Goal: Task Accomplishment & Management: Complete application form

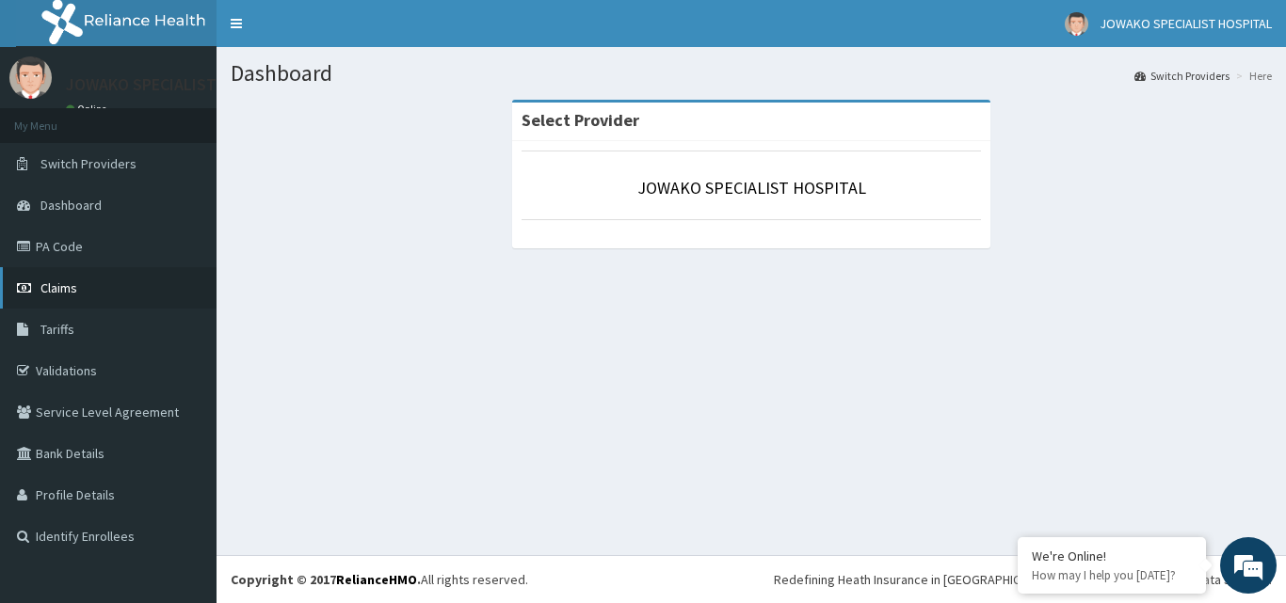
click at [68, 292] on span "Claims" at bounding box center [58, 288] width 37 height 17
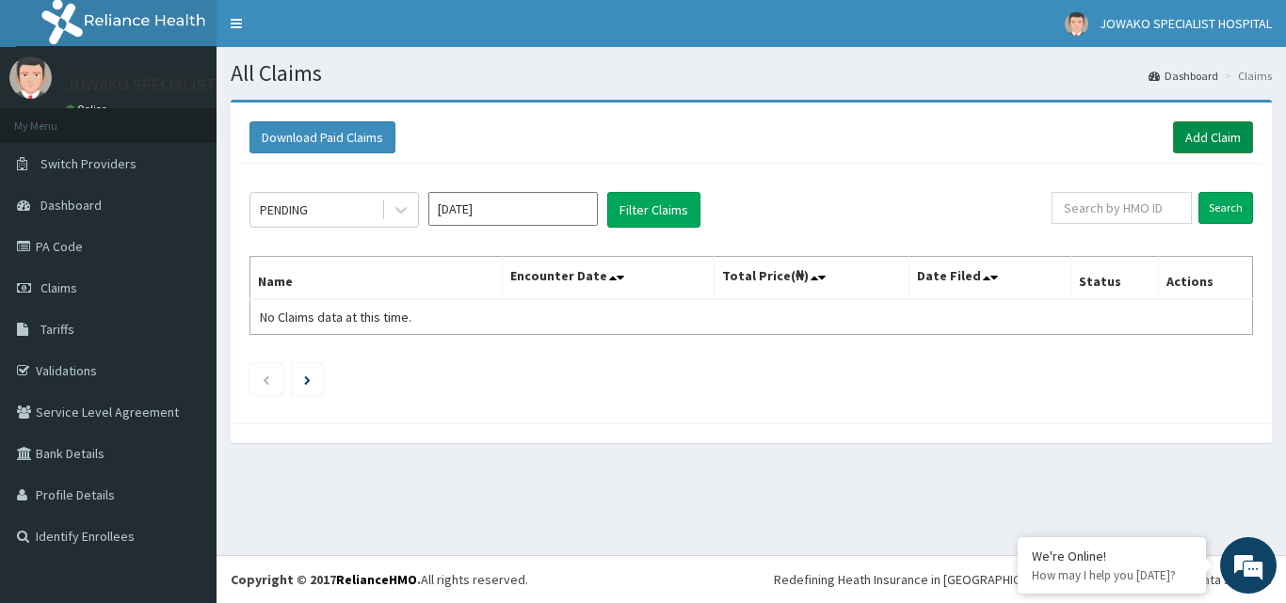
click at [1206, 135] on link "Add Claim" at bounding box center [1213, 137] width 80 height 32
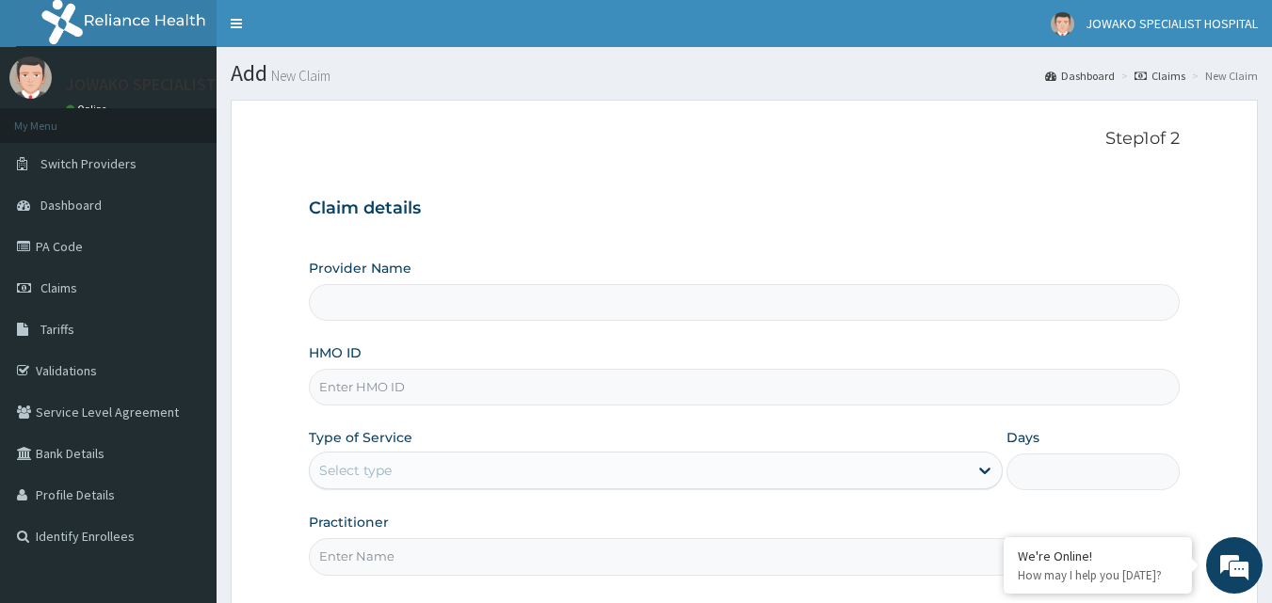
type input "JOWAKO SPECIALIST HOSPITAL"
click at [430, 392] on input "HMO ID" at bounding box center [745, 387] width 872 height 37
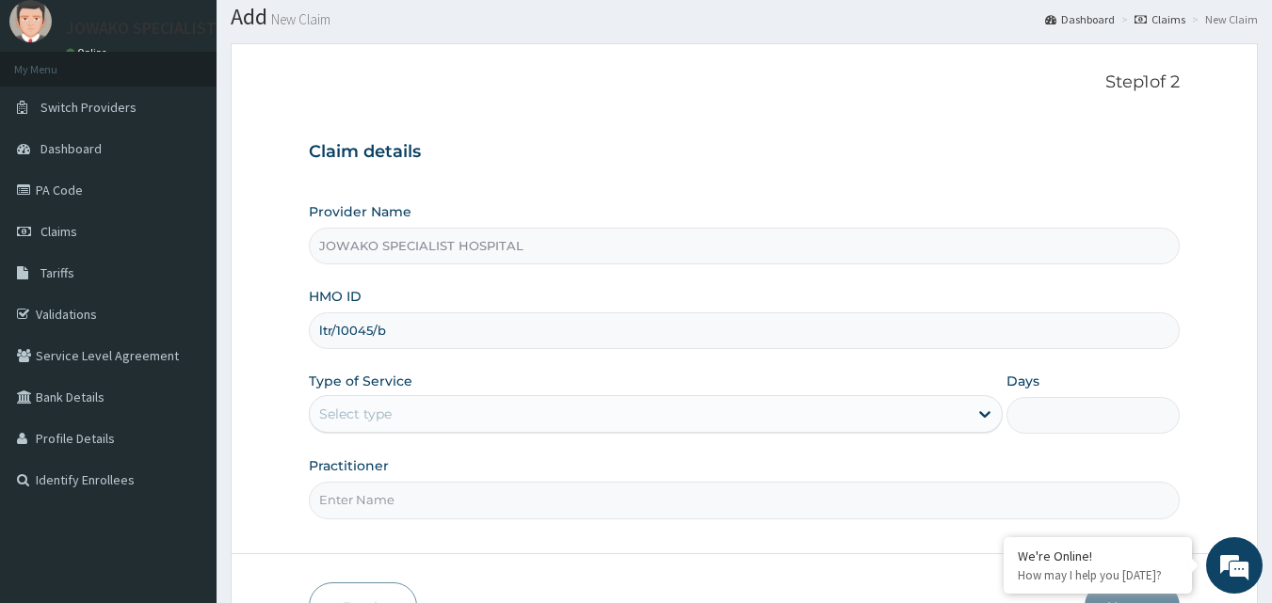
scroll to position [176, 0]
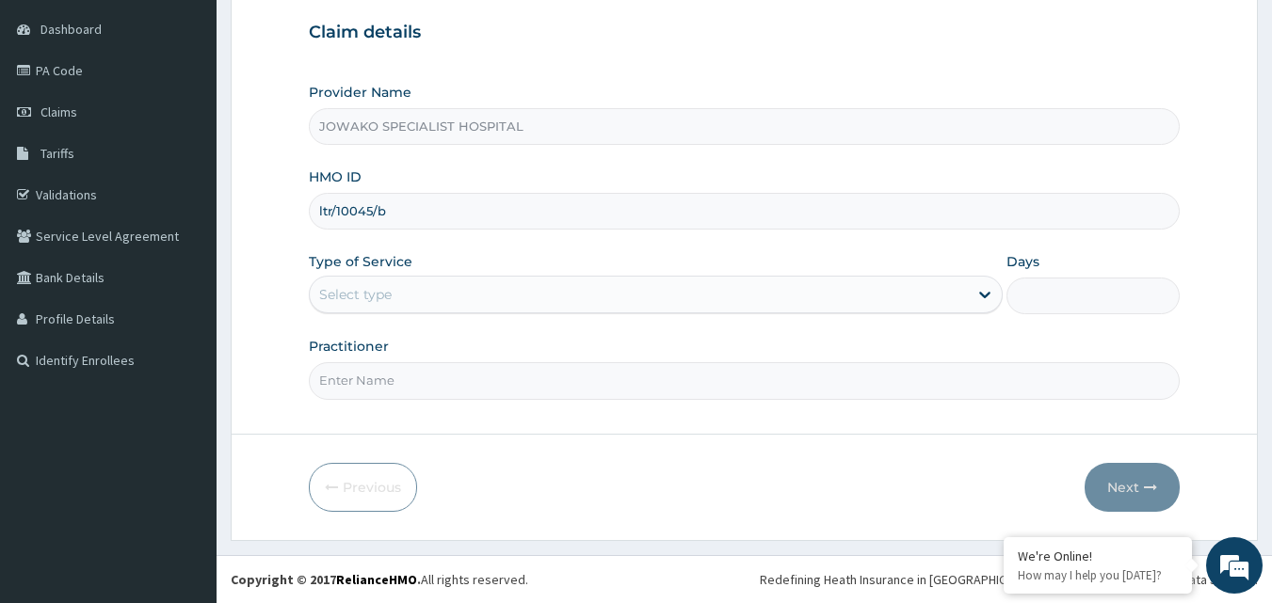
type input "ltr/10045/b"
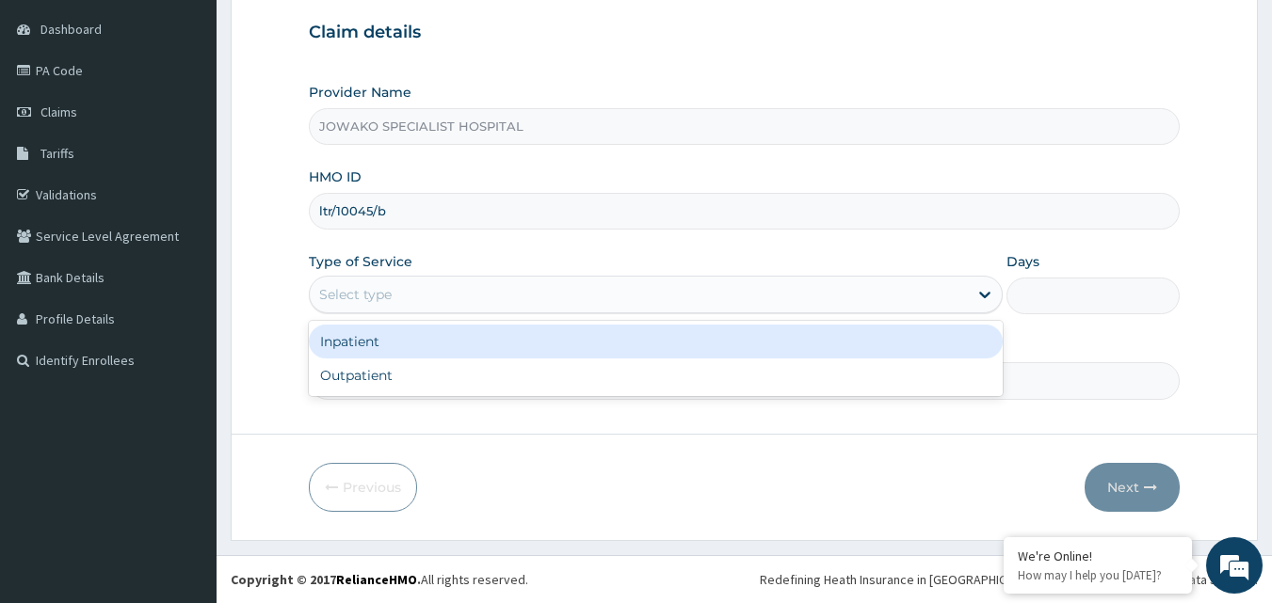
click at [435, 292] on div "Select type" at bounding box center [639, 295] width 658 height 30
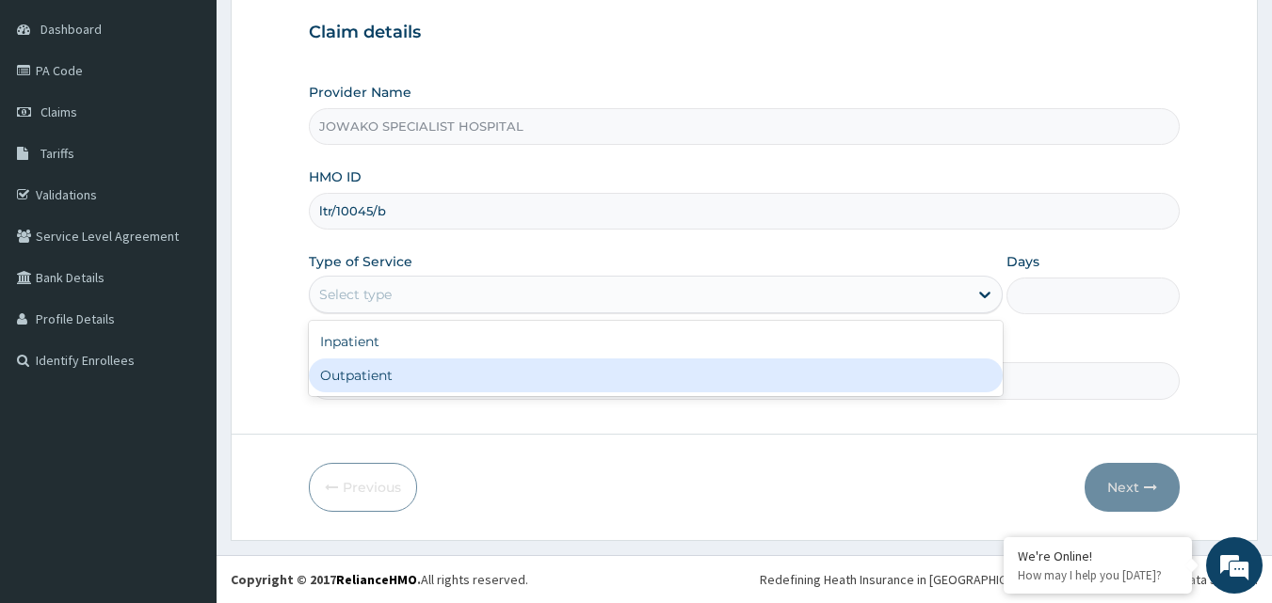
click at [360, 378] on div "Outpatient" at bounding box center [656, 376] width 694 height 34
type input "1"
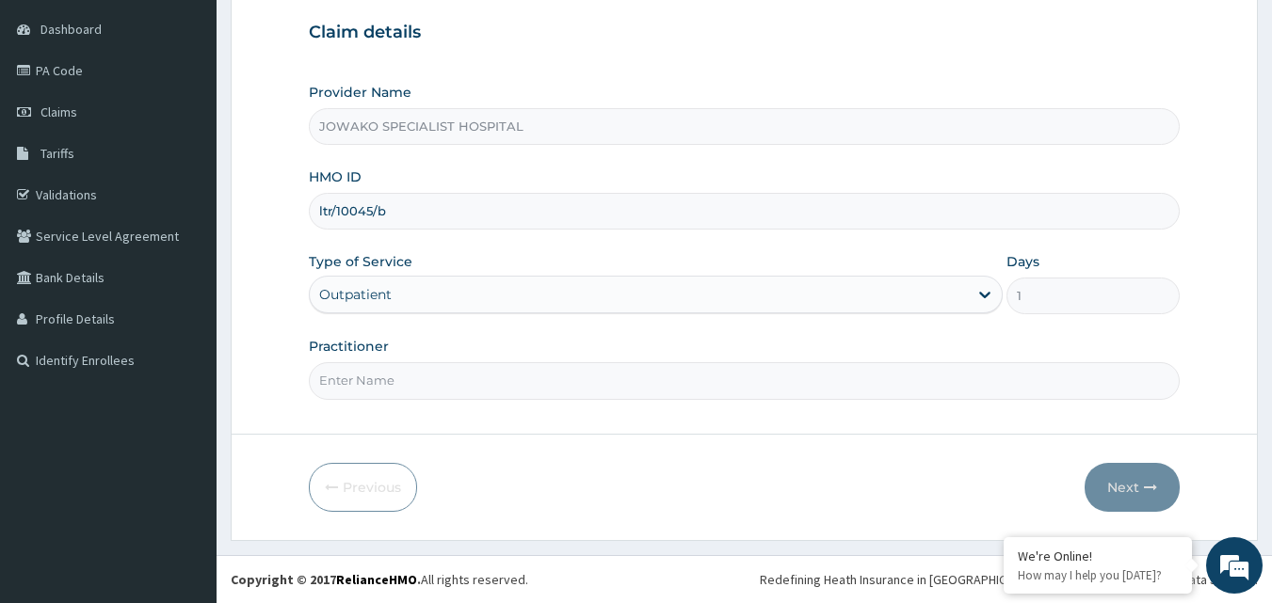
click at [436, 386] on input "Practitioner" at bounding box center [745, 380] width 872 height 37
type input "[PERSON_NAME]"
click at [1132, 489] on button "Next" at bounding box center [1131, 487] width 95 height 49
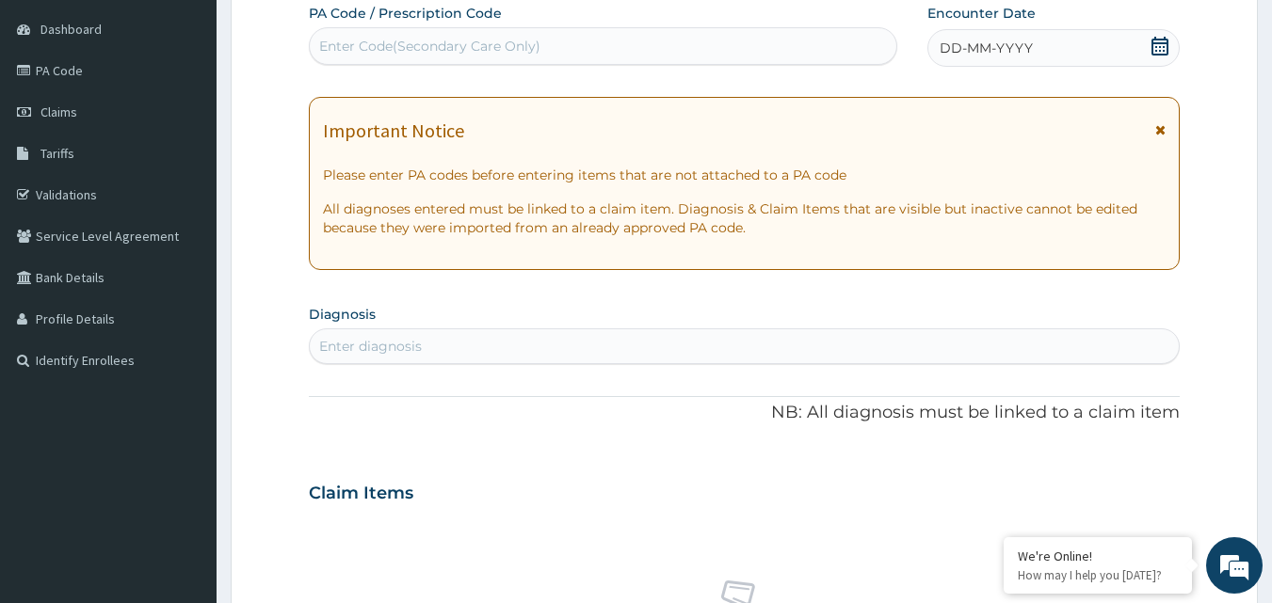
click at [507, 42] on div "Enter Code(Secondary Care Only)" at bounding box center [429, 46] width 221 height 19
type input "PA/4ED2D3"
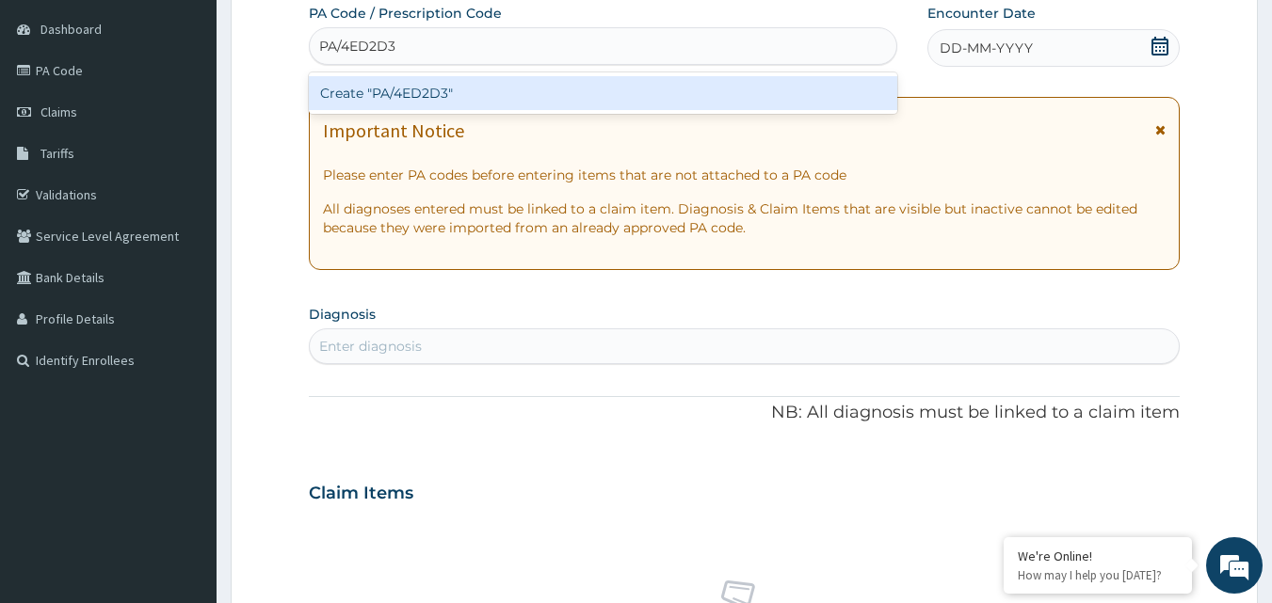
click at [475, 102] on div "Create "PA/4ED2D3"" at bounding box center [603, 93] width 589 height 34
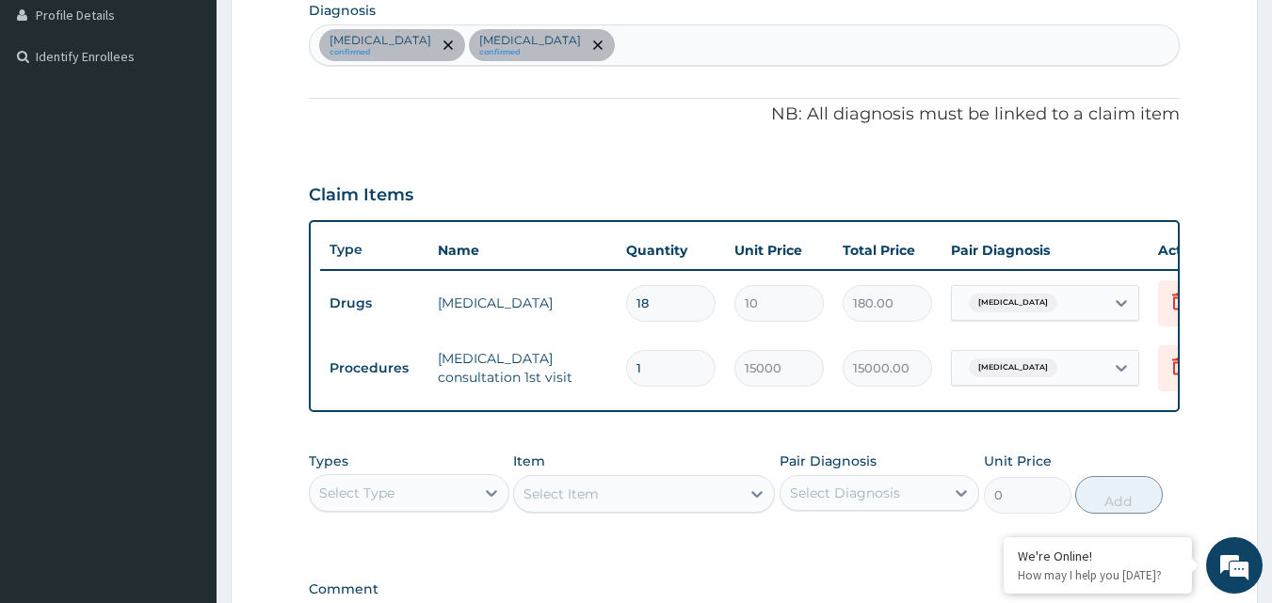
scroll to position [744, 0]
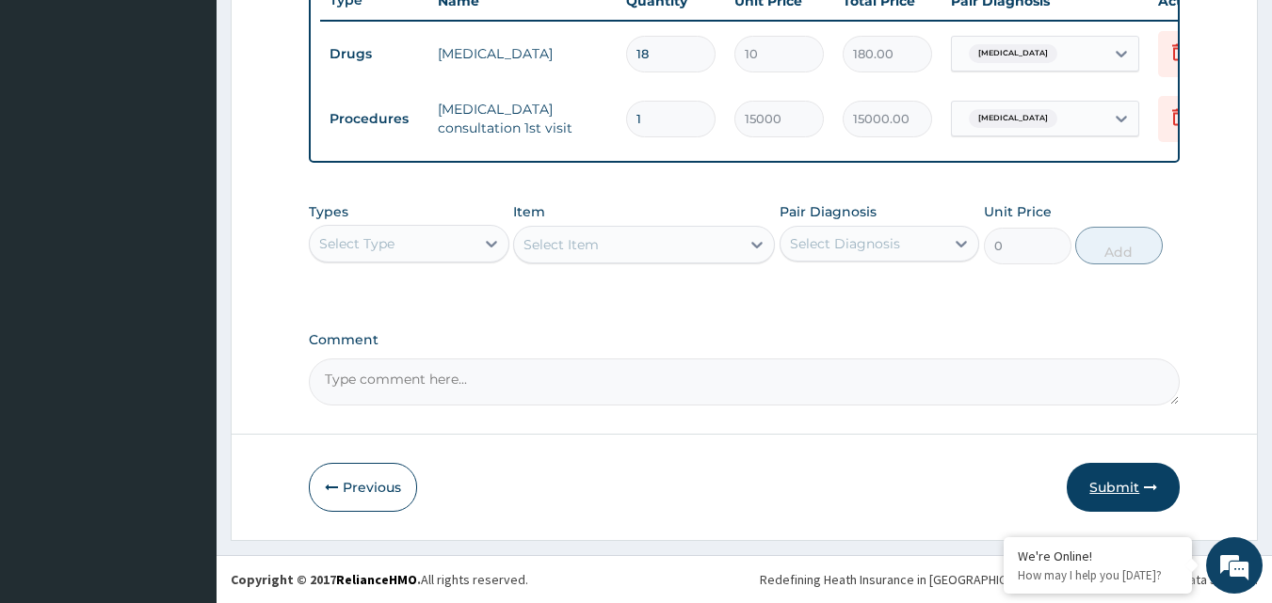
click at [1110, 482] on button "Submit" at bounding box center [1122, 487] width 113 height 49
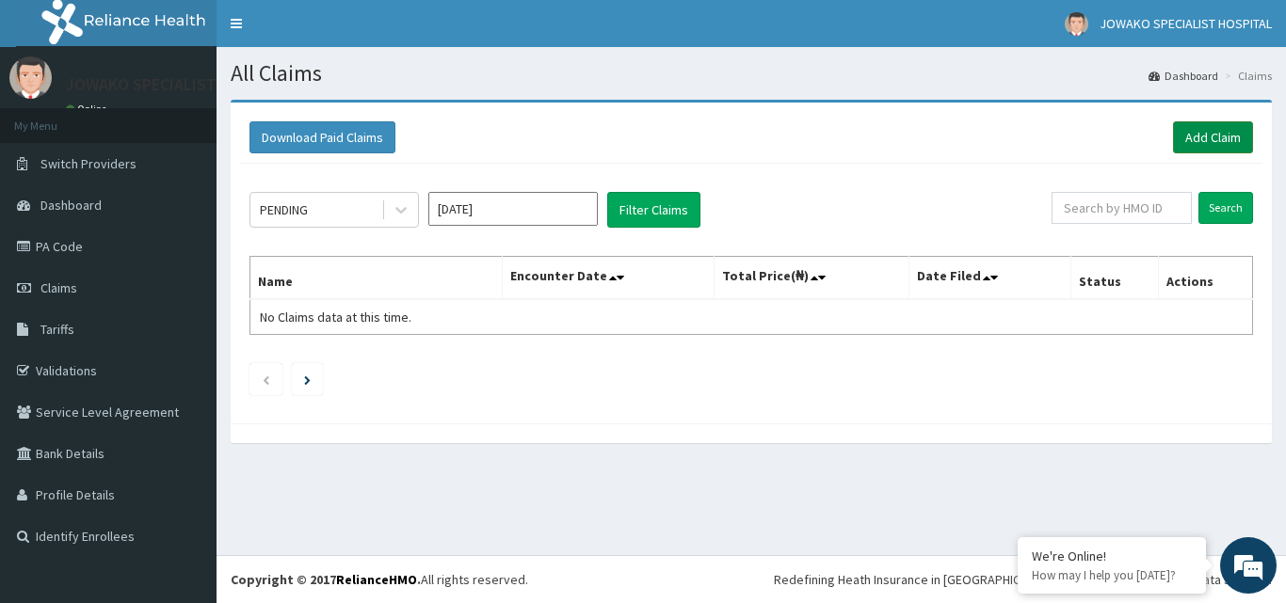
click at [1234, 140] on link "Add Claim" at bounding box center [1213, 137] width 80 height 32
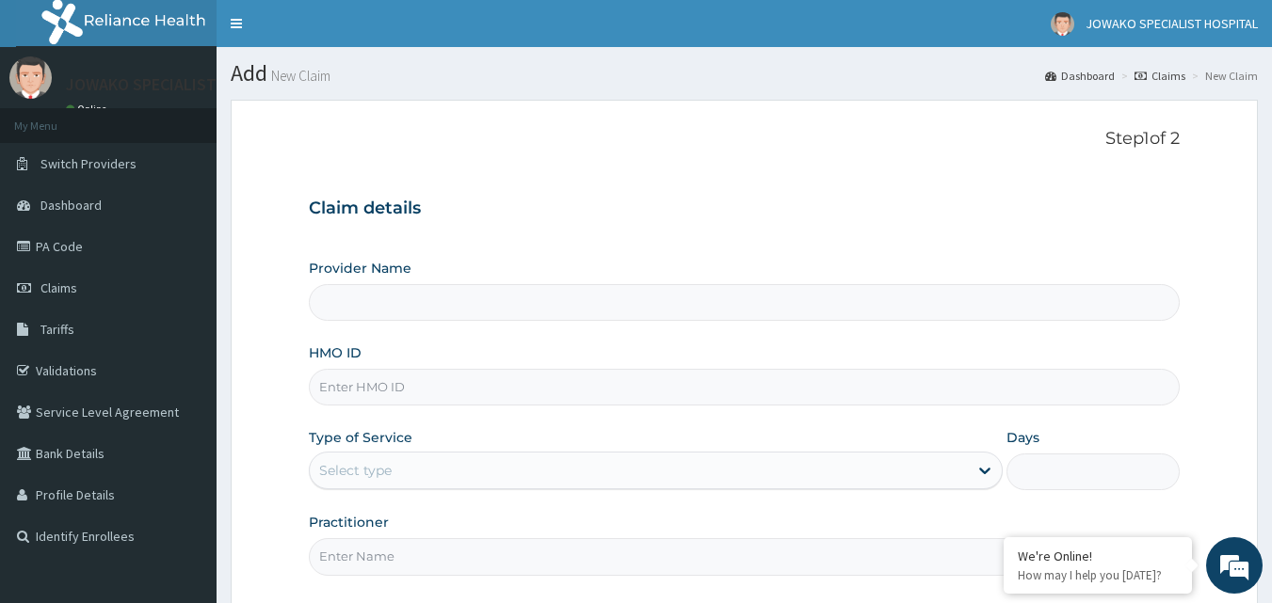
type input "JOWAKO SPECIALIST HOSPITAL"
click at [413, 388] on input "HMO ID" at bounding box center [745, 387] width 872 height 37
type input "ltr/10045/b"
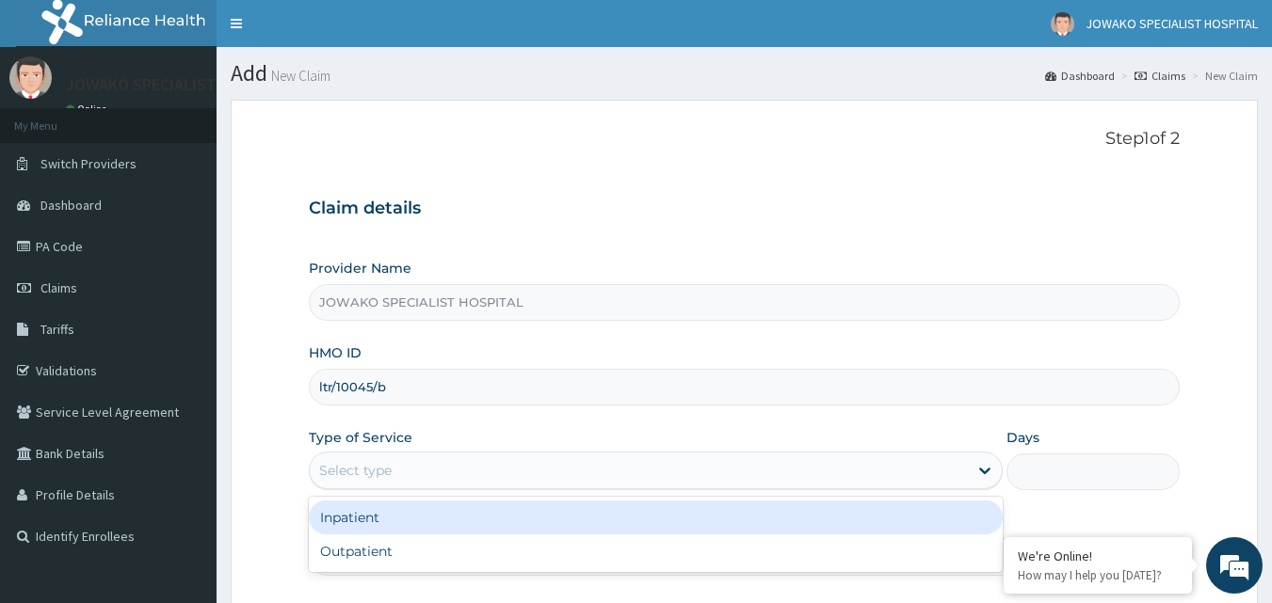
click at [392, 467] on div "Select type" at bounding box center [639, 471] width 658 height 30
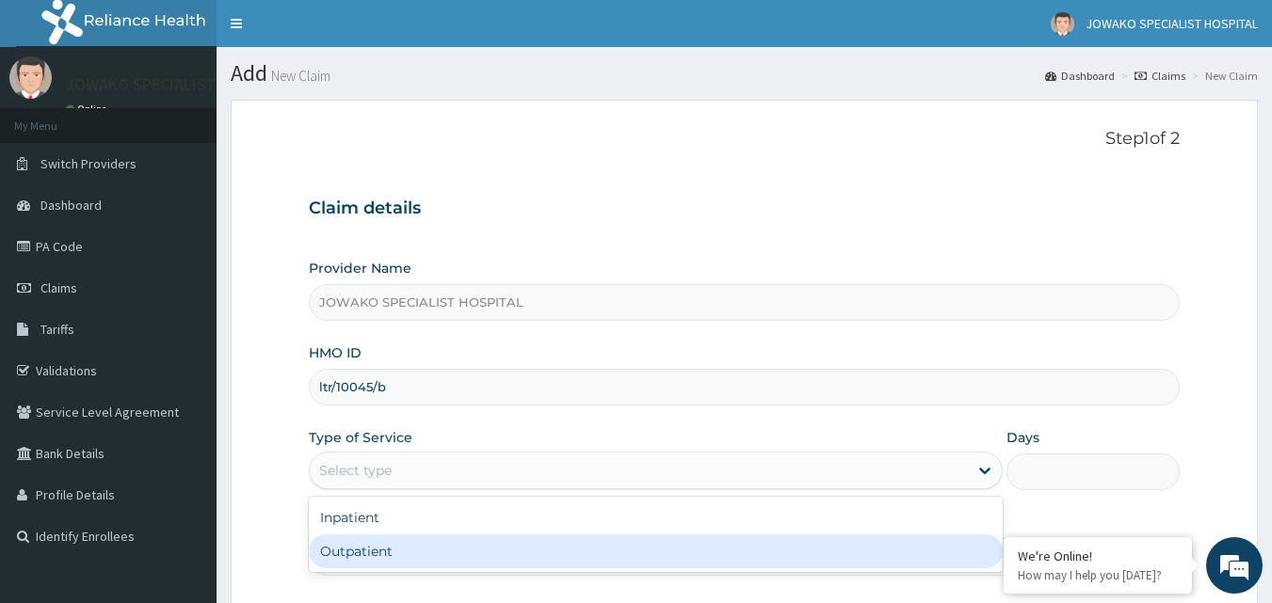
click at [360, 554] on div "Outpatient" at bounding box center [656, 552] width 694 height 34
type input "1"
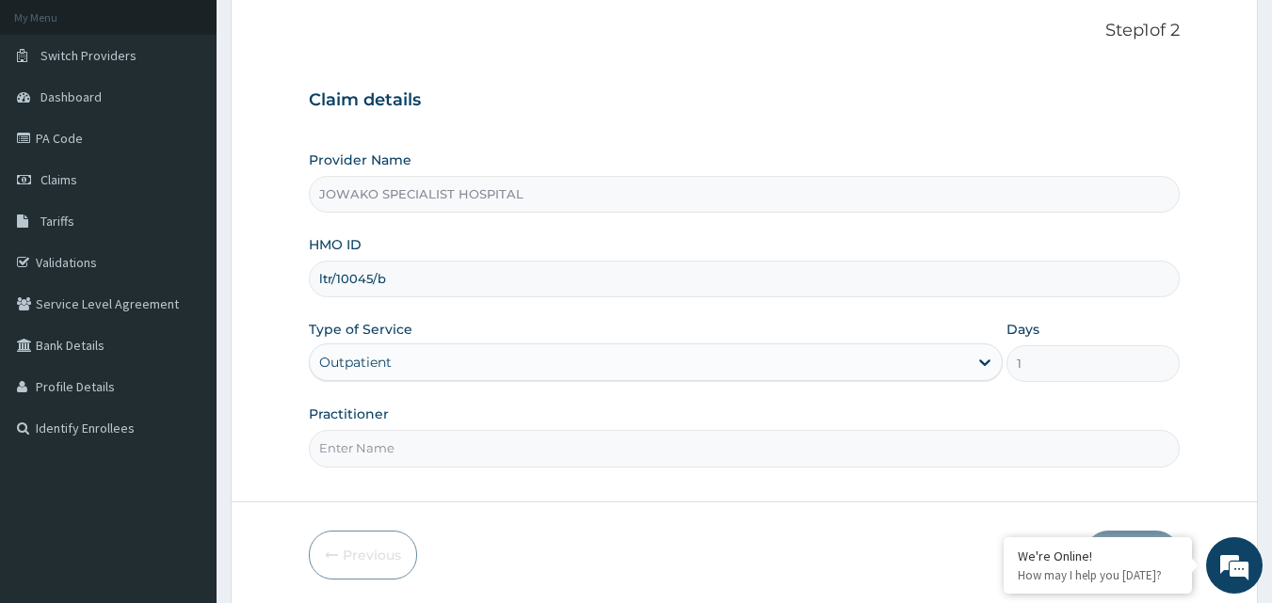
scroll to position [176, 0]
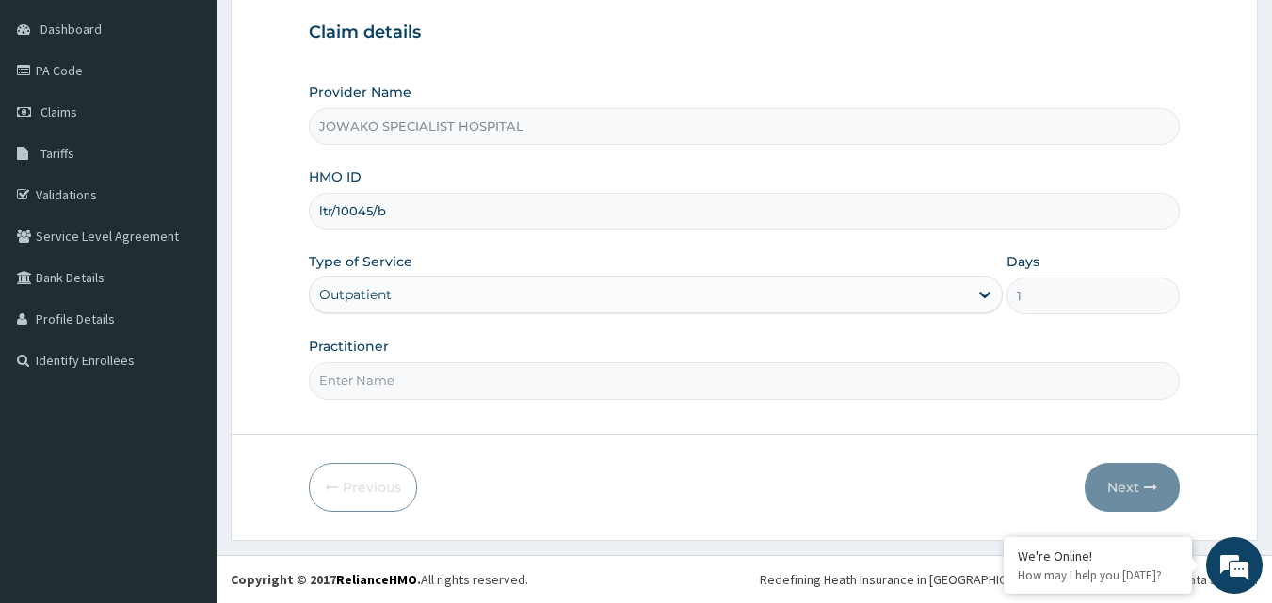
click at [409, 382] on input "Practitioner" at bounding box center [745, 380] width 872 height 37
click at [414, 378] on input "Practitioner" at bounding box center [745, 380] width 872 height 37
type input "[PERSON_NAME]"
click at [1132, 483] on button "Next" at bounding box center [1131, 487] width 95 height 49
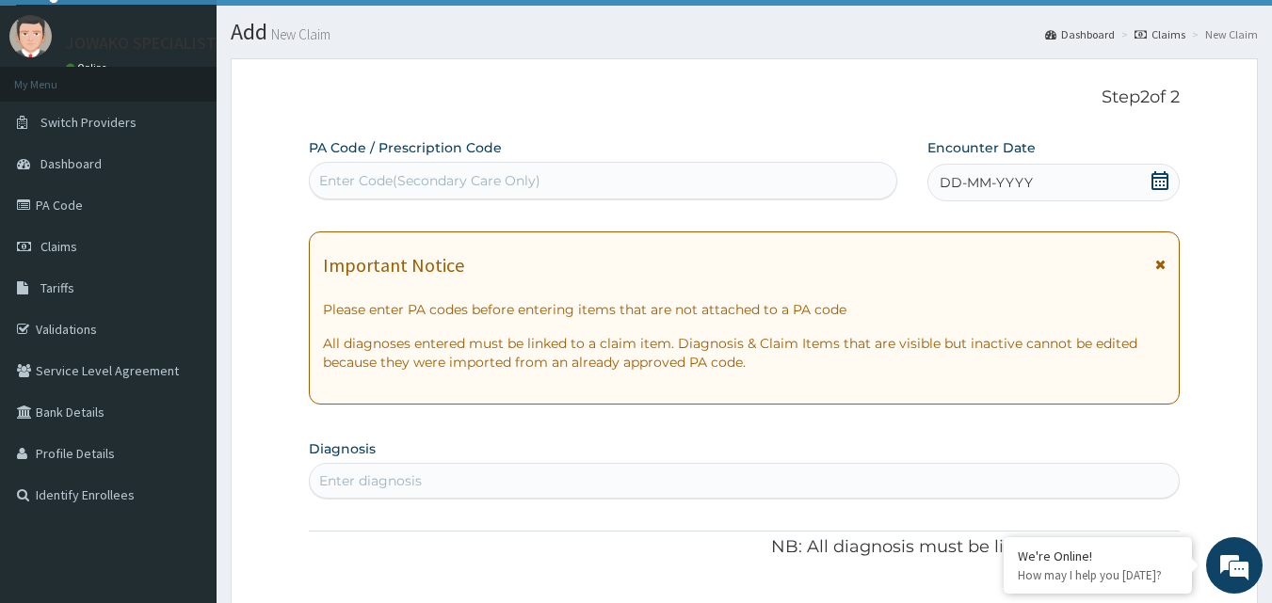
scroll to position [0, 0]
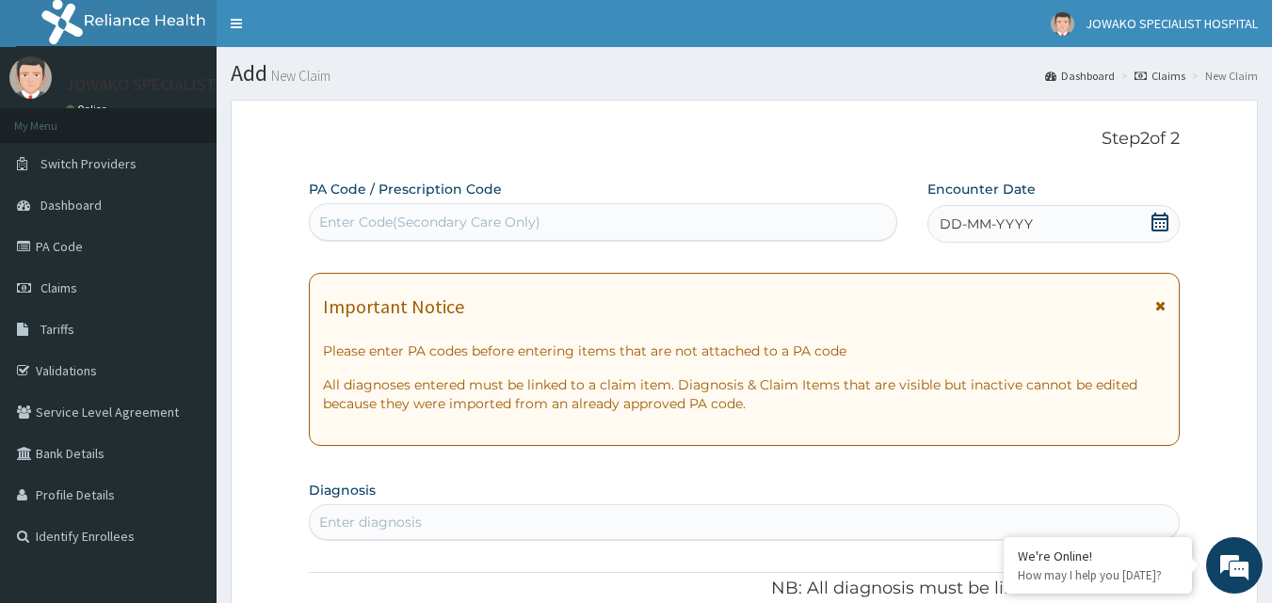
click at [480, 219] on div "Enter Code(Secondary Care Only)" at bounding box center [429, 222] width 221 height 19
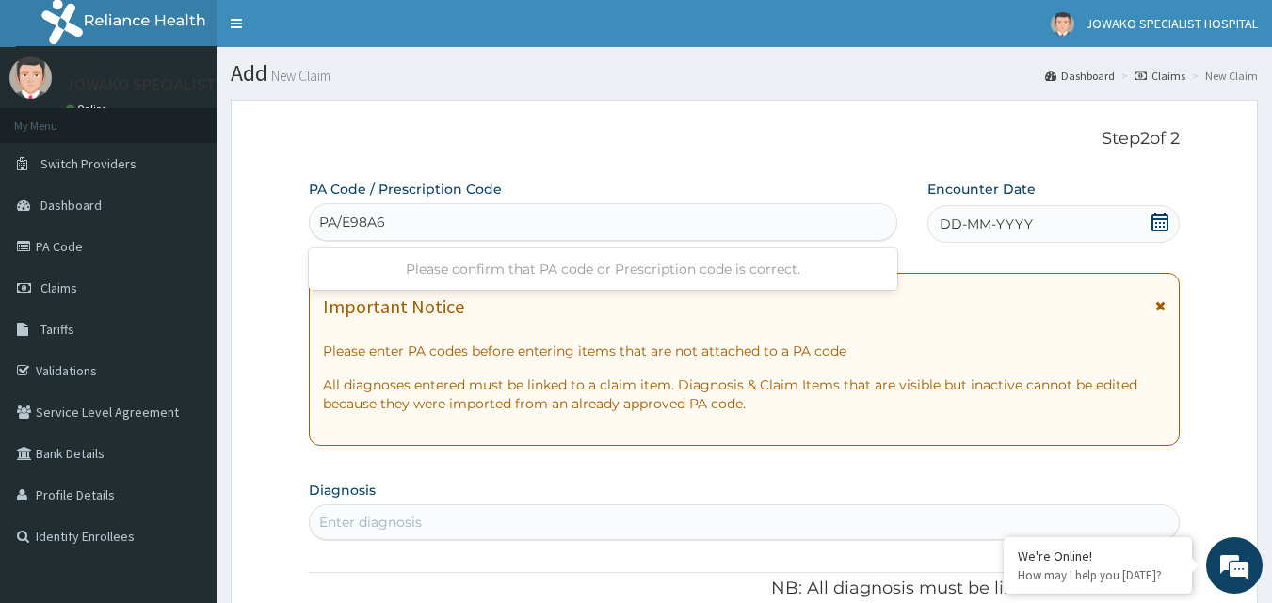
type input "PA/E98A62"
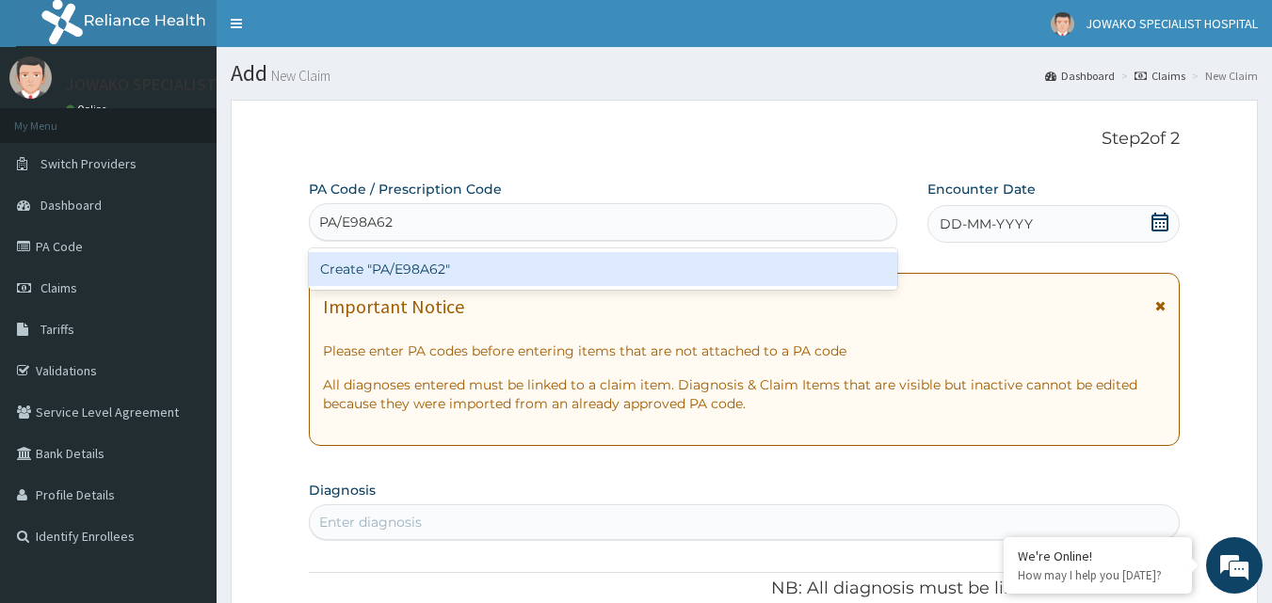
click at [426, 266] on div "Create "PA/E98A62"" at bounding box center [603, 269] width 589 height 34
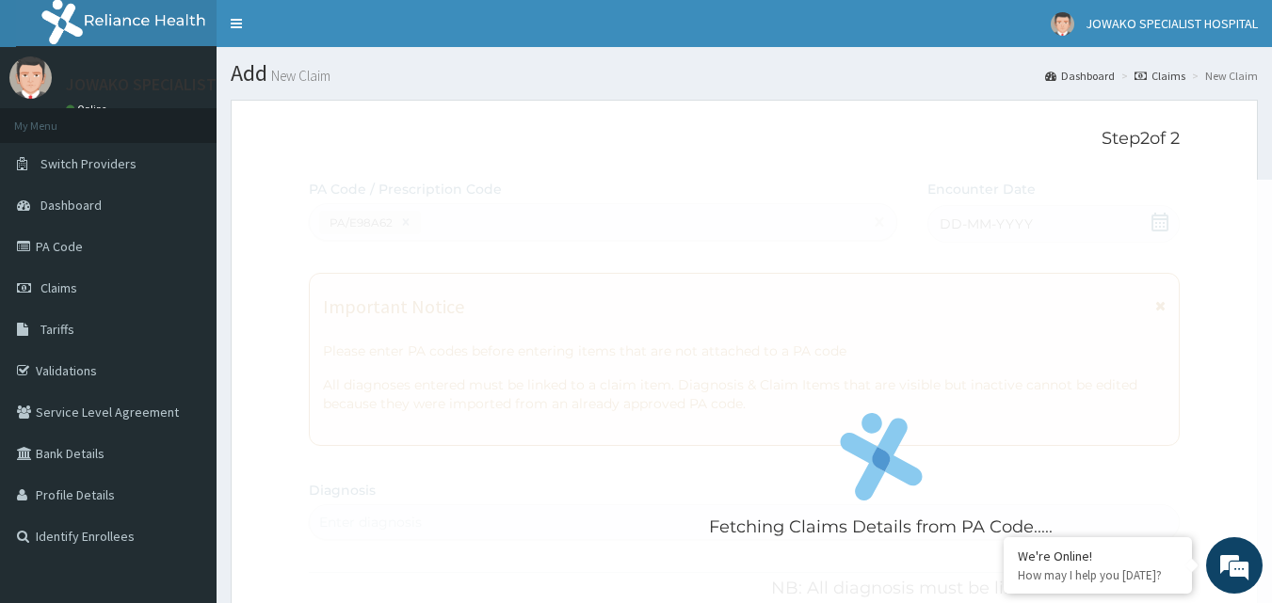
click at [593, 319] on div "Fetching Claims Details from PA Code....." at bounding box center [881, 481] width 1144 height 603
click at [68, 286] on span "Claims" at bounding box center [58, 288] width 37 height 17
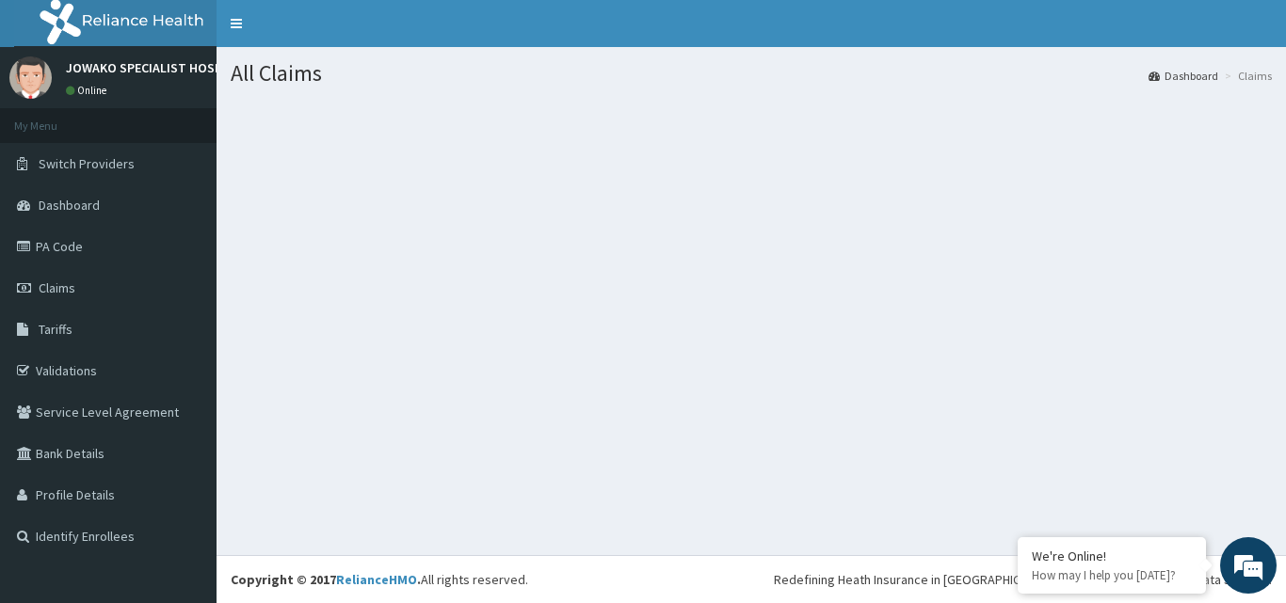
click at [724, 286] on section at bounding box center [750, 203] width 1069 height 235
click at [68, 286] on span "Claims" at bounding box center [57, 288] width 37 height 17
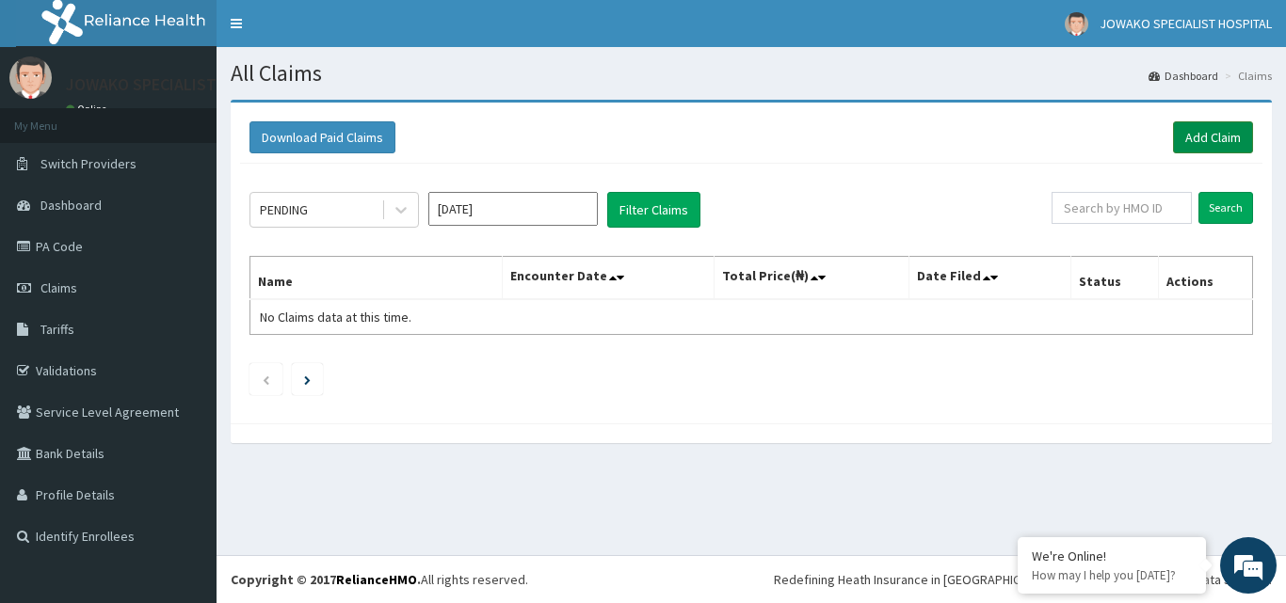
click at [1212, 132] on link "Add Claim" at bounding box center [1213, 137] width 80 height 32
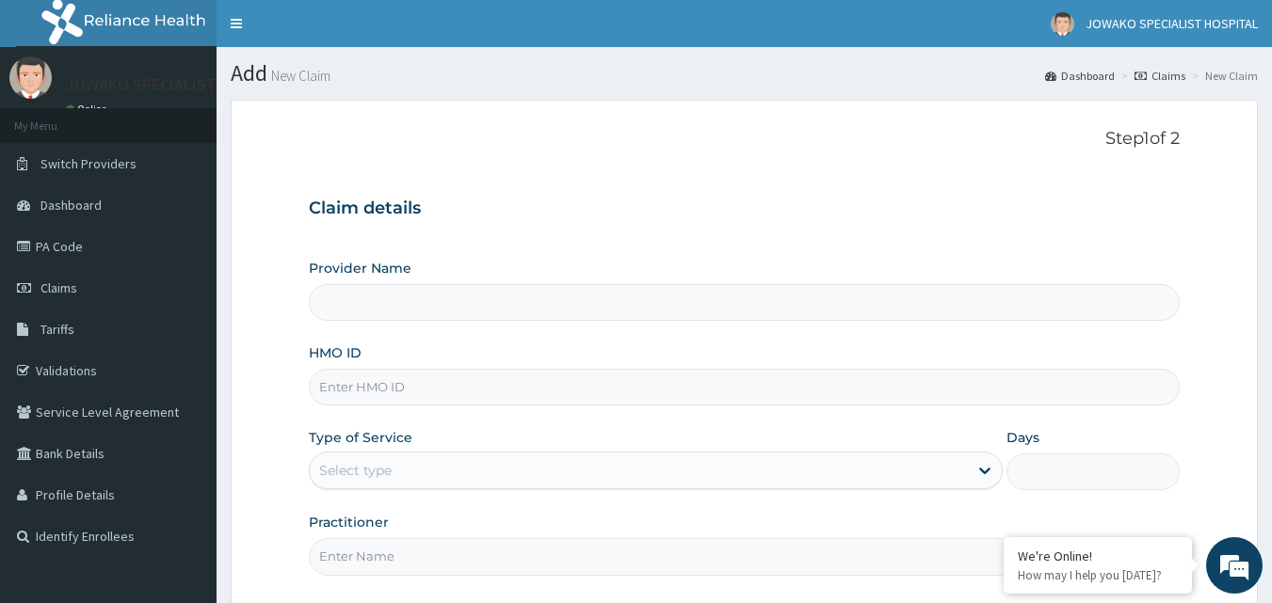
type input "JOWAKO SPECIALIST HOSPITAL"
click at [453, 392] on input "HMO ID" at bounding box center [745, 387] width 872 height 37
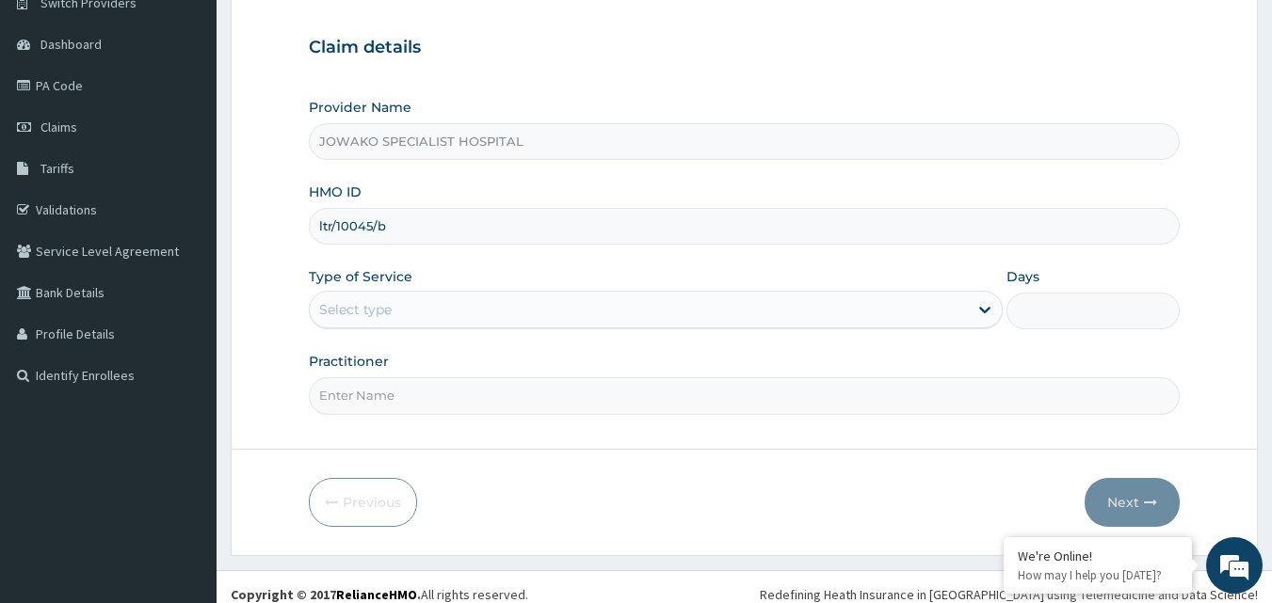
scroll to position [176, 0]
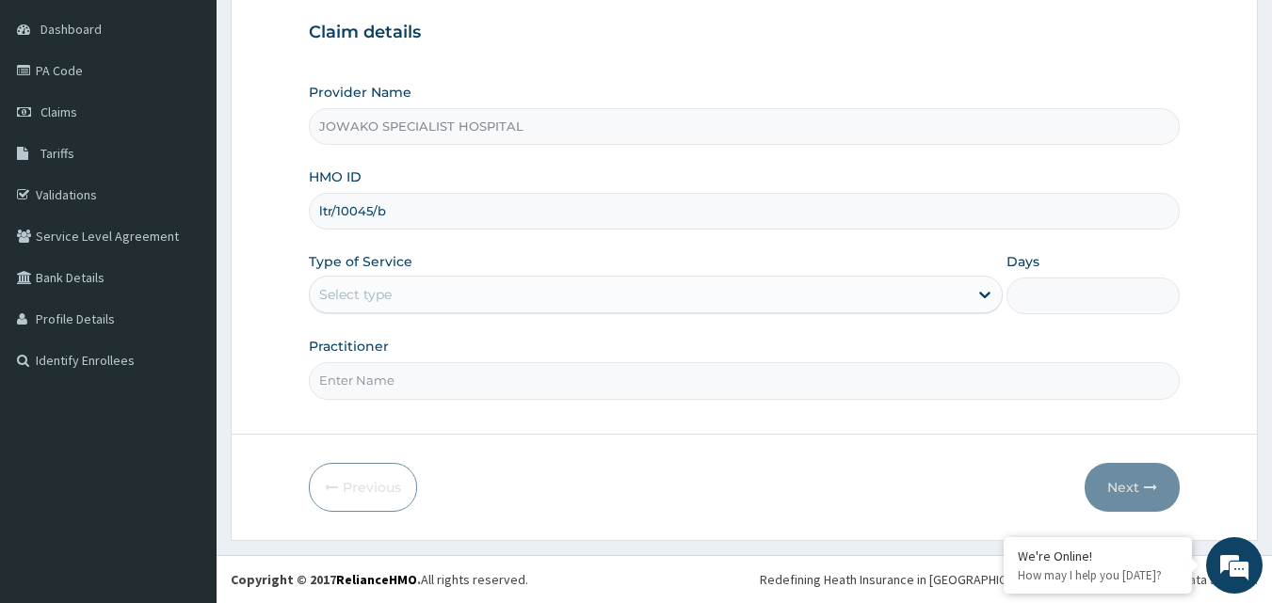
type input "ltr/10045/b"
click at [448, 293] on div "Select type" at bounding box center [639, 295] width 658 height 30
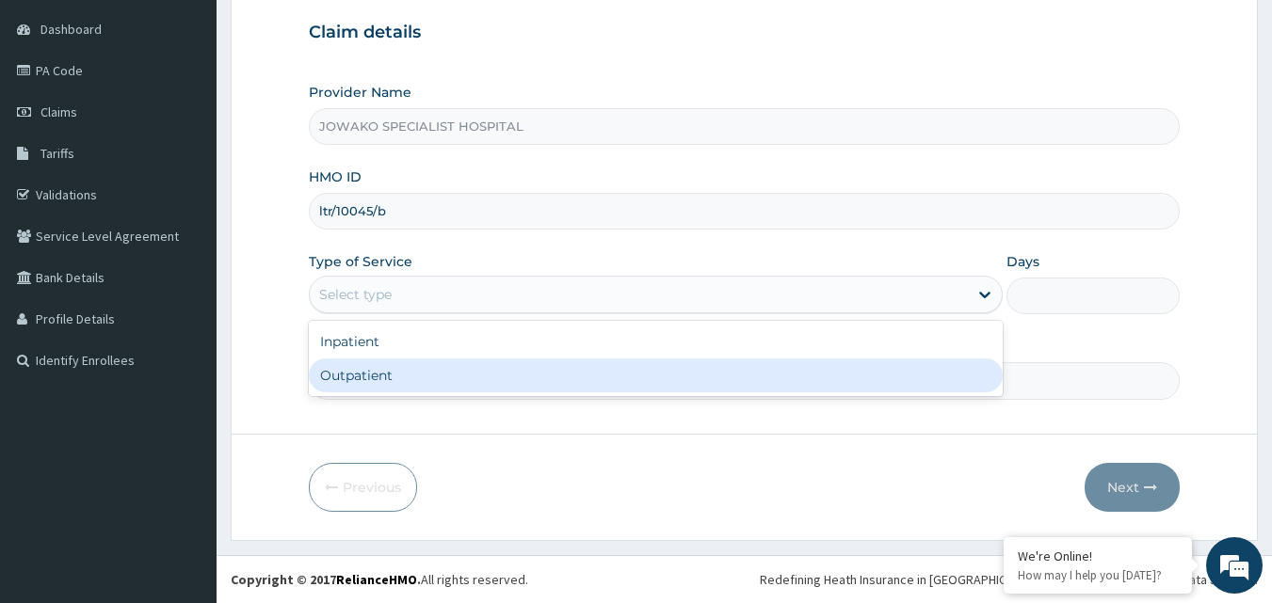
click at [401, 378] on div "Outpatient" at bounding box center [656, 376] width 694 height 34
type input "1"
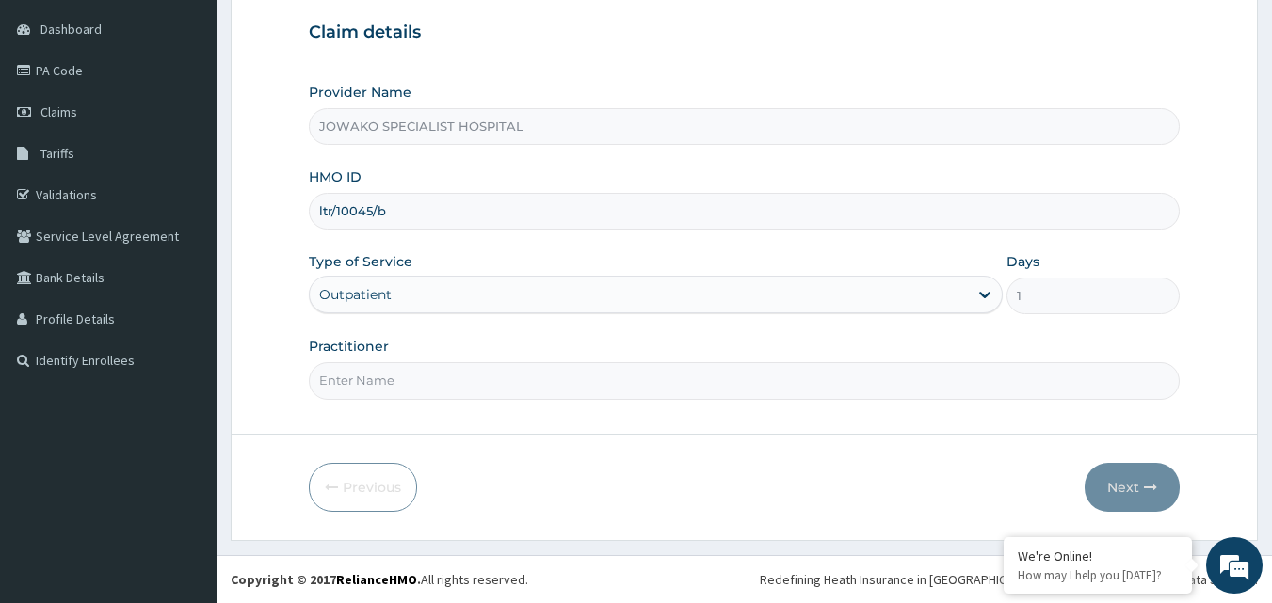
click at [401, 378] on input "Practitioner" at bounding box center [745, 380] width 872 height 37
type input "DR MUSTAPHA MUHAMMED"
click at [1135, 492] on button "Next" at bounding box center [1131, 487] width 95 height 49
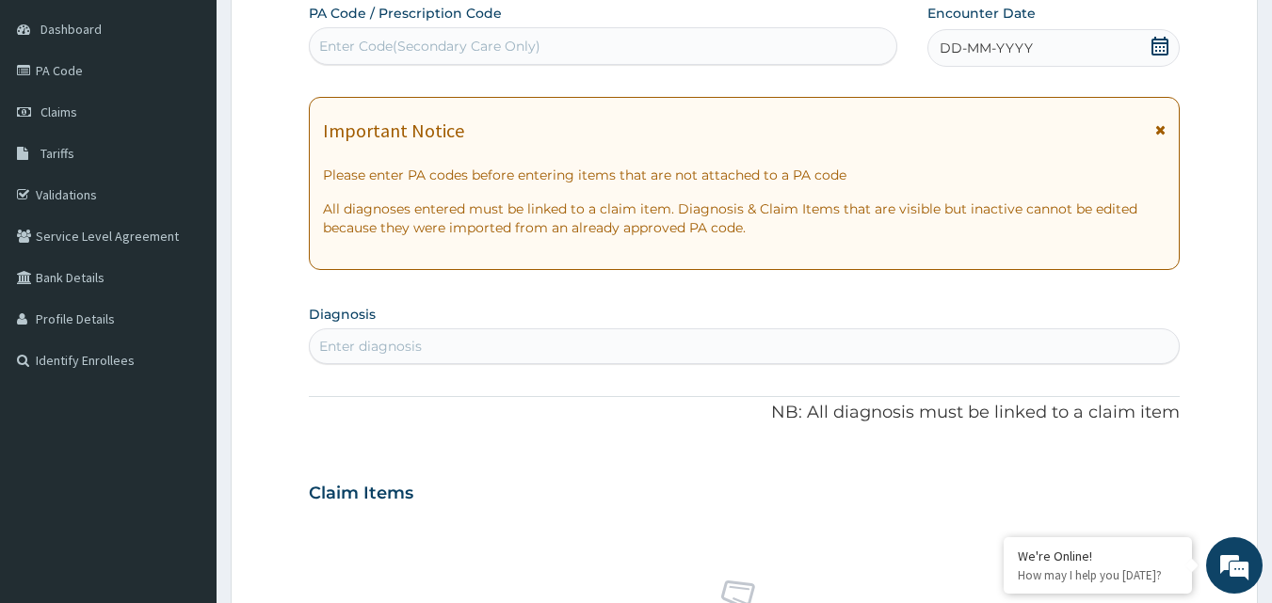
click at [438, 40] on div "Enter Code(Secondary Care Only)" at bounding box center [429, 46] width 221 height 19
type input "PA/E98A62"
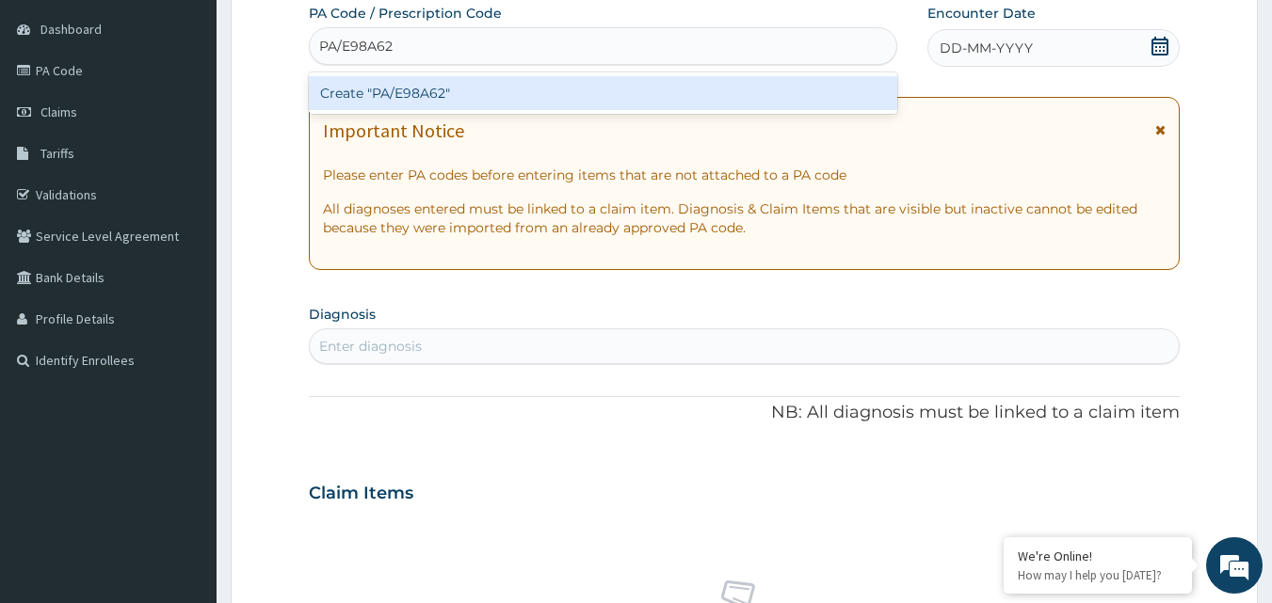
click at [438, 90] on div "Create "PA/E98A62"" at bounding box center [603, 93] width 589 height 34
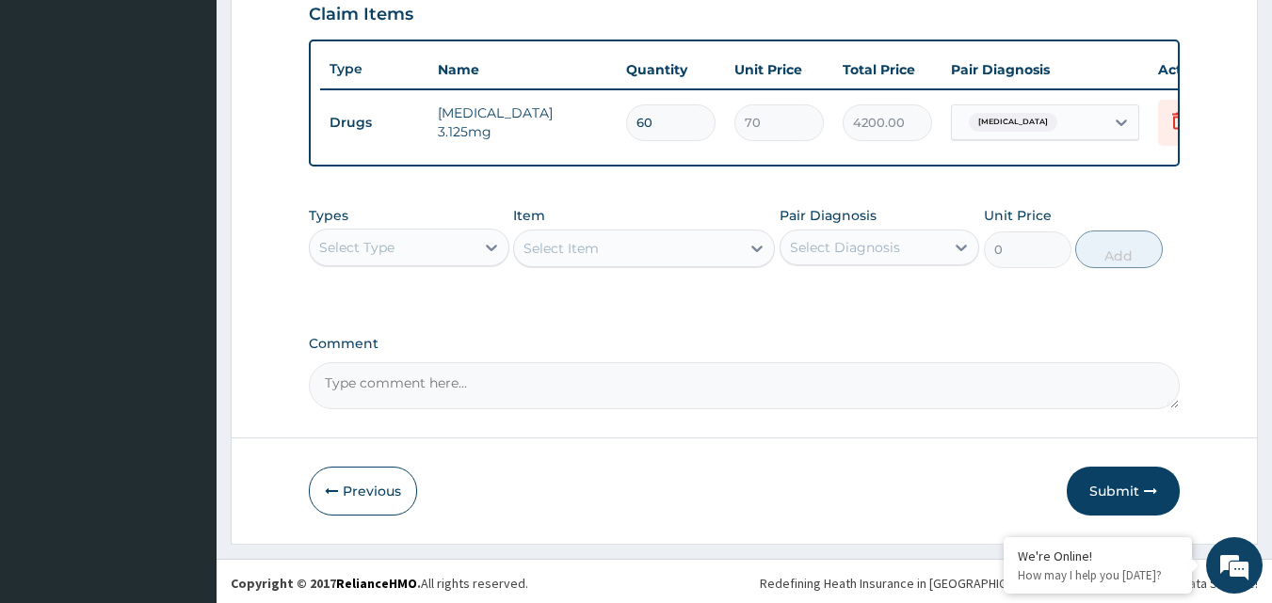
scroll to position [679, 0]
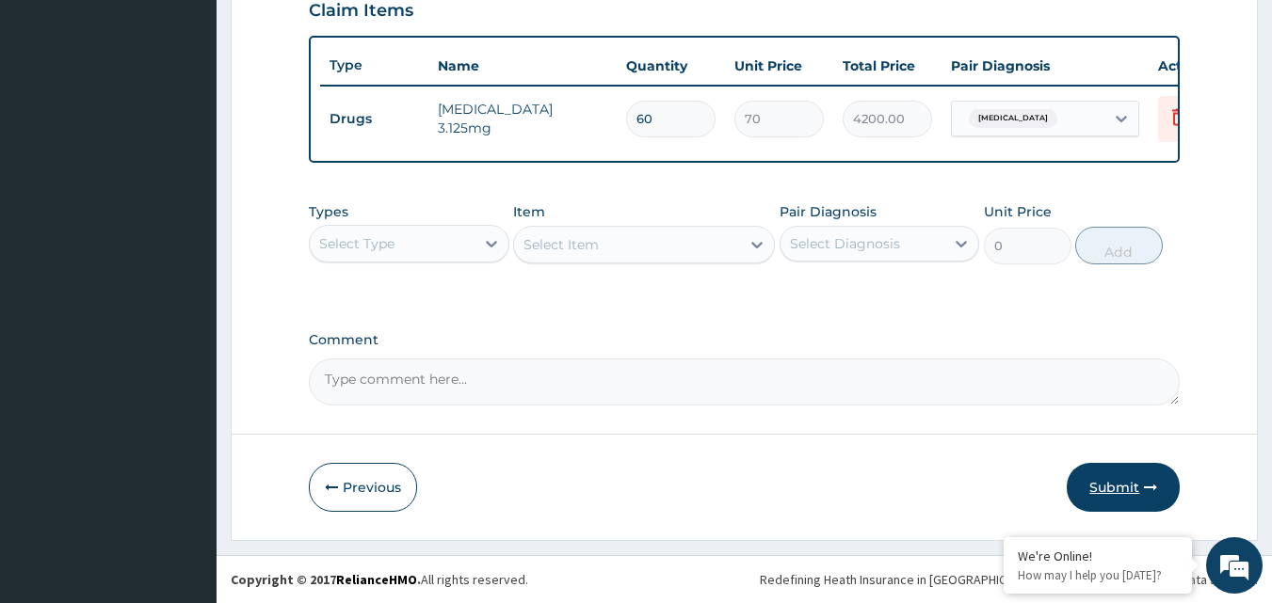
click at [1101, 485] on button "Submit" at bounding box center [1122, 487] width 113 height 49
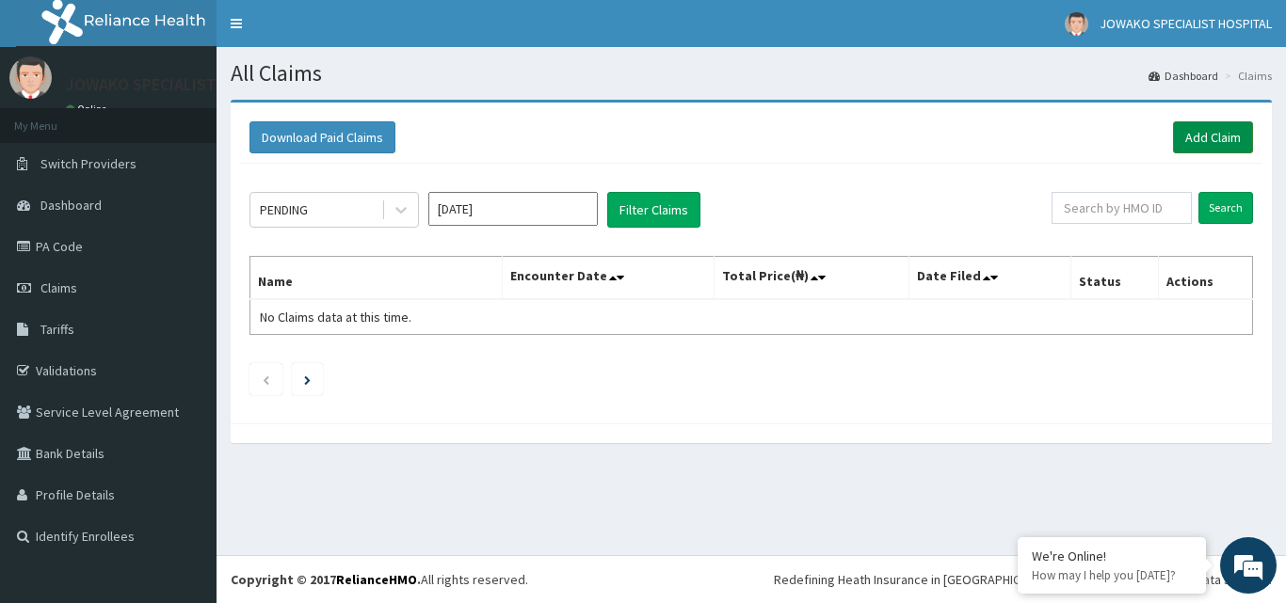
click at [1220, 136] on link "Add Claim" at bounding box center [1213, 137] width 80 height 32
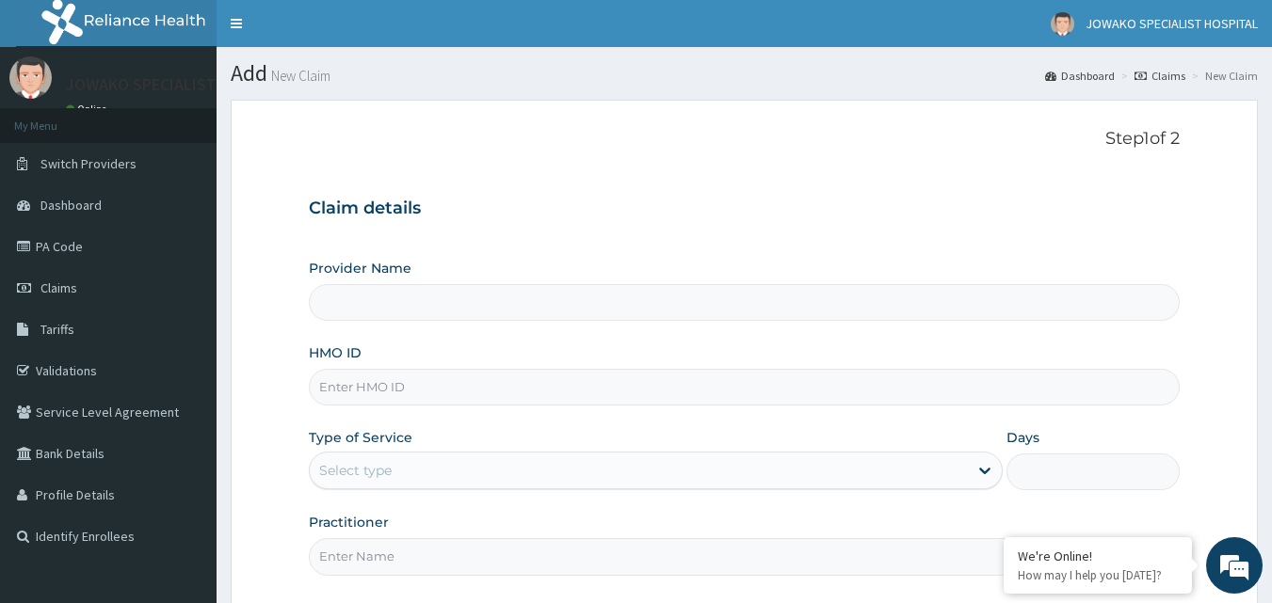
type input "JOWAKO SPECIALIST HOSPITAL"
click at [444, 388] on input "HMO ID" at bounding box center [745, 387] width 872 height 37
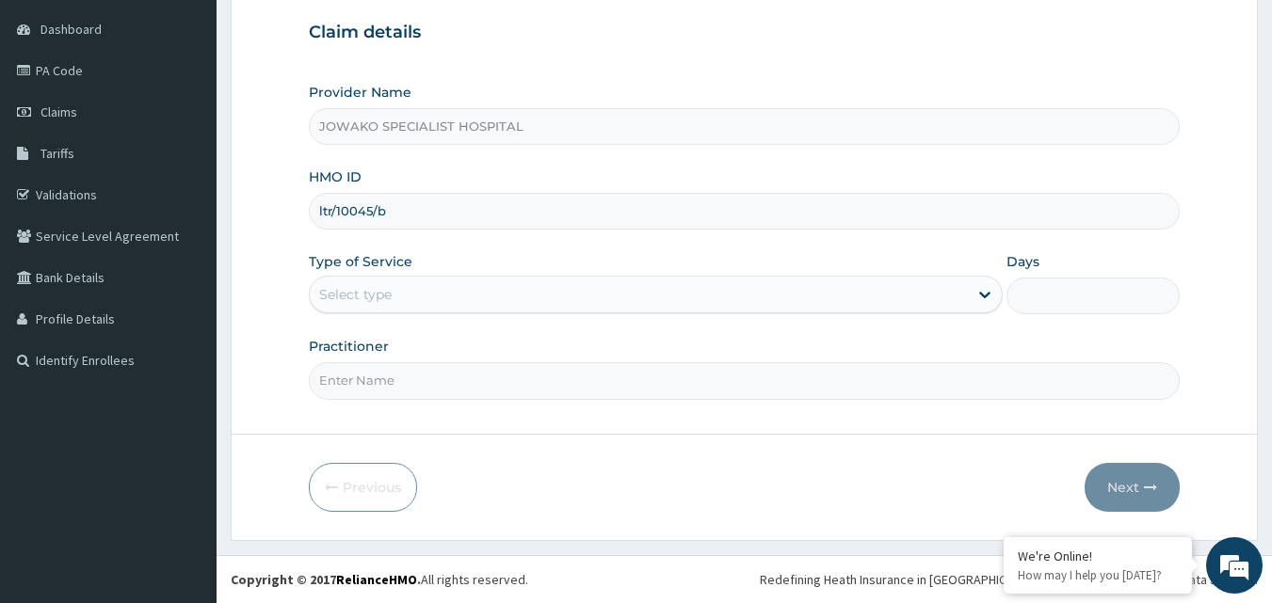
type input "ltr/10045/b"
click at [429, 299] on div "Select type" at bounding box center [639, 295] width 658 height 30
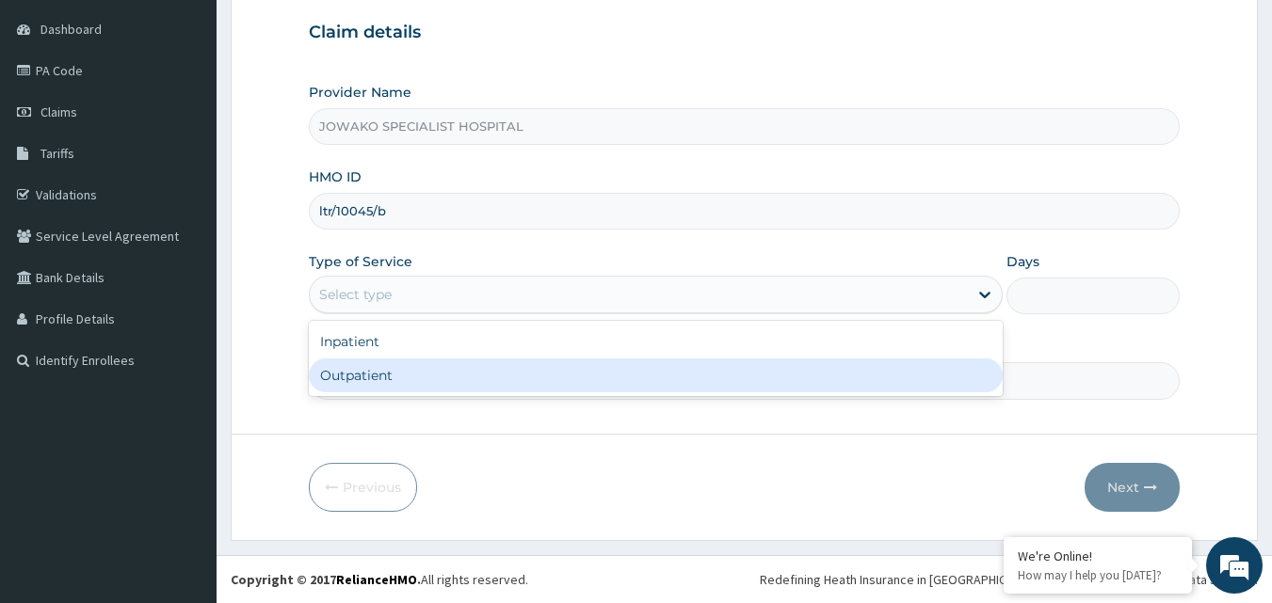
click at [411, 372] on div "Outpatient" at bounding box center [656, 376] width 694 height 34
type input "1"
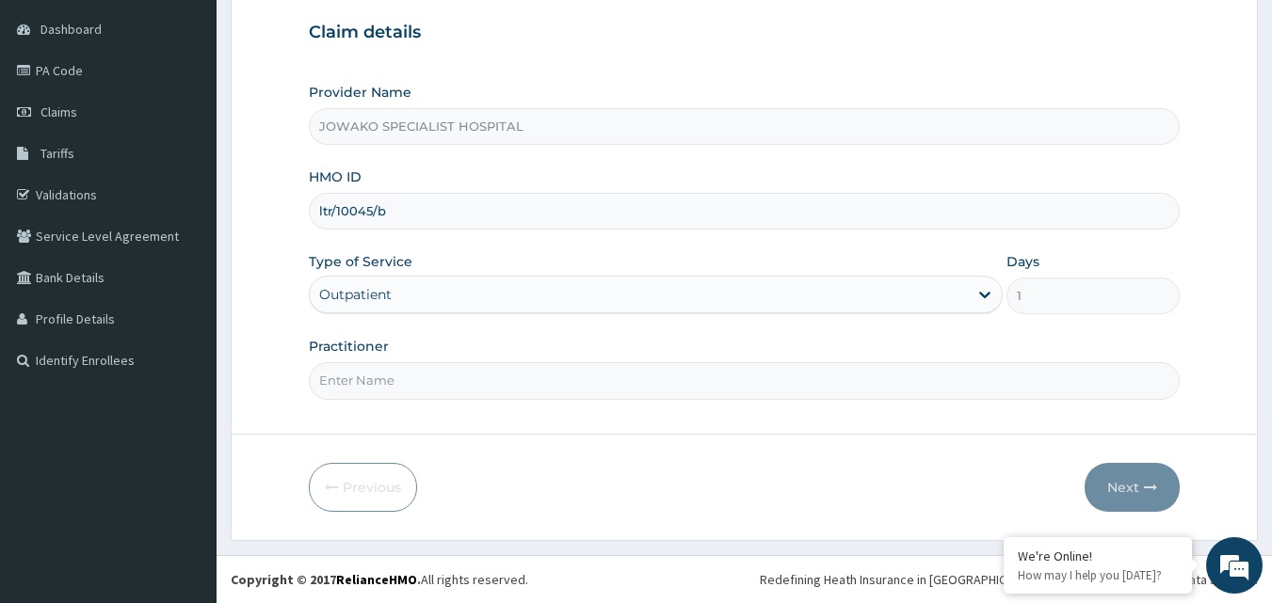
click at [411, 376] on input "Practitioner" at bounding box center [745, 380] width 872 height 37
type input "[PERSON_NAME]"
click at [1115, 489] on button "Next" at bounding box center [1131, 487] width 95 height 49
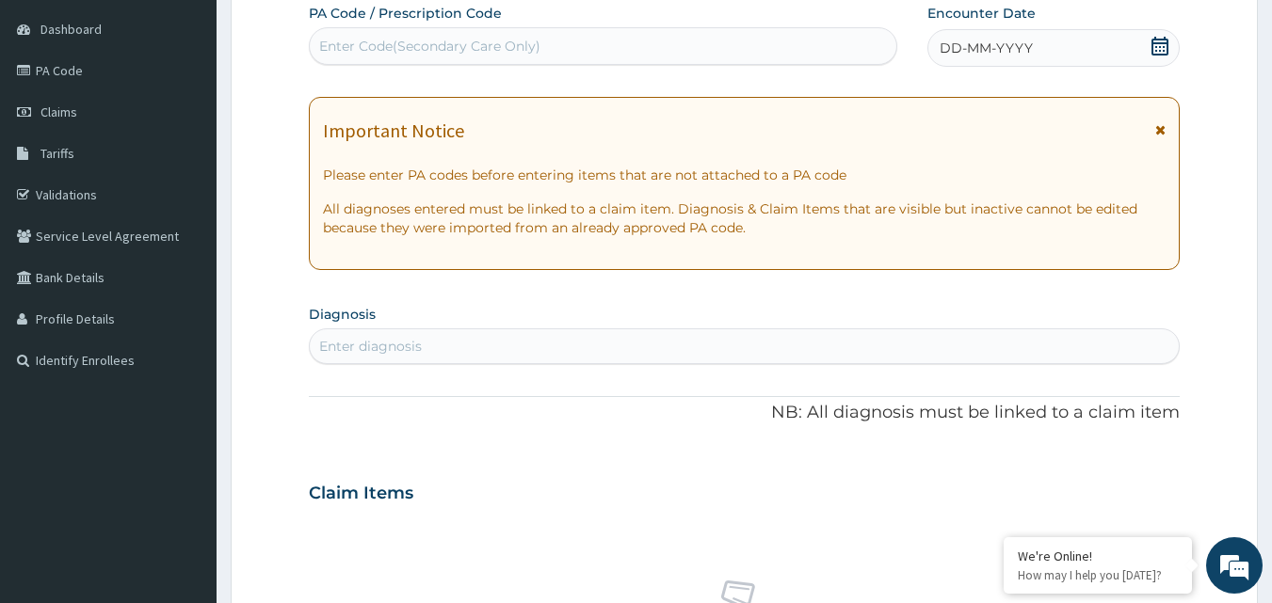
click at [414, 43] on div "Enter Code(Secondary Care Only)" at bounding box center [429, 46] width 221 height 19
type input "PA/8C2DD2"
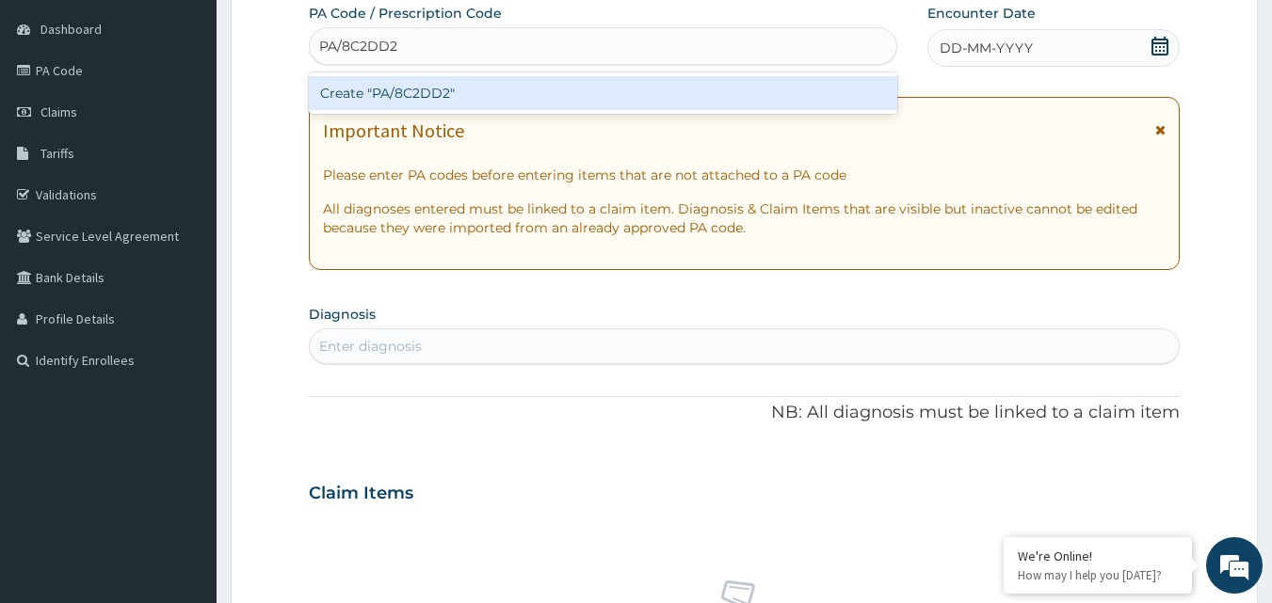
click at [449, 101] on div "Create "PA/8C2DD2"" at bounding box center [603, 93] width 589 height 34
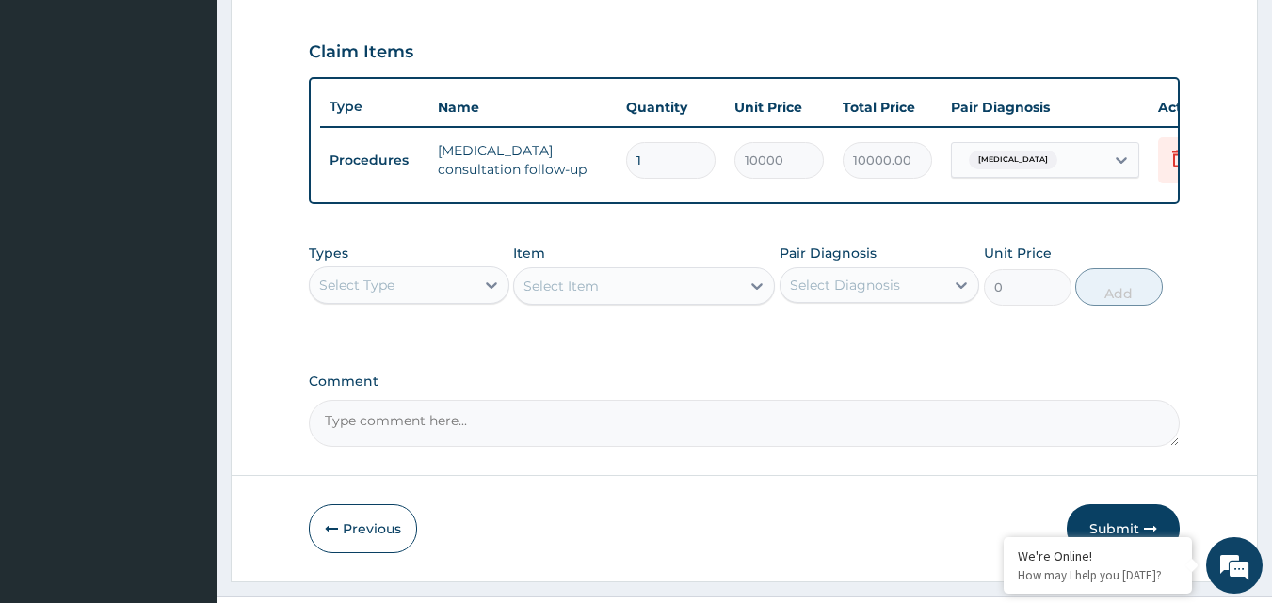
scroll to position [679, 0]
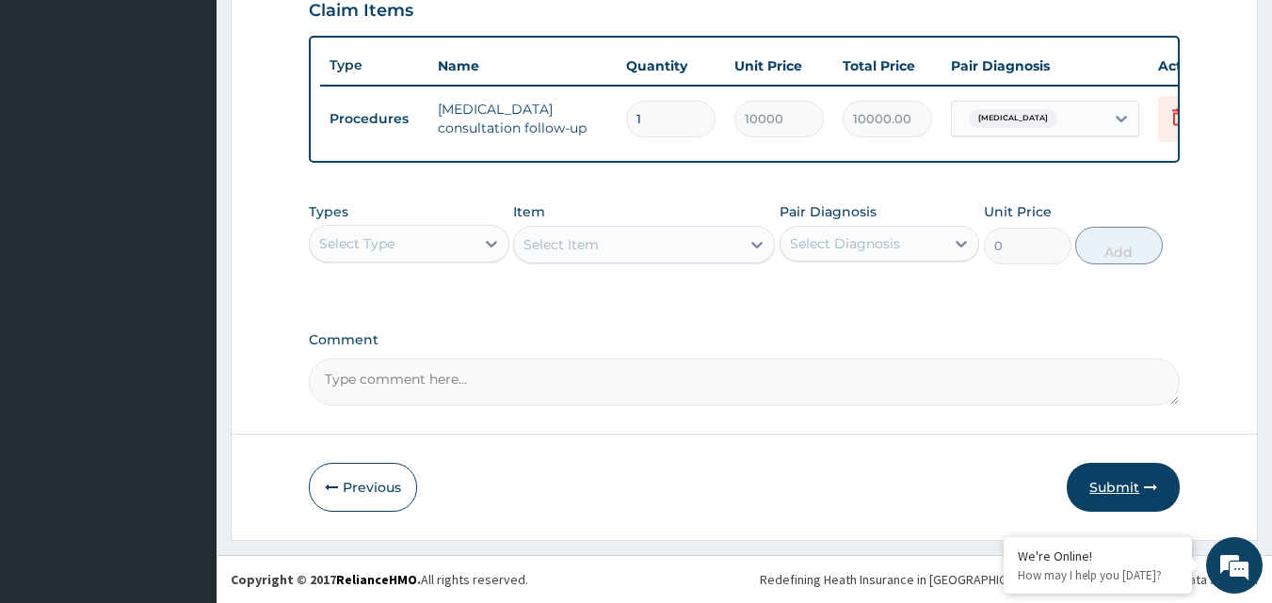
click at [1127, 490] on button "Submit" at bounding box center [1122, 487] width 113 height 49
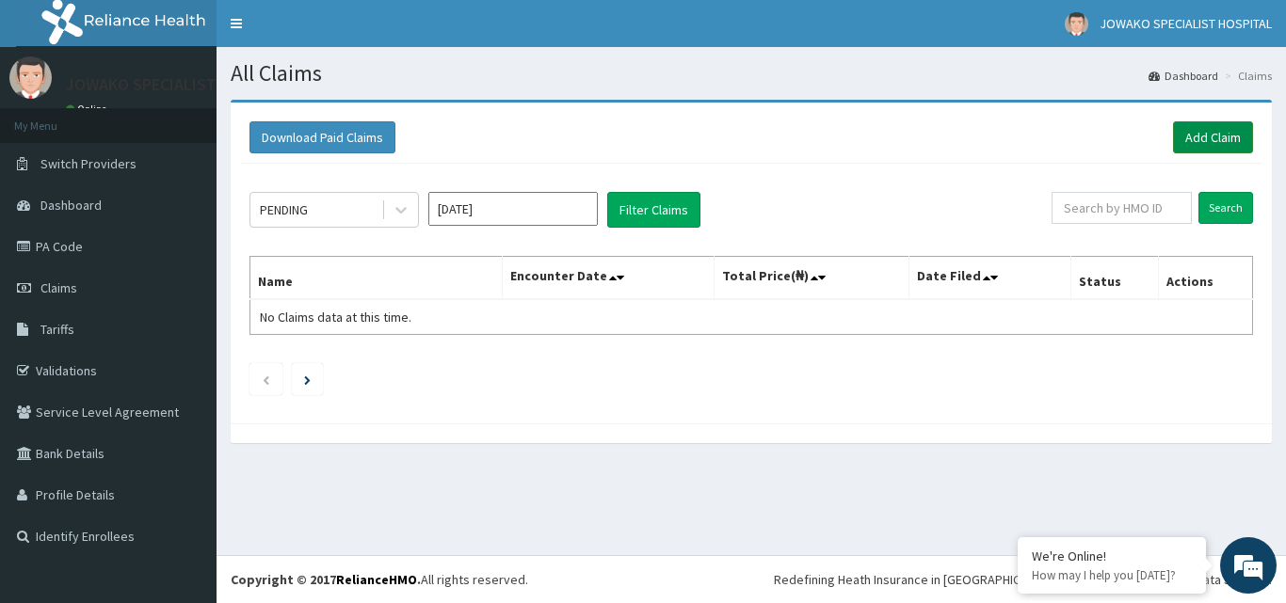
click at [1202, 143] on link "Add Claim" at bounding box center [1213, 137] width 80 height 32
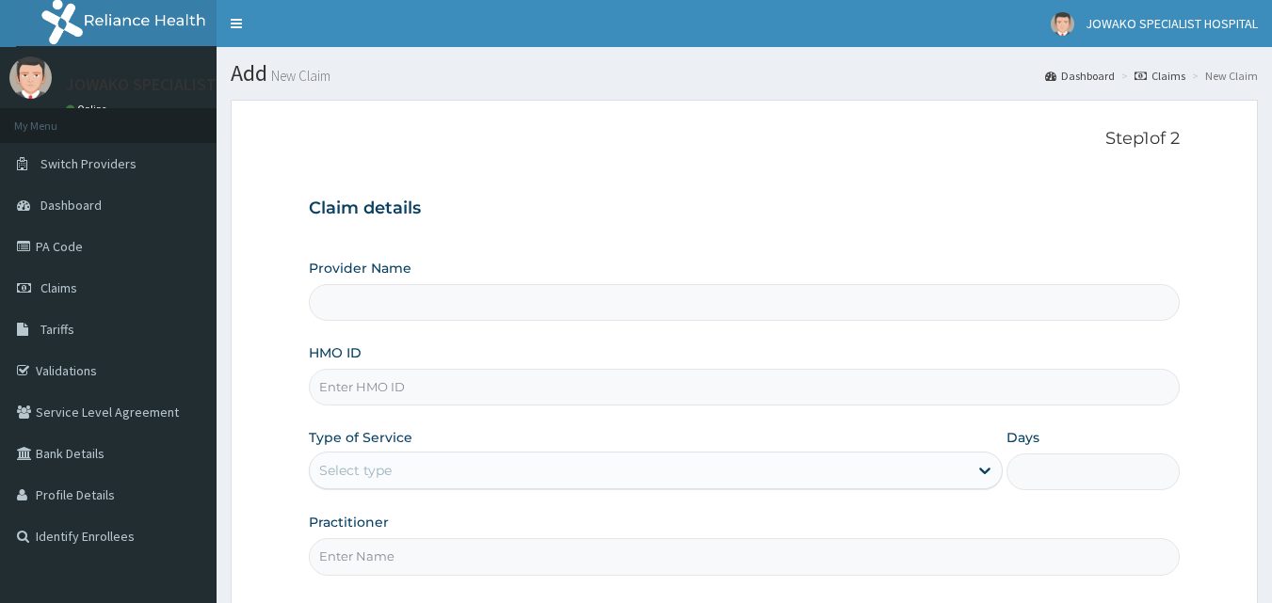
type input "JOWAKO SPECIALIST HOSPITAL"
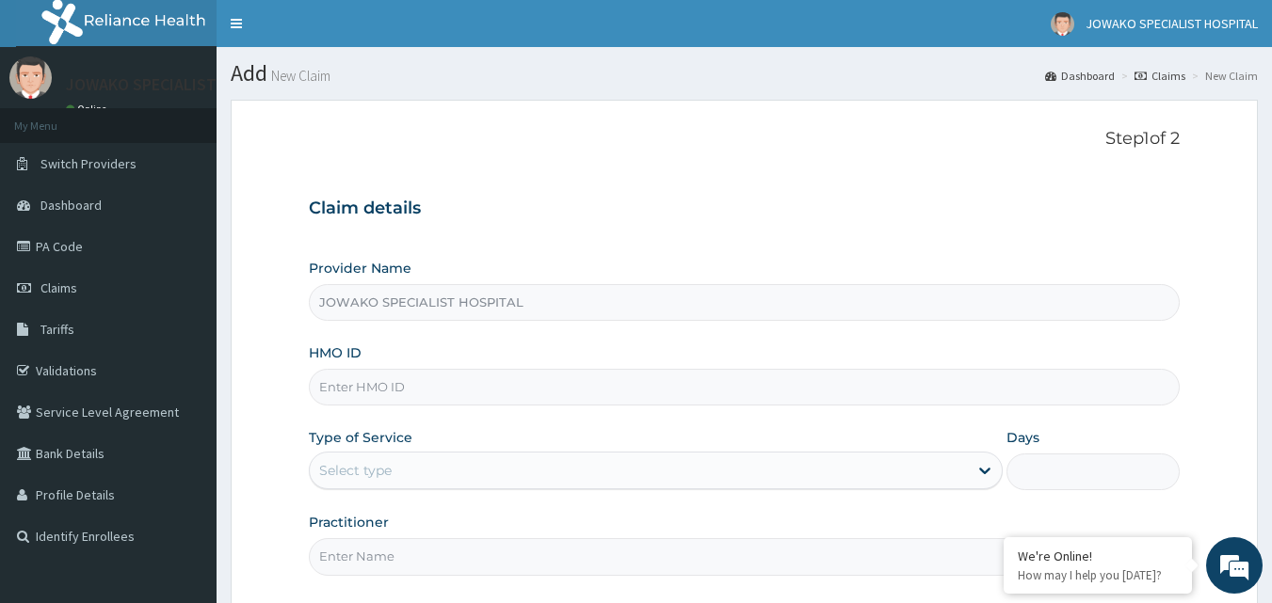
click at [384, 382] on input "HMO ID" at bounding box center [745, 387] width 872 height 37
type input "s"
type input "SSV/10051/B"
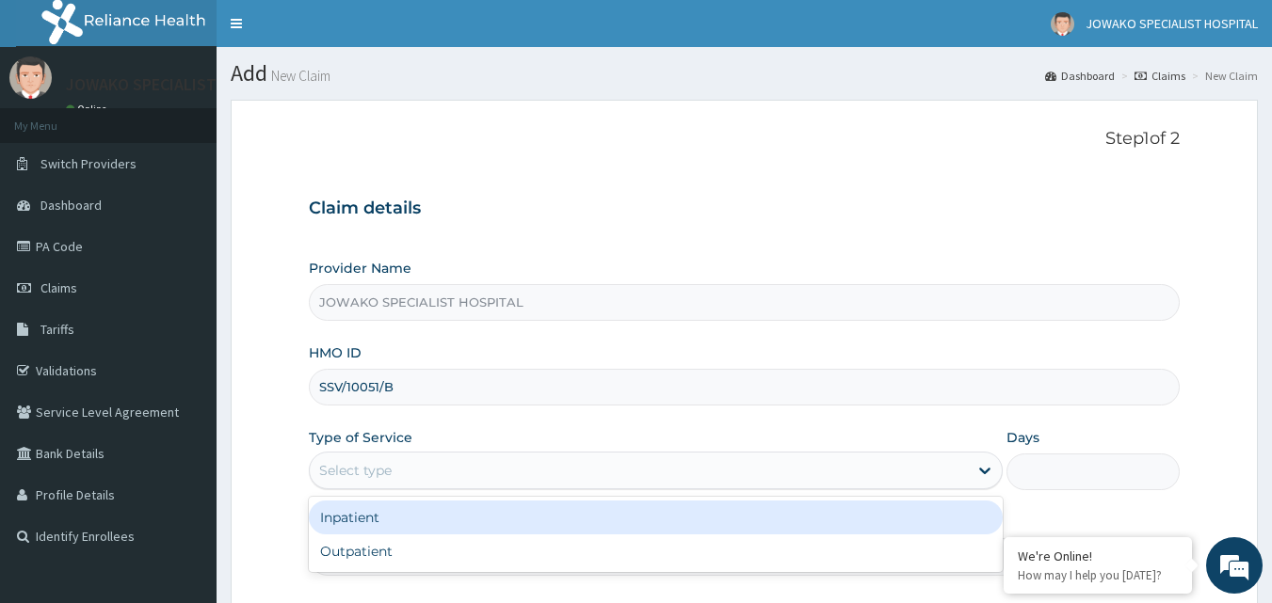
click at [437, 473] on div "Select type" at bounding box center [639, 471] width 658 height 30
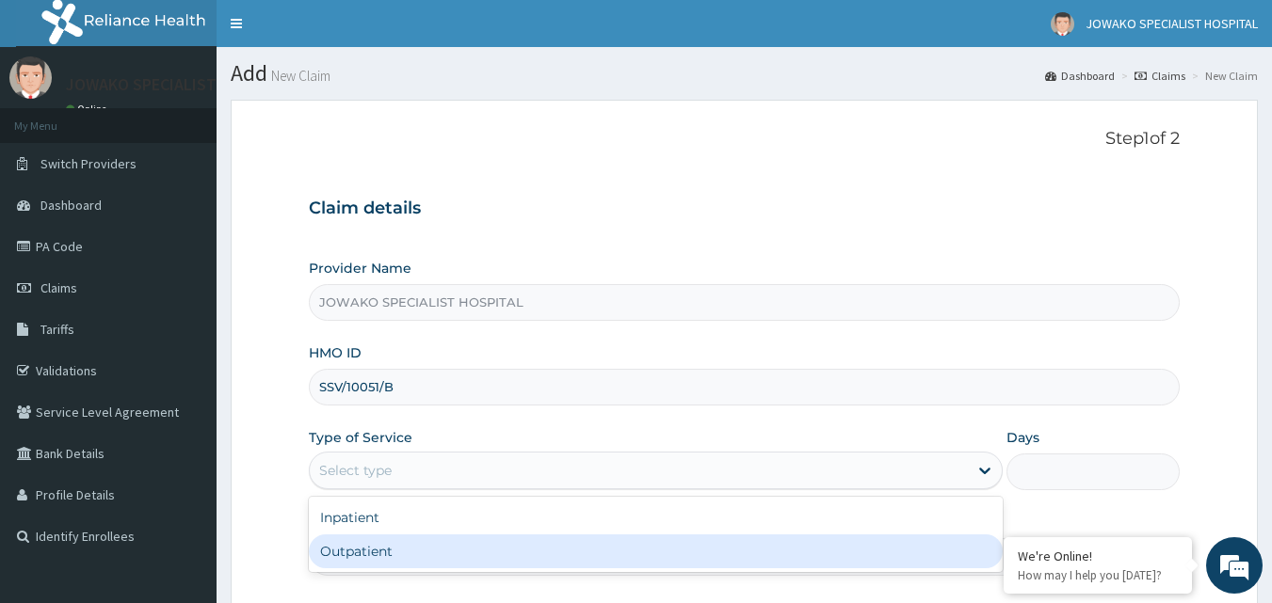
click at [379, 560] on div "Outpatient" at bounding box center [656, 552] width 694 height 34
type input "1"
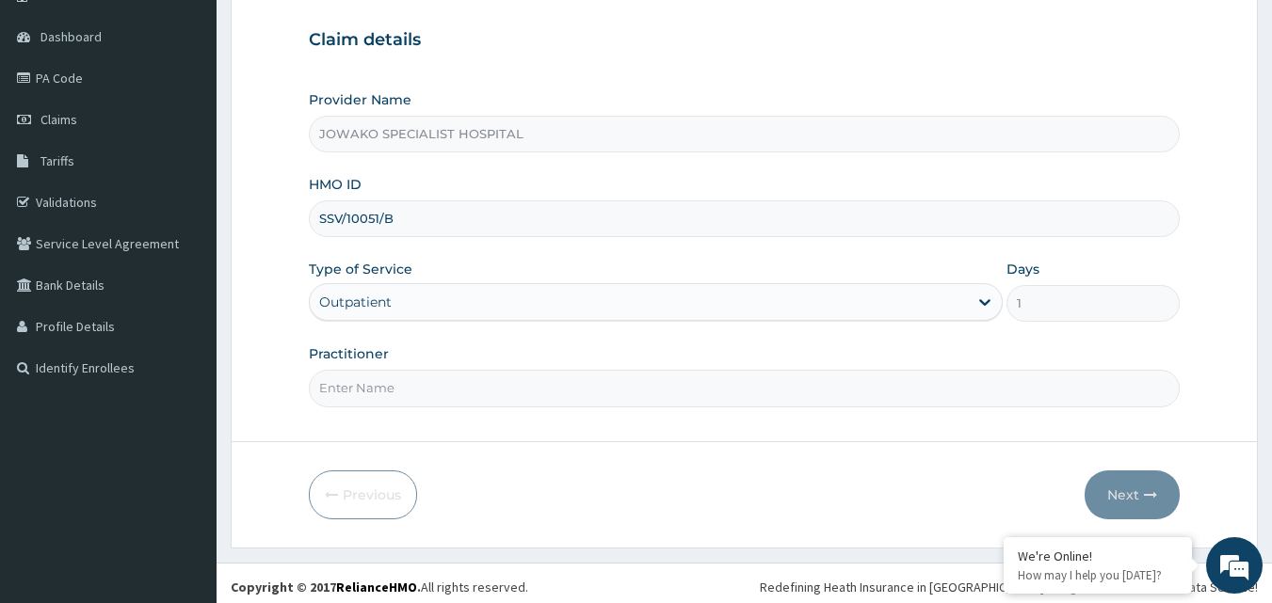
scroll to position [176, 0]
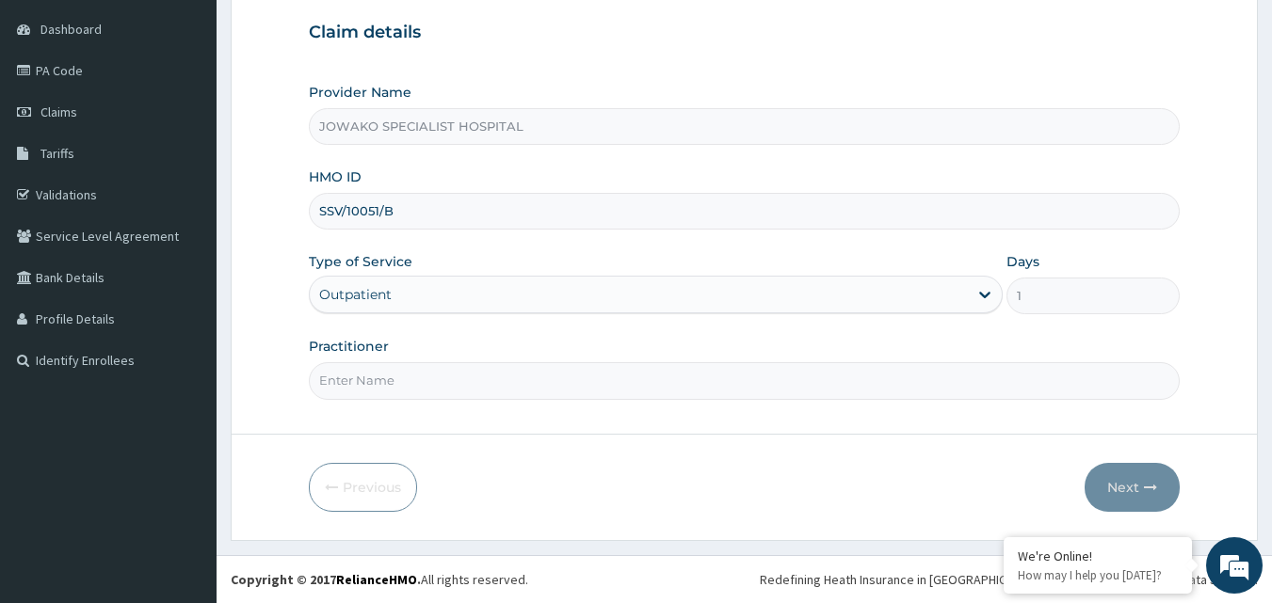
click at [392, 388] on input "Practitioner" at bounding box center [745, 380] width 872 height 37
type input "DR.AKANET M."
click at [460, 382] on input "DR.AKANET M." at bounding box center [745, 380] width 872 height 37
click at [1123, 484] on button "Next" at bounding box center [1131, 487] width 95 height 49
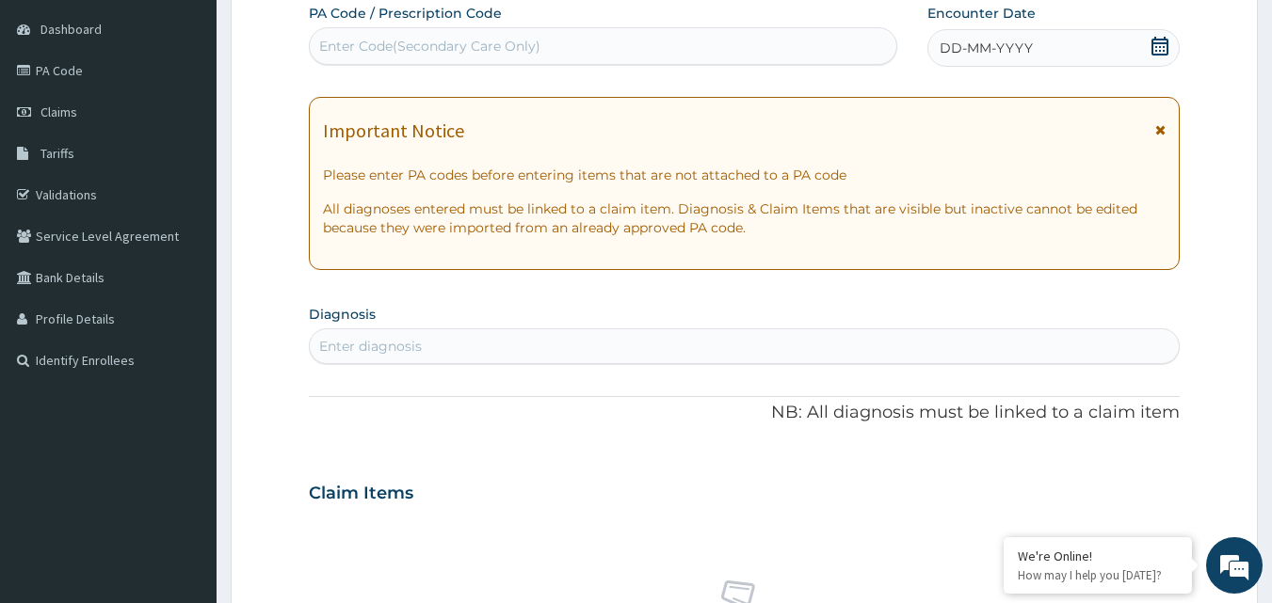
click at [1158, 46] on icon at bounding box center [1159, 46] width 19 height 19
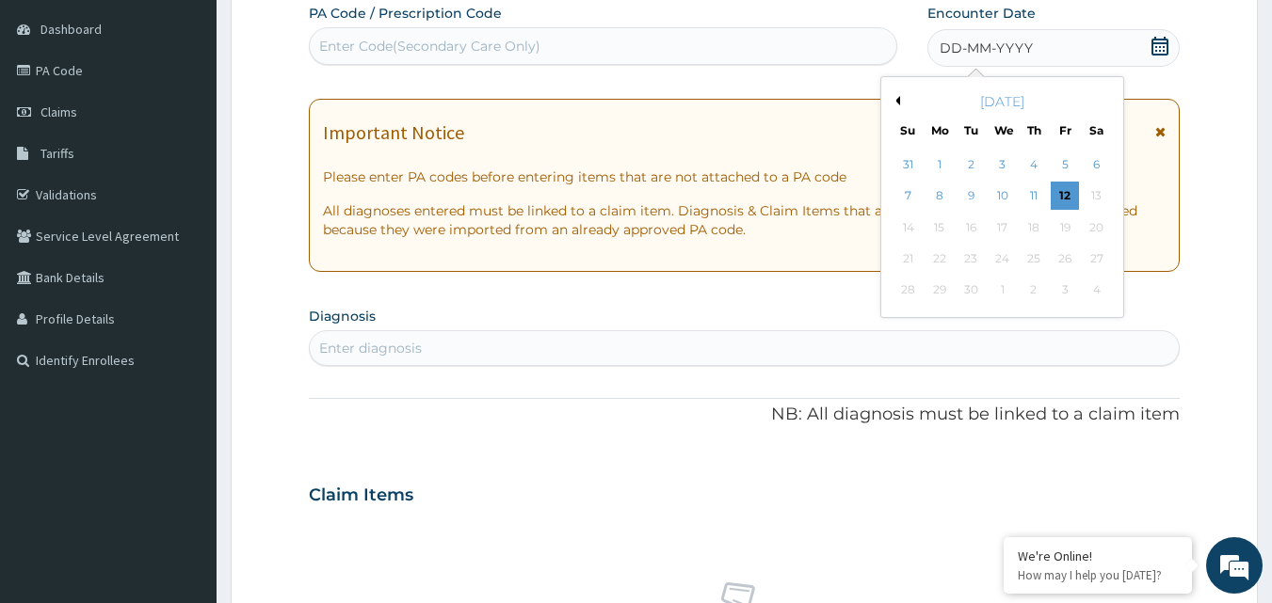
click at [899, 104] on button "Previous Month" at bounding box center [894, 100] width 9 height 9
click at [1061, 262] on div "22" at bounding box center [1064, 259] width 28 height 28
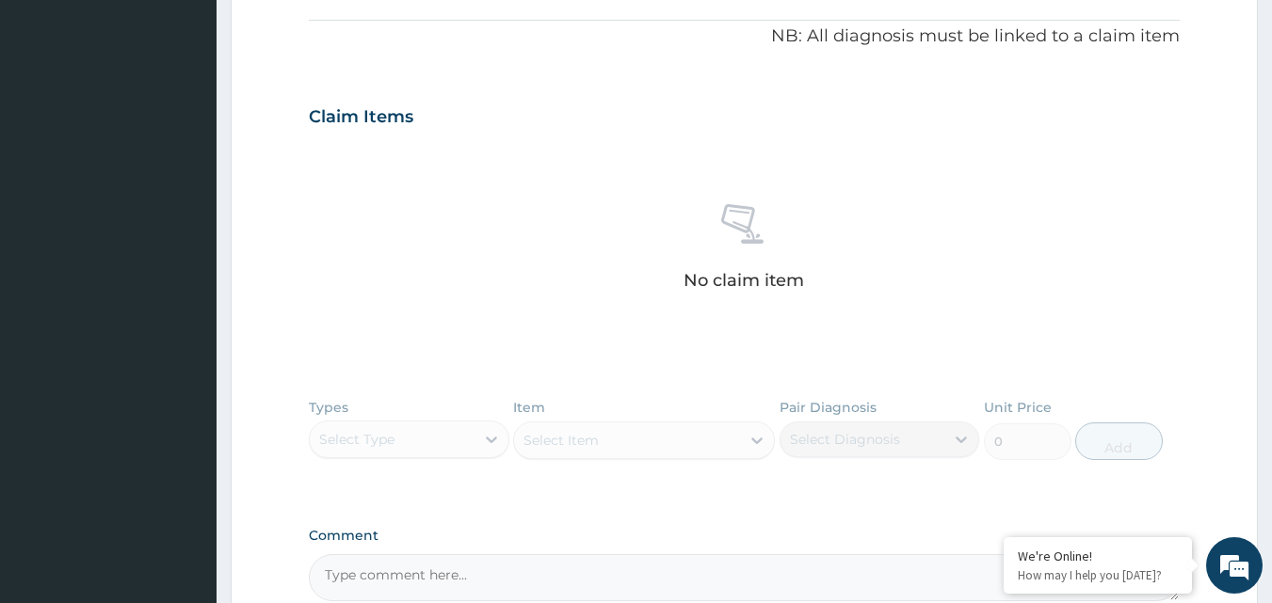
scroll to position [270, 0]
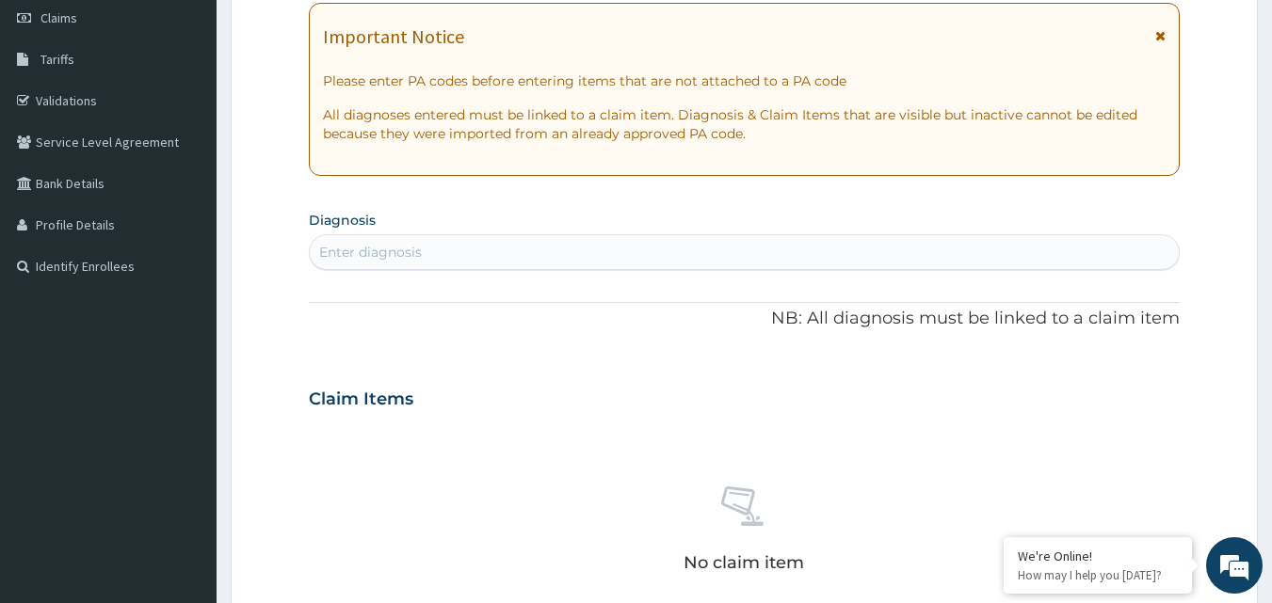
click at [468, 251] on div "Enter diagnosis" at bounding box center [745, 252] width 870 height 30
type input "MALA"
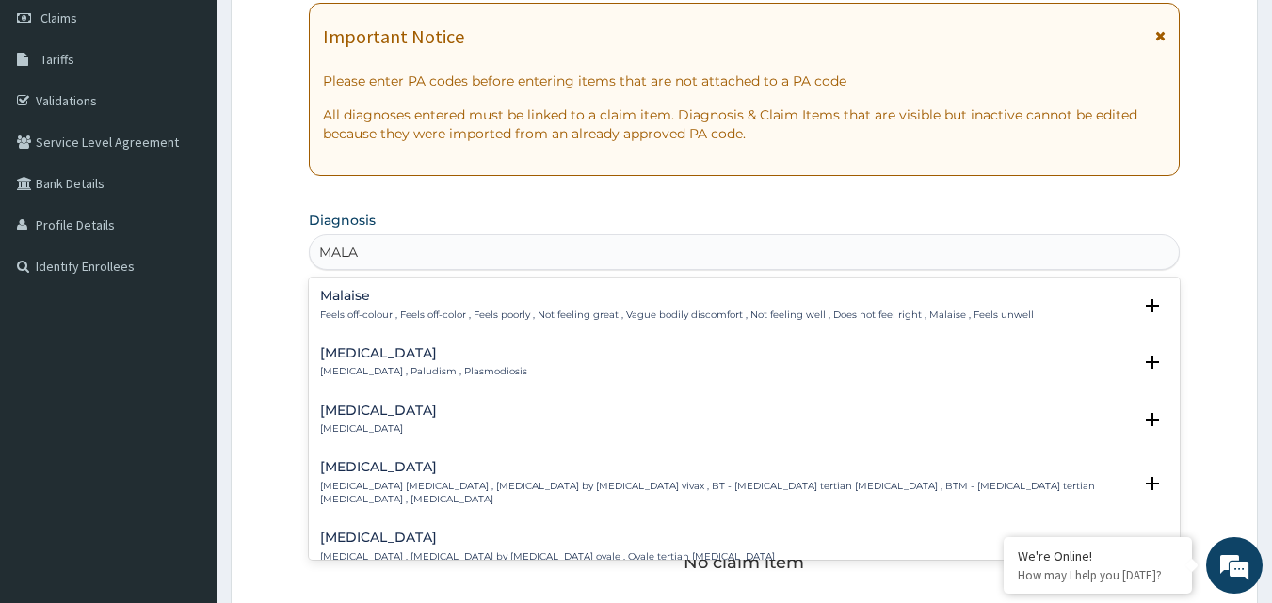
click at [349, 360] on h4 "[MEDICAL_DATA]" at bounding box center [423, 353] width 207 height 14
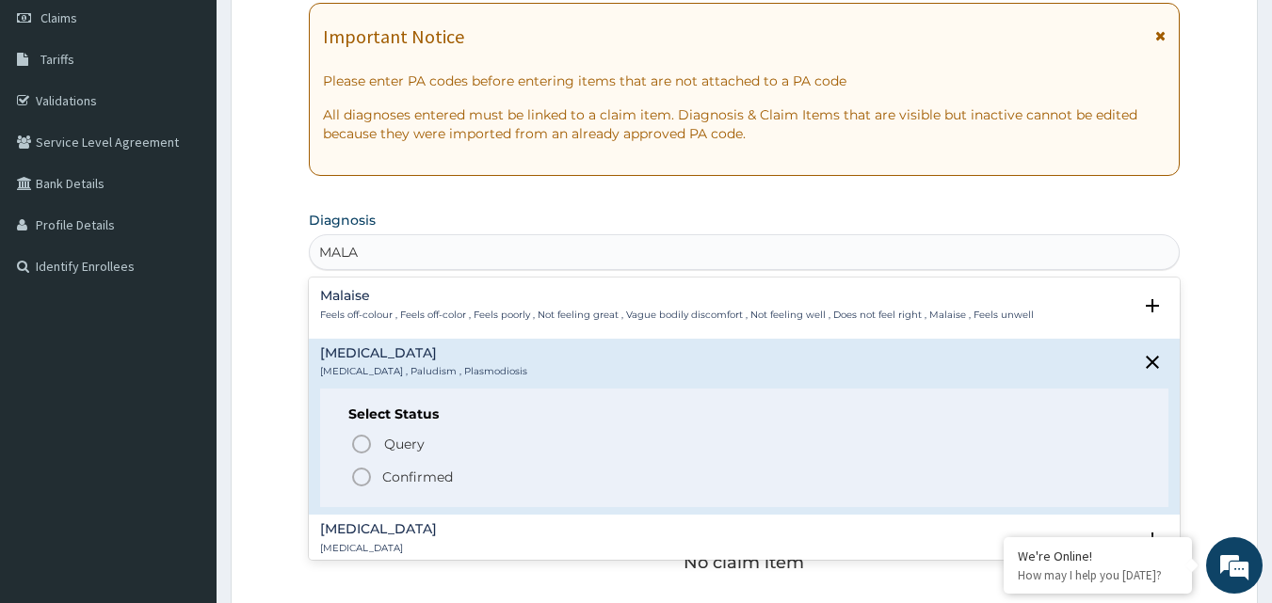
click at [365, 475] on icon "status option filled" at bounding box center [361, 477] width 23 height 23
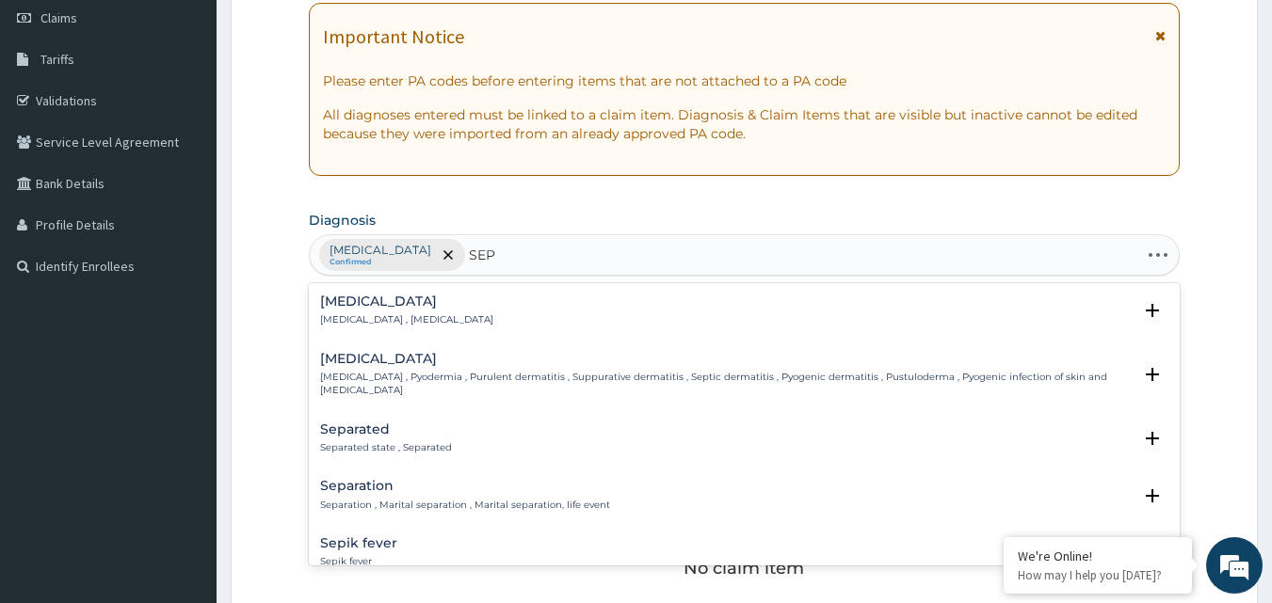
type input "SEPT"
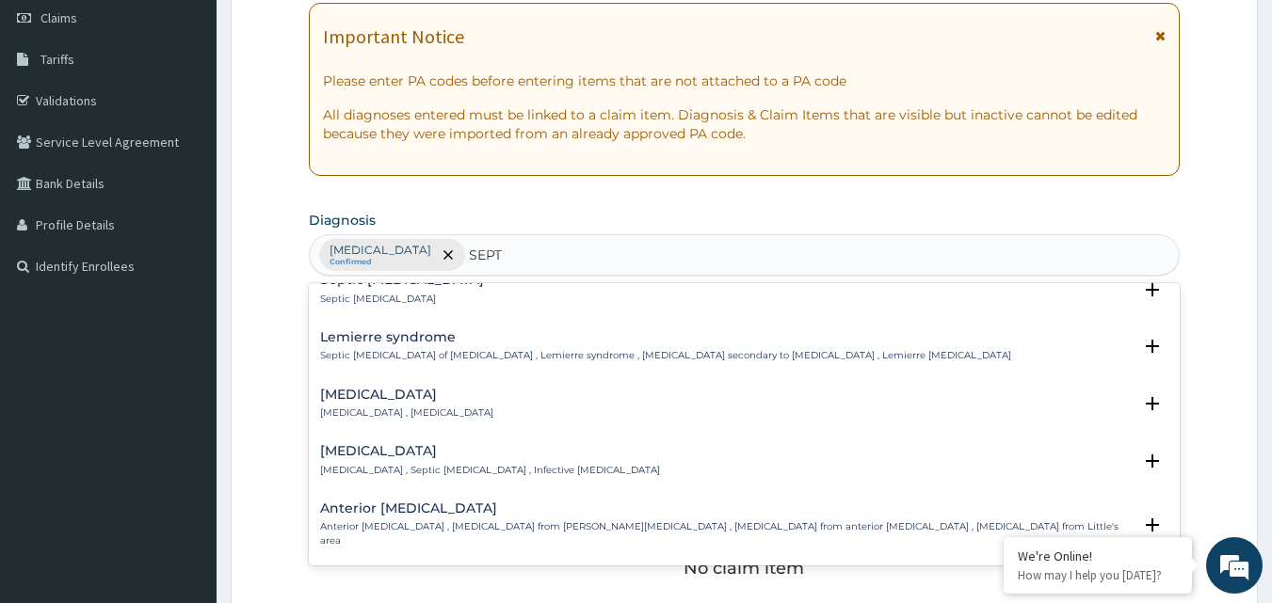
scroll to position [1129, 0]
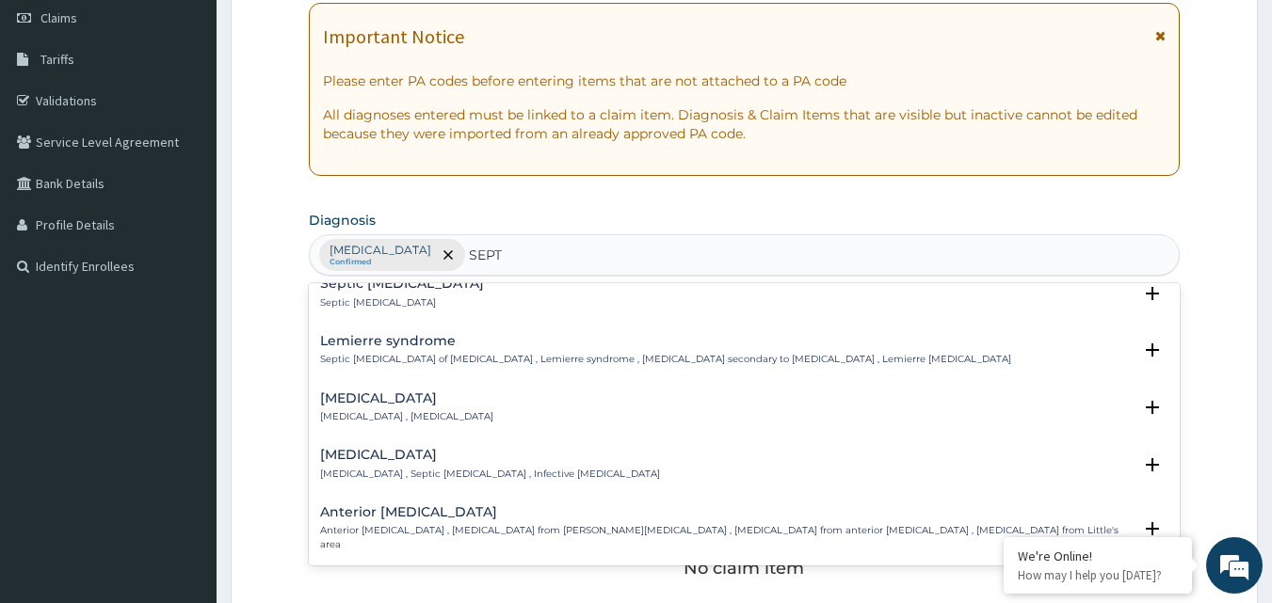
click at [428, 395] on div "Septicemic plague Septicemic plague , Septicaemic plague" at bounding box center [406, 408] width 173 height 33
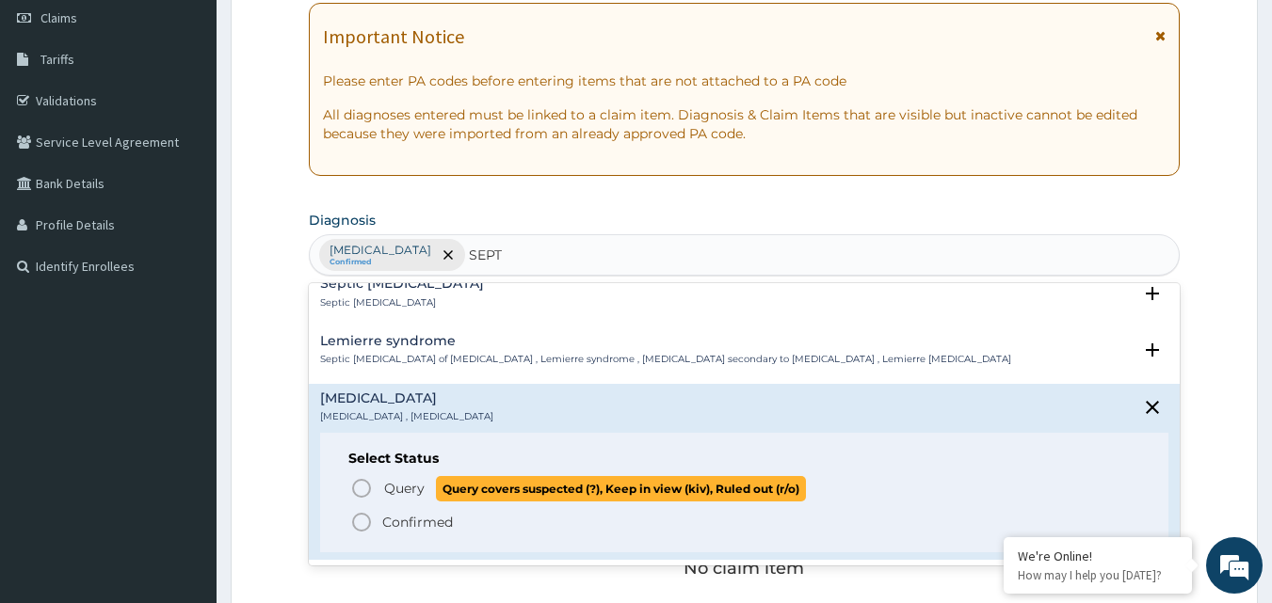
click at [356, 478] on icon "status option query" at bounding box center [361, 488] width 23 height 23
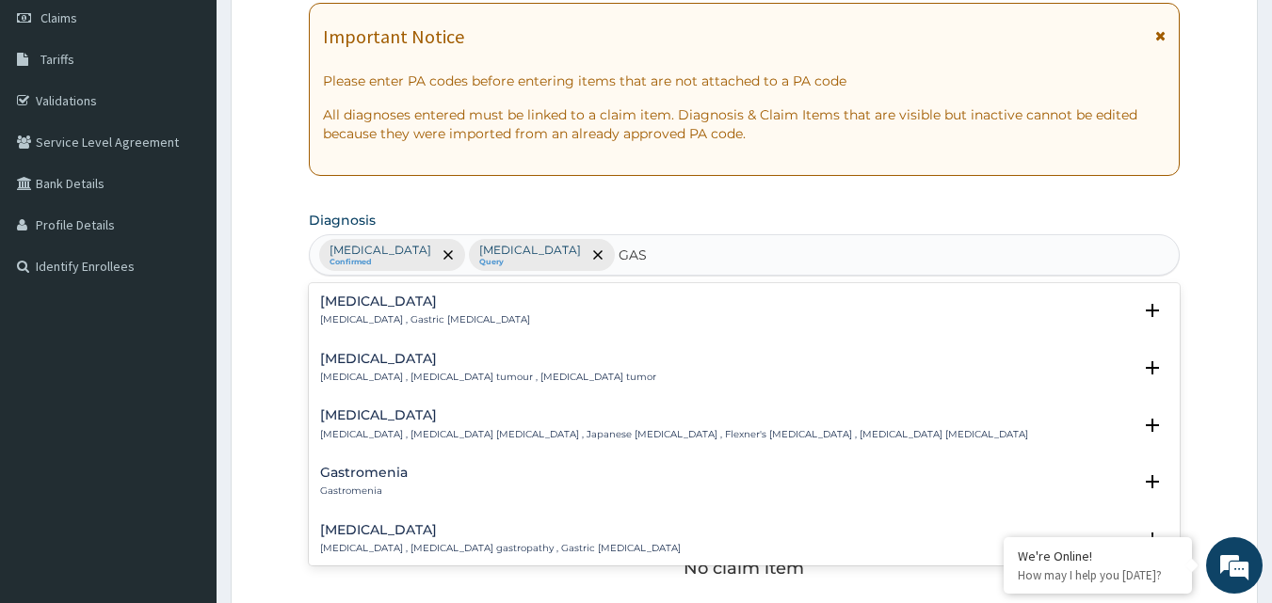
type input "GAST"
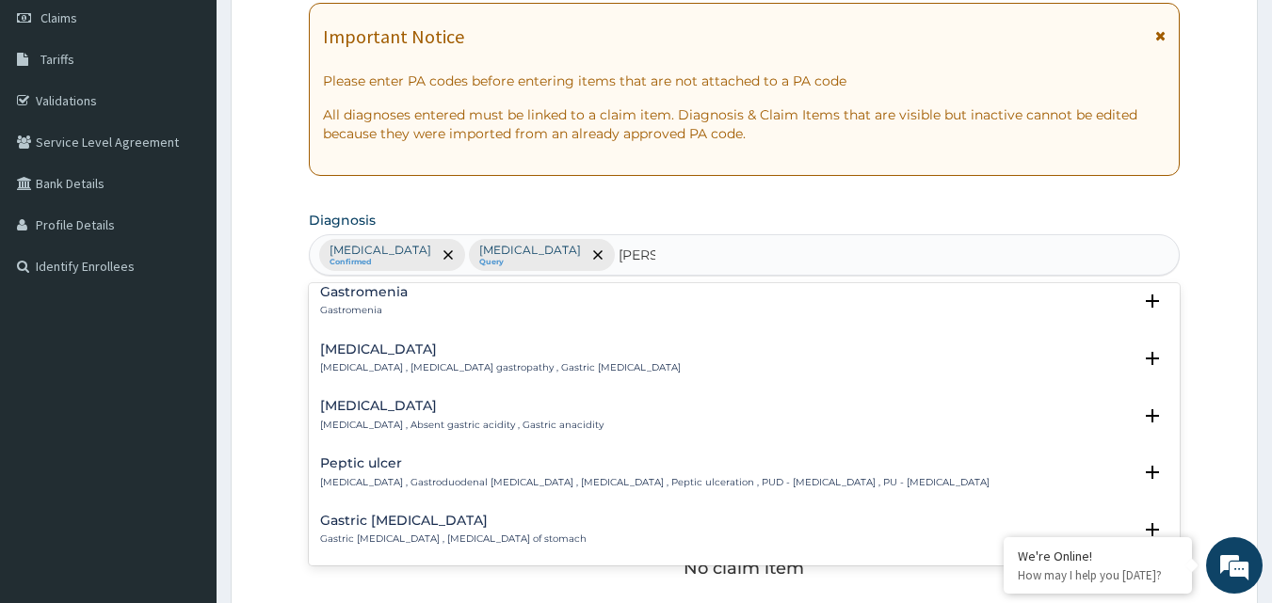
scroll to position [188, 0]
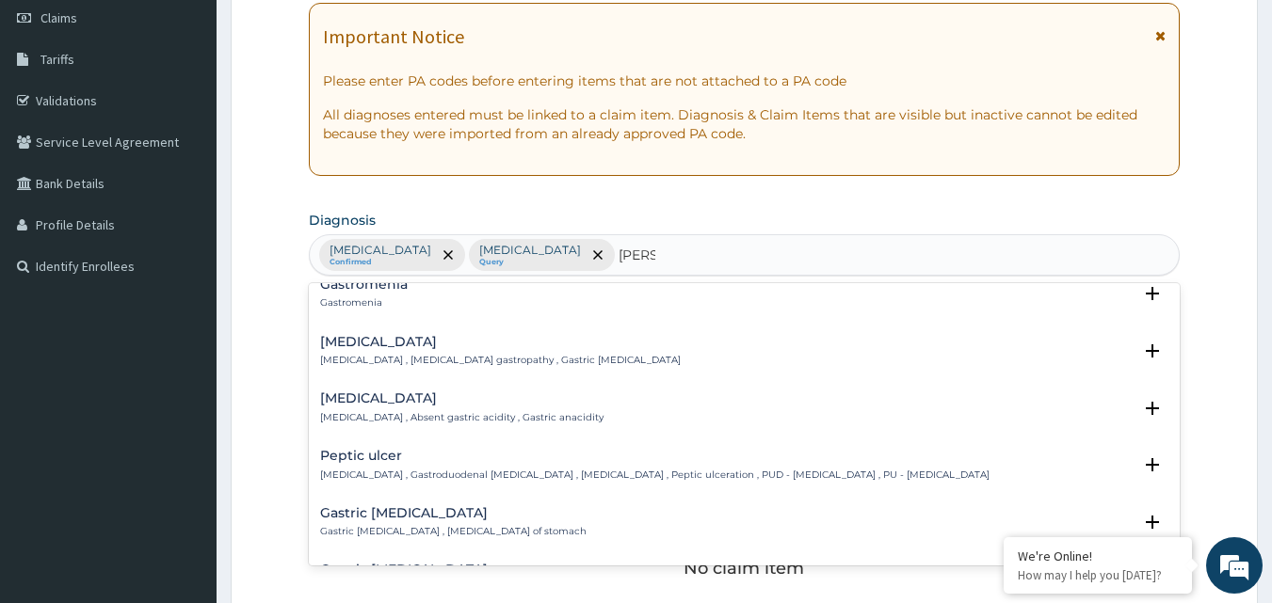
click at [378, 467] on div "Peptic ulcer Peptic ulcer , Gastroduodenal ulcer , Peptic ulcer disease , Pepti…" at bounding box center [654, 465] width 669 height 33
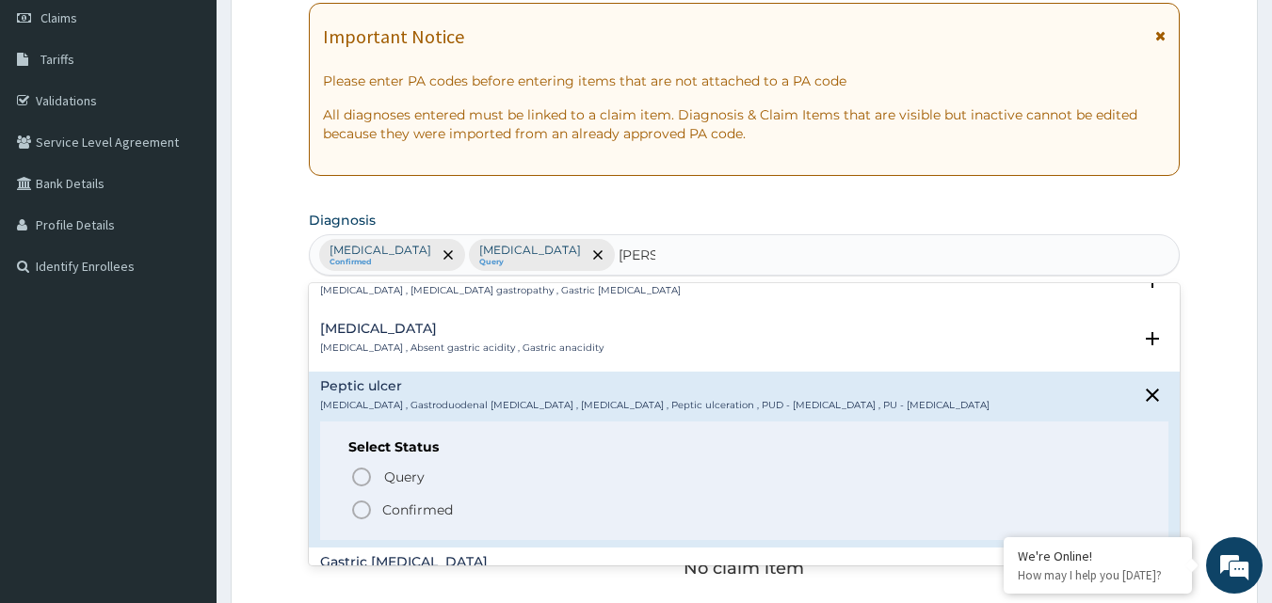
scroll to position [282, 0]
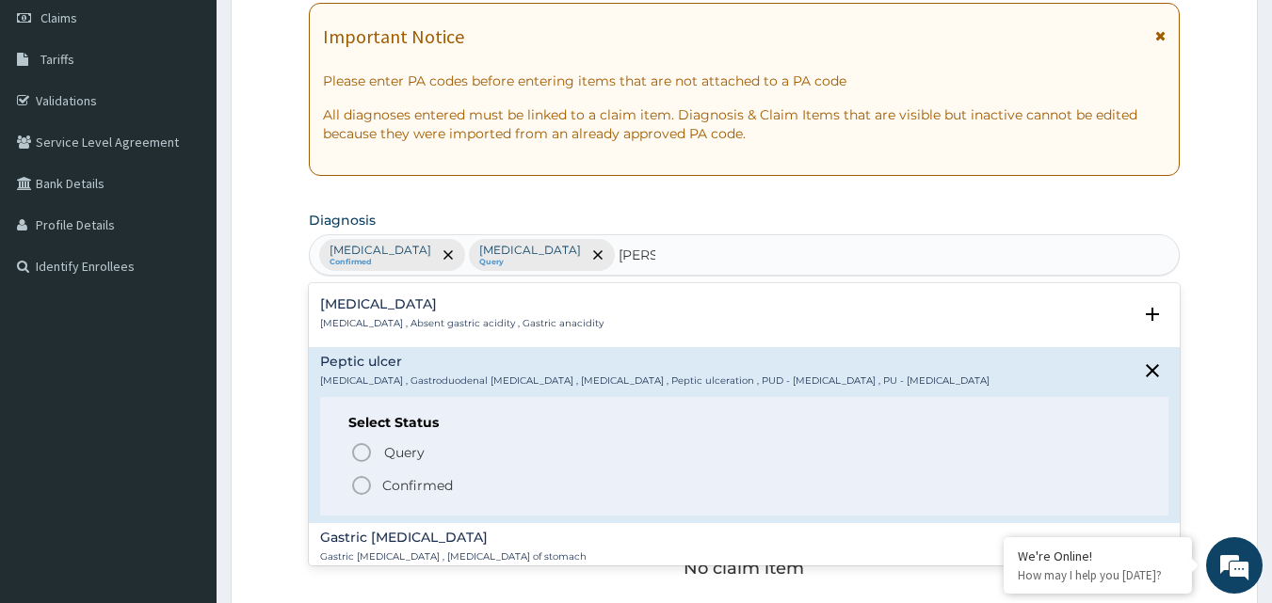
click at [366, 484] on icon "status option filled" at bounding box center [361, 485] width 23 height 23
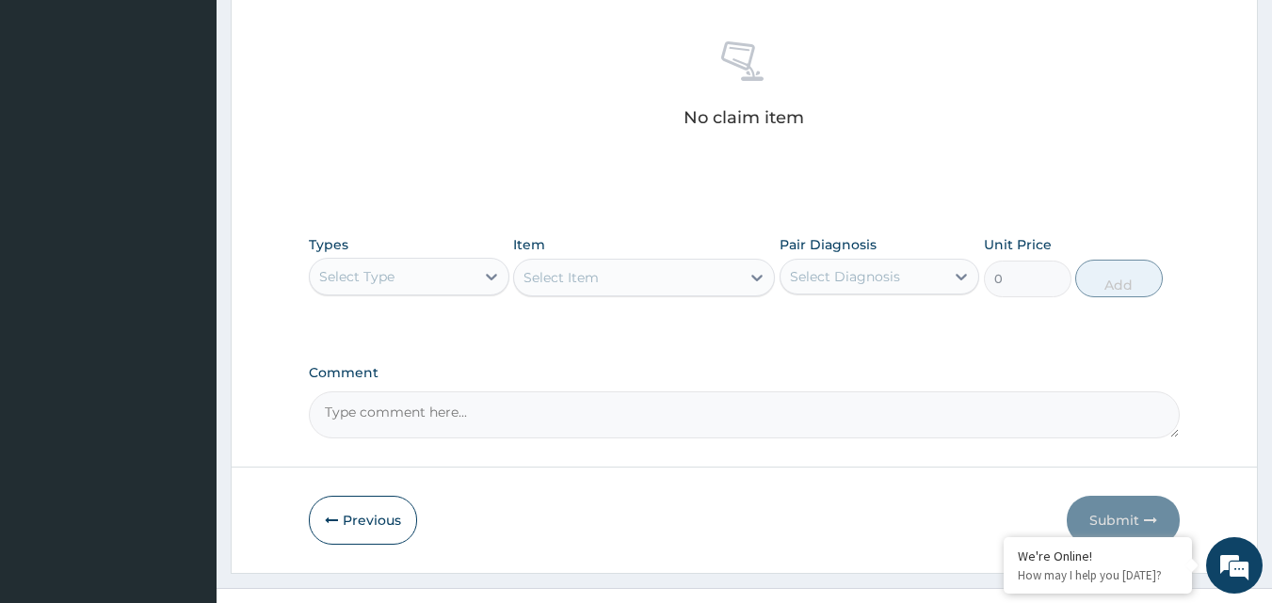
scroll to position [754, 0]
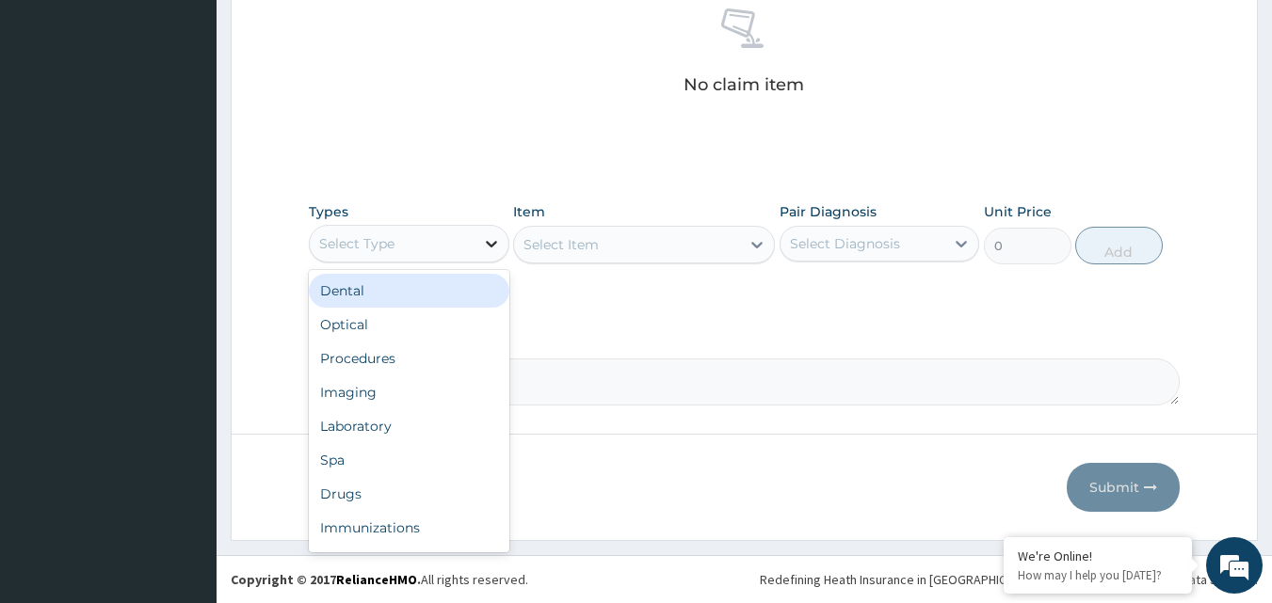
click at [488, 246] on icon at bounding box center [491, 243] width 19 height 19
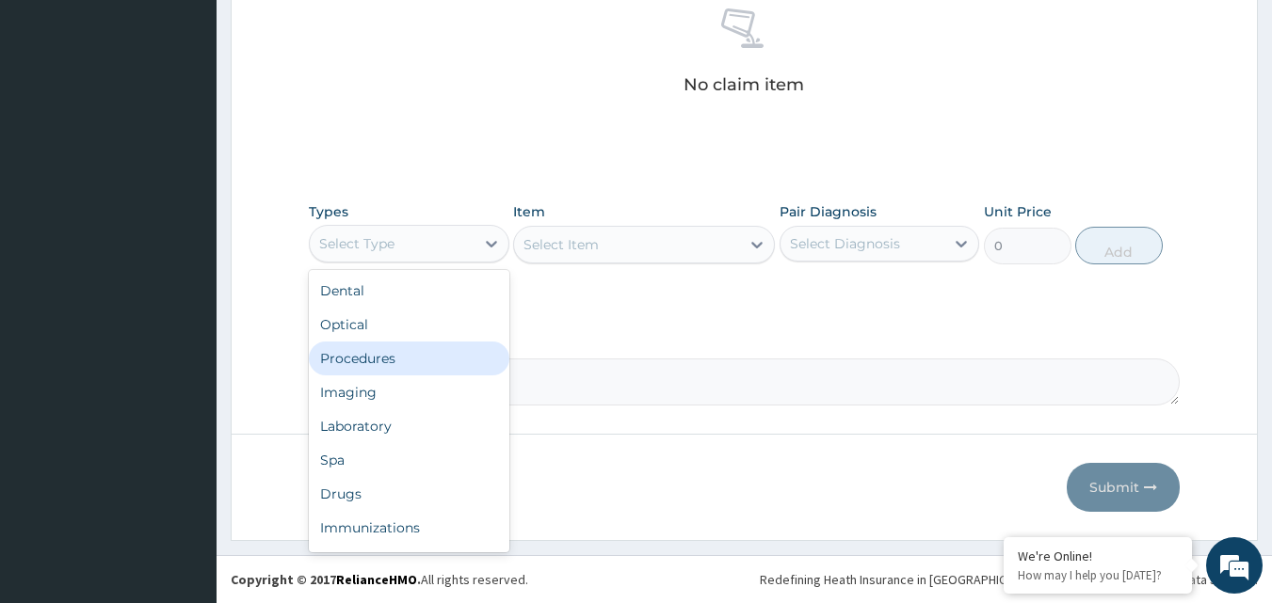
click at [380, 355] on div "Procedures" at bounding box center [409, 359] width 200 height 34
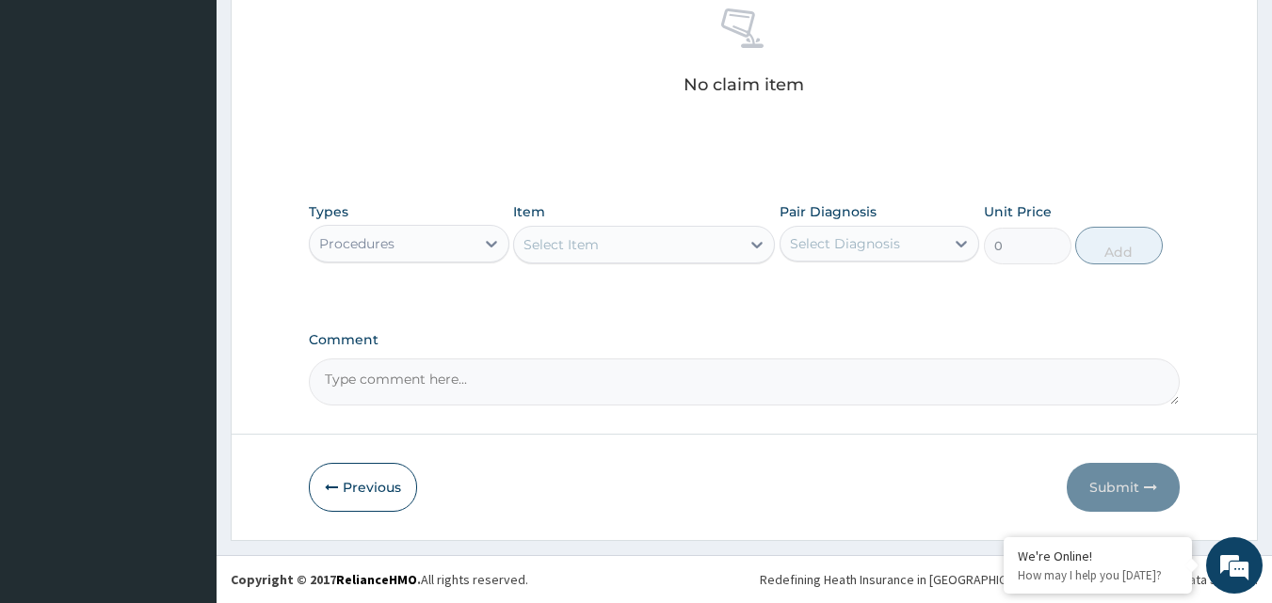
click at [614, 239] on div "Select Item" at bounding box center [627, 245] width 226 height 30
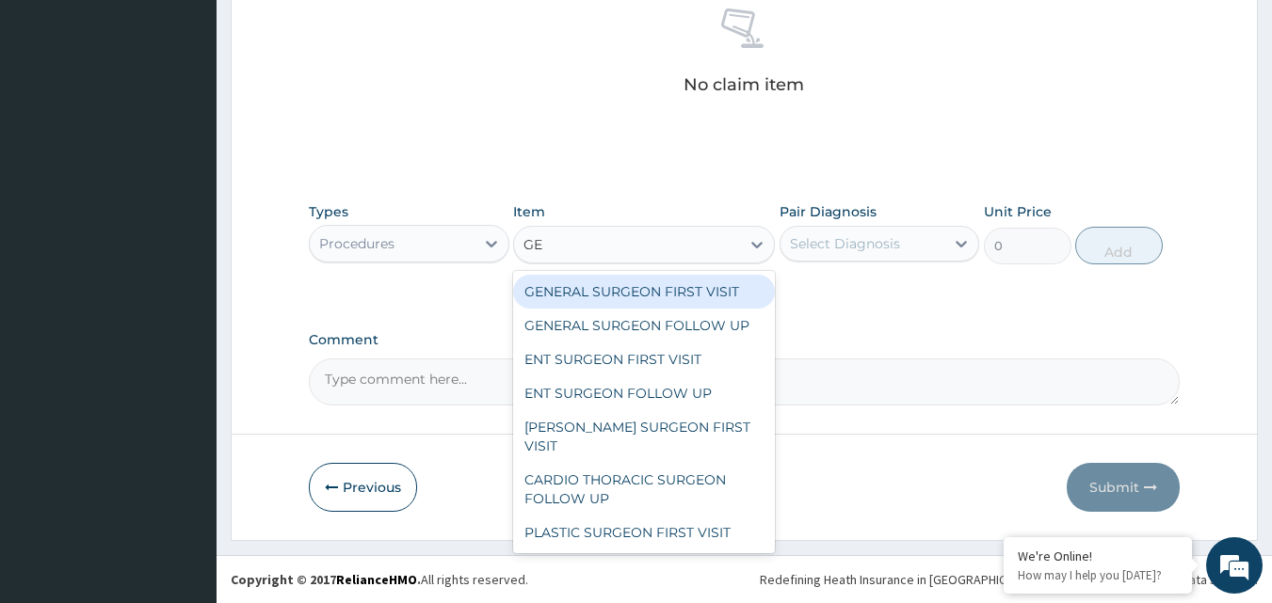
type input "GEN"
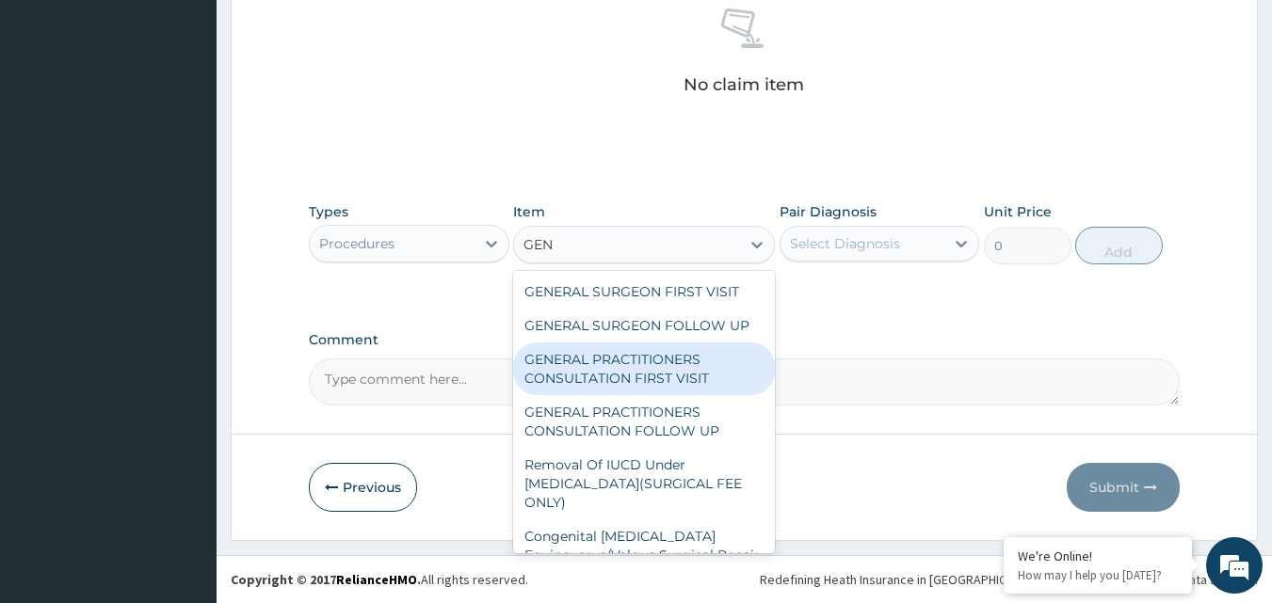
click at [655, 370] on div "GENERAL PRACTITIONERS CONSULTATION FIRST VISIT" at bounding box center [644, 369] width 262 height 53
type input "2000"
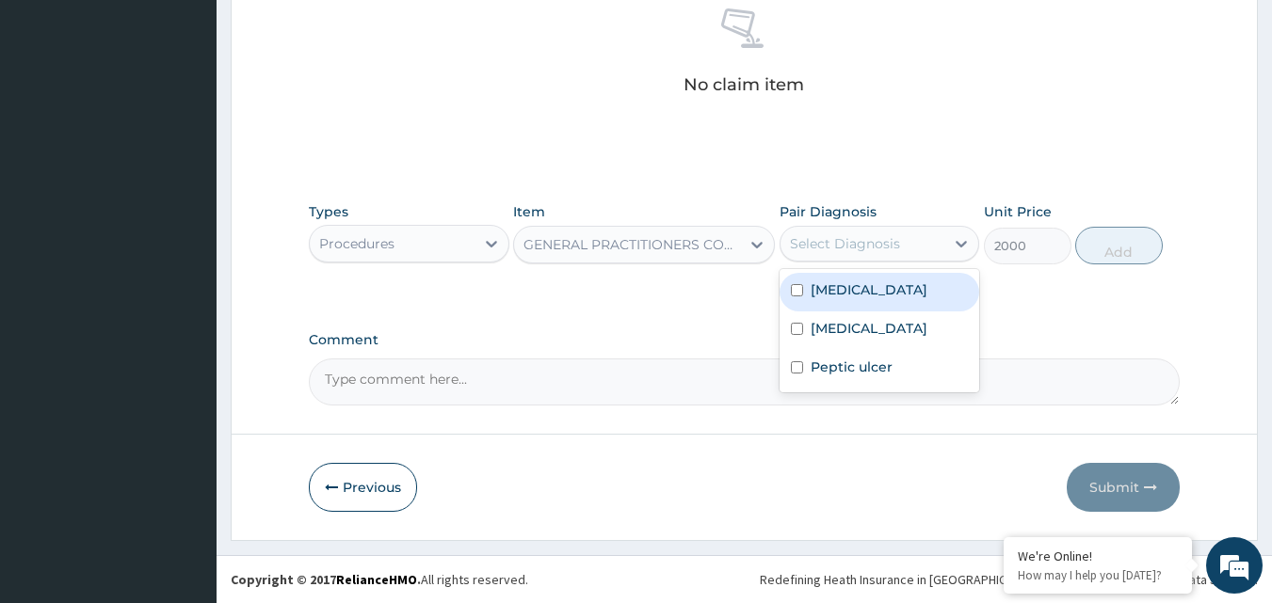
click at [878, 243] on div "Select Diagnosis" at bounding box center [845, 243] width 110 height 19
click at [797, 286] on input "checkbox" at bounding box center [797, 290] width 12 height 12
checkbox input "true"
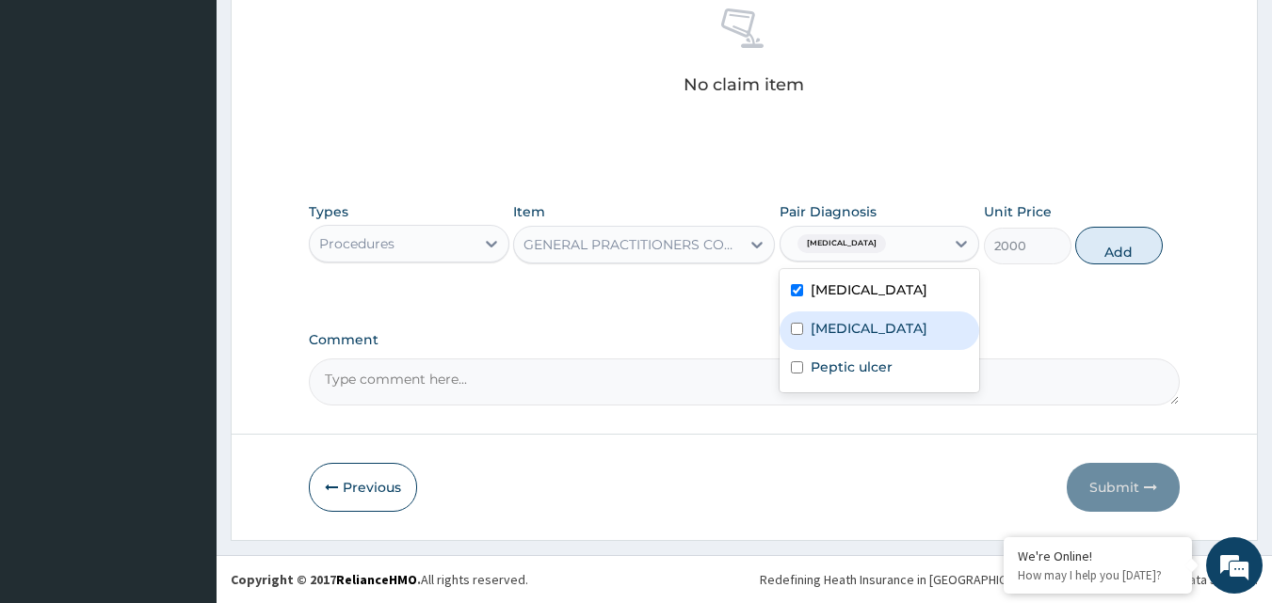
click at [800, 331] on input "checkbox" at bounding box center [797, 329] width 12 height 12
checkbox input "true"
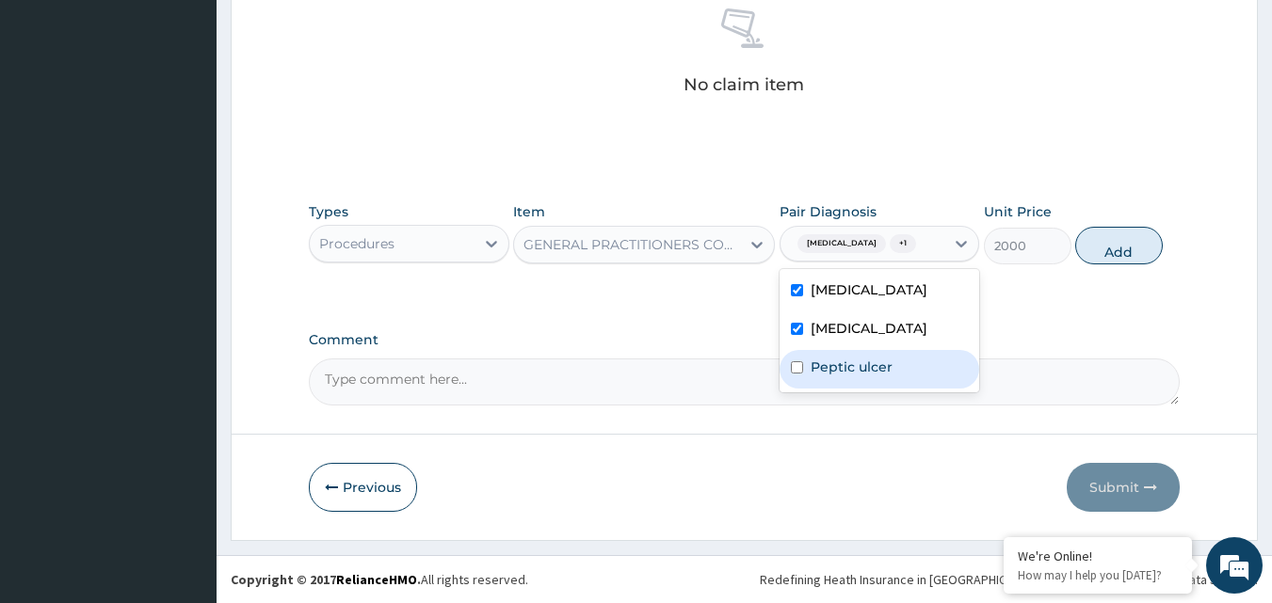
click at [804, 365] on div "Peptic ulcer" at bounding box center [879, 369] width 200 height 39
checkbox input "true"
click at [1120, 246] on button "Add" at bounding box center [1119, 246] width 88 height 38
type input "0"
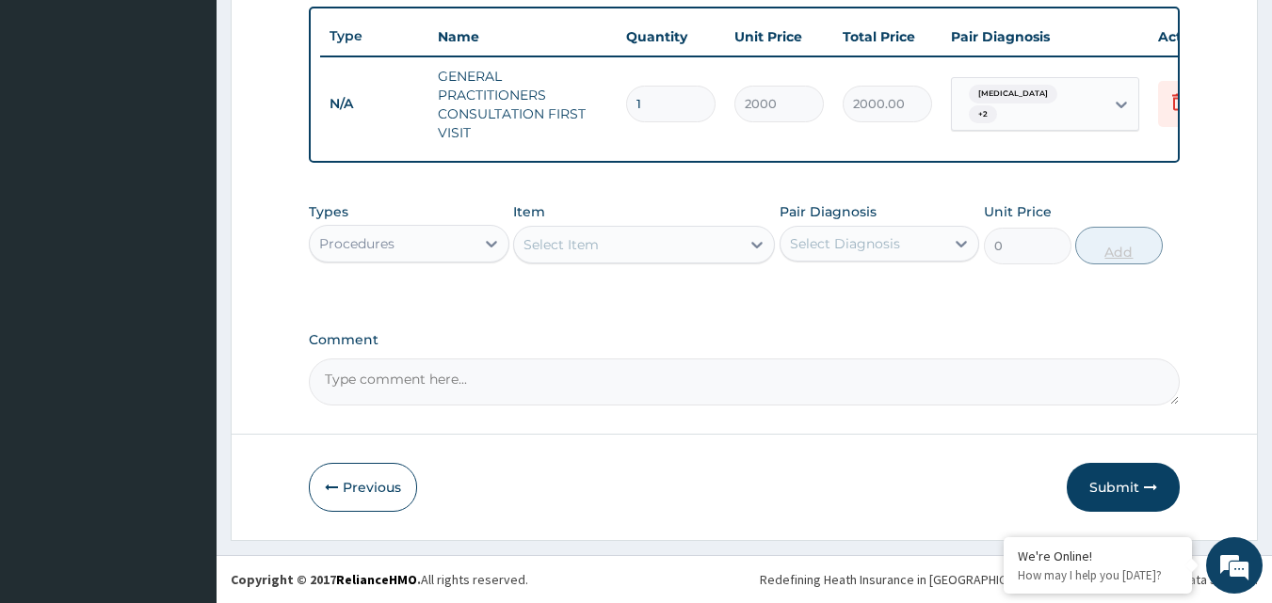
scroll to position [708, 0]
click at [489, 244] on icon at bounding box center [491, 244] width 11 height 7
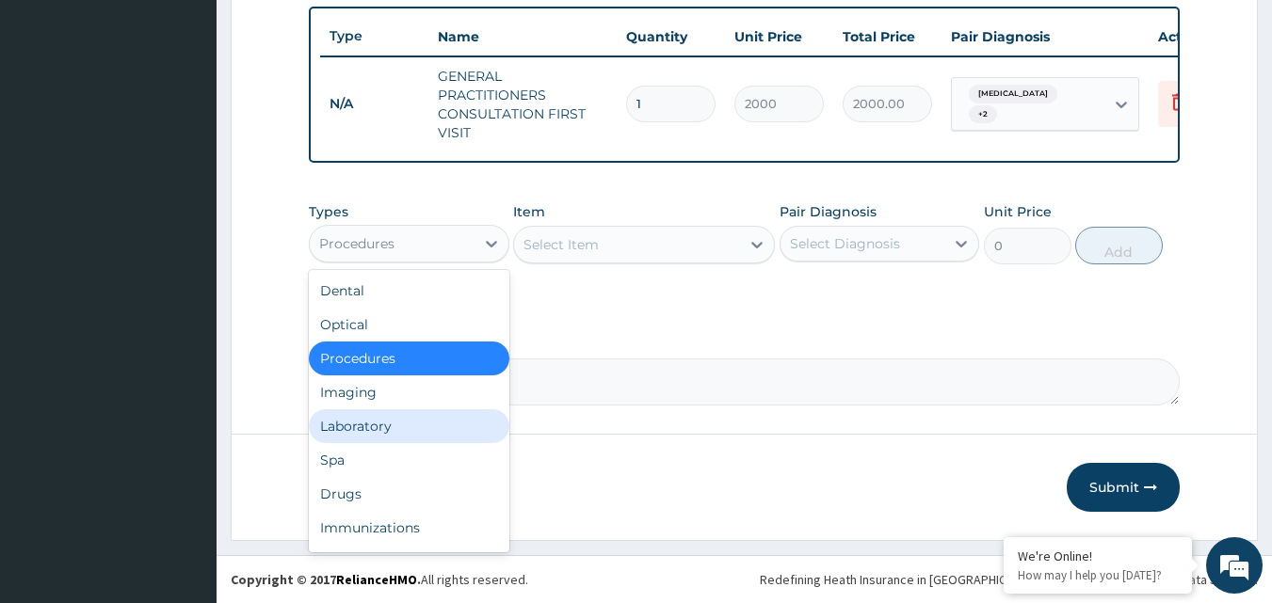
click at [366, 434] on div "Laboratory" at bounding box center [409, 426] width 200 height 34
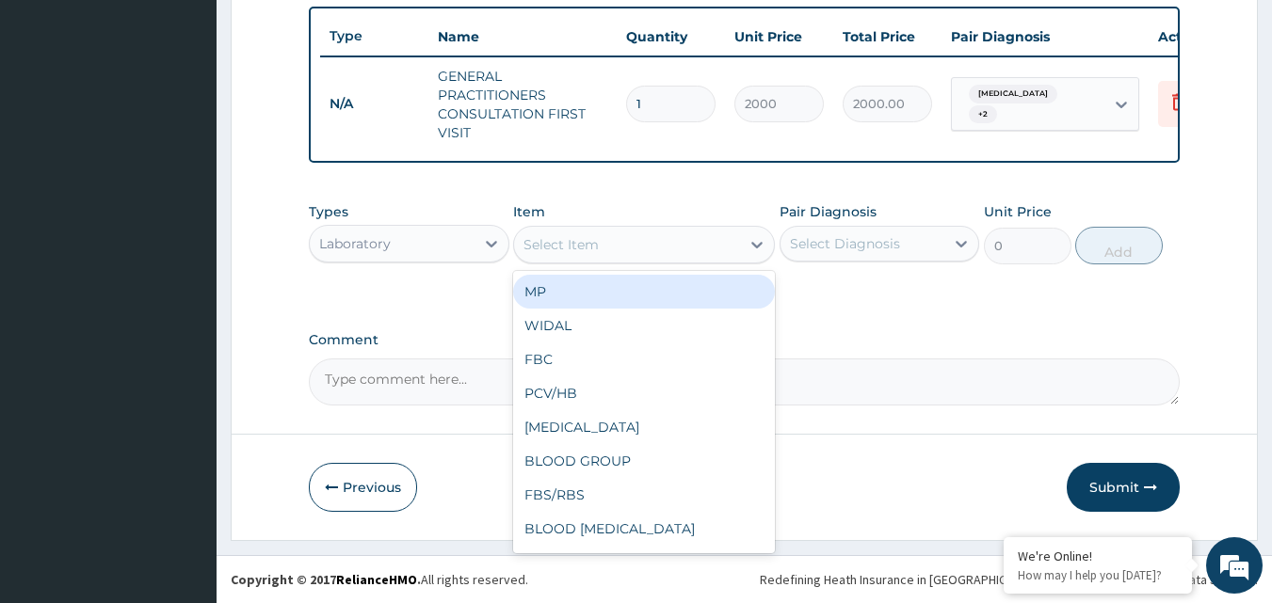
click at [602, 245] on div "Select Item" at bounding box center [627, 245] width 226 height 30
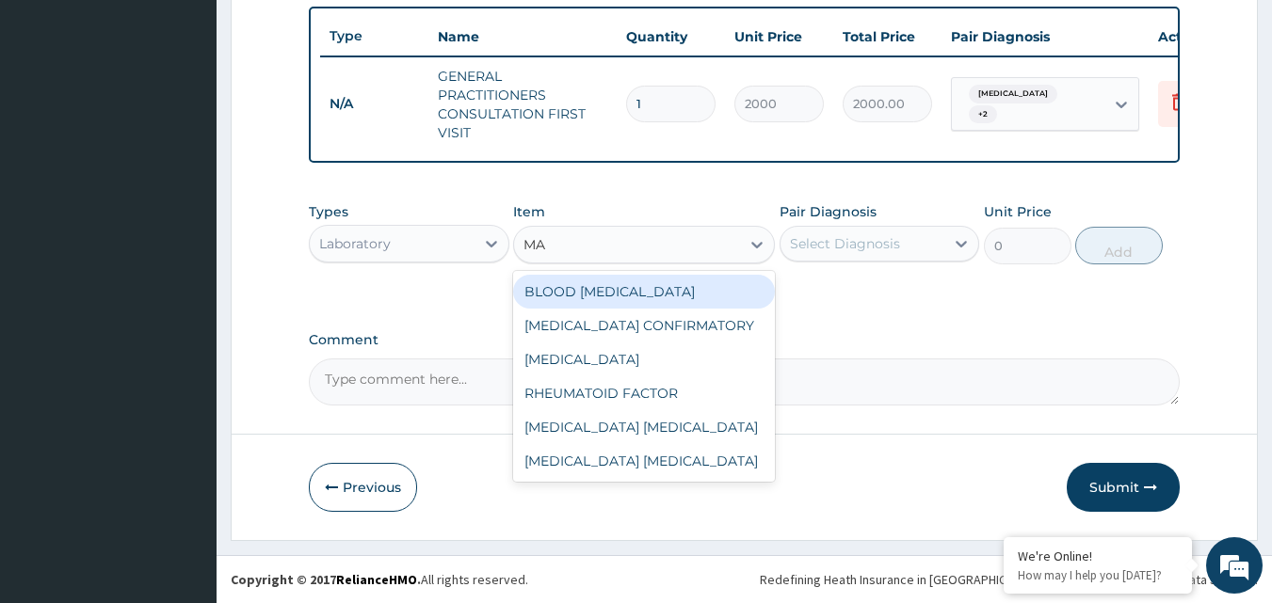
type input "MAL"
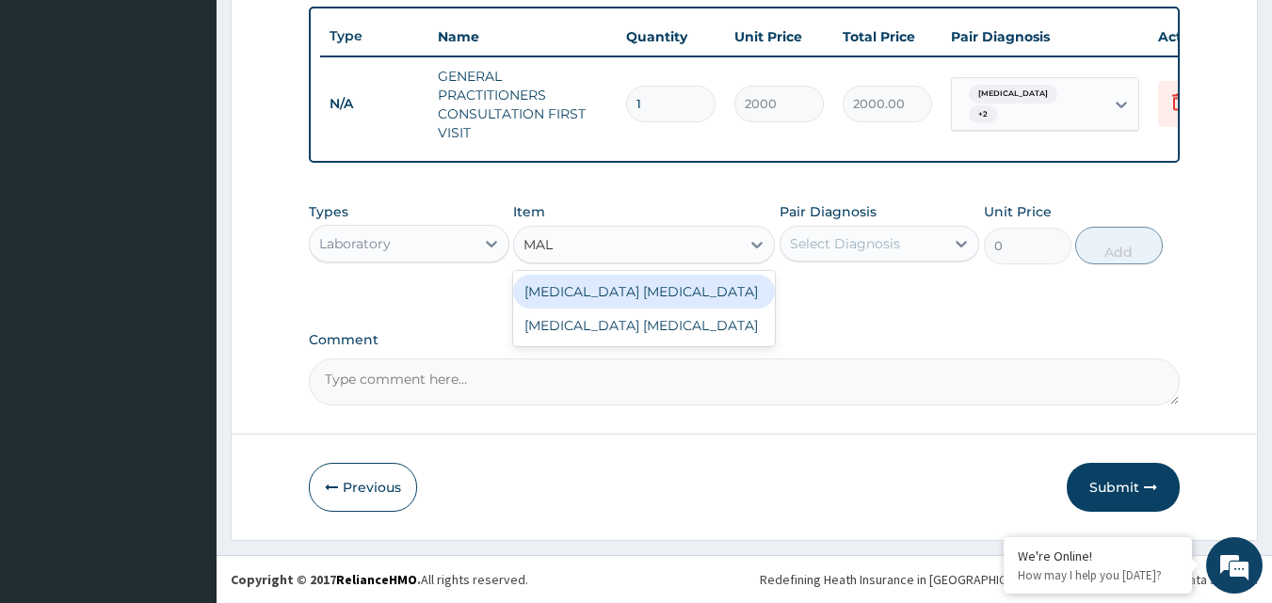
click at [603, 290] on div "[MEDICAL_DATA] [MEDICAL_DATA]" at bounding box center [644, 292] width 262 height 34
type input "2500"
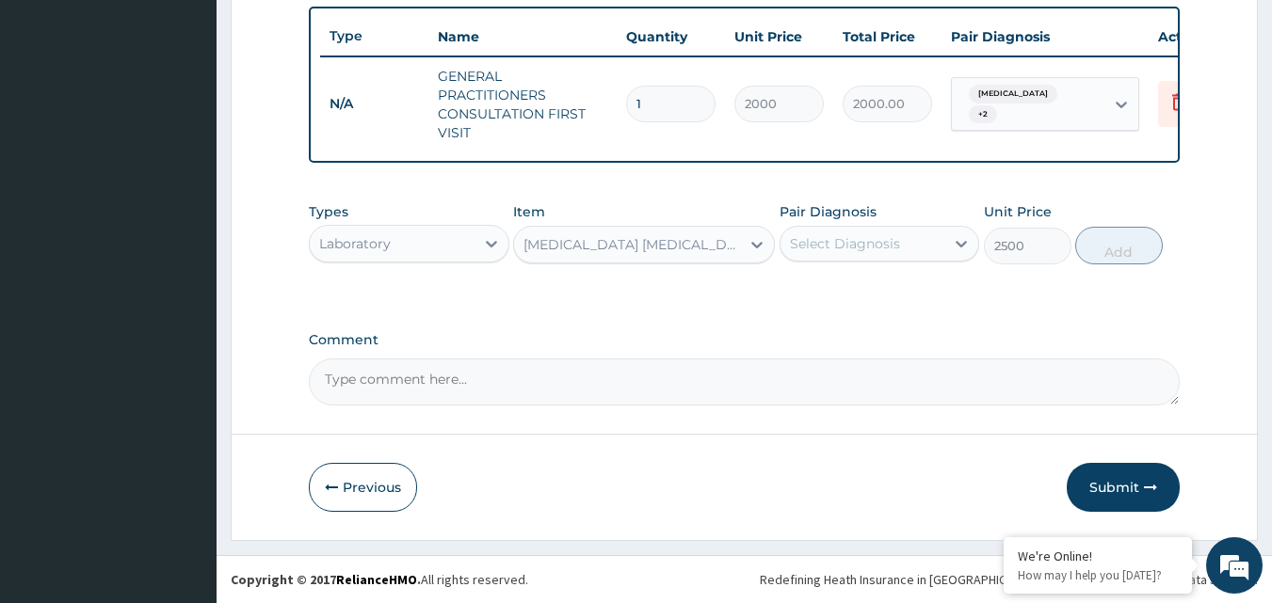
click at [830, 238] on div "Select Diagnosis" at bounding box center [845, 243] width 110 height 19
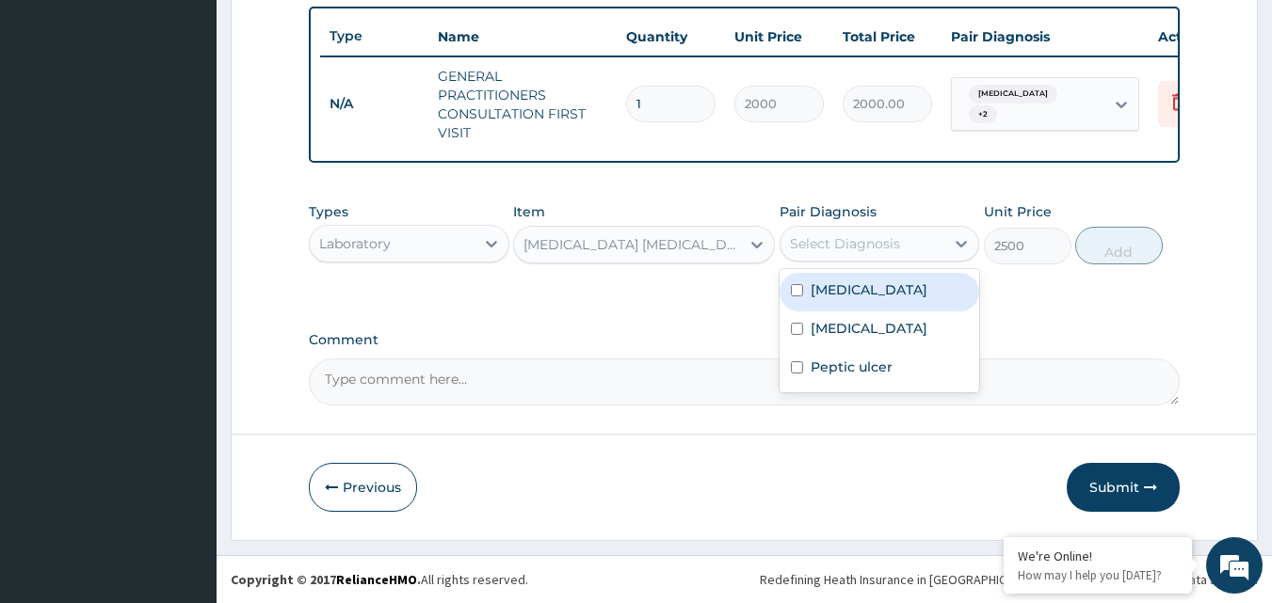
click at [800, 288] on input "checkbox" at bounding box center [797, 290] width 12 height 12
checkbox input "true"
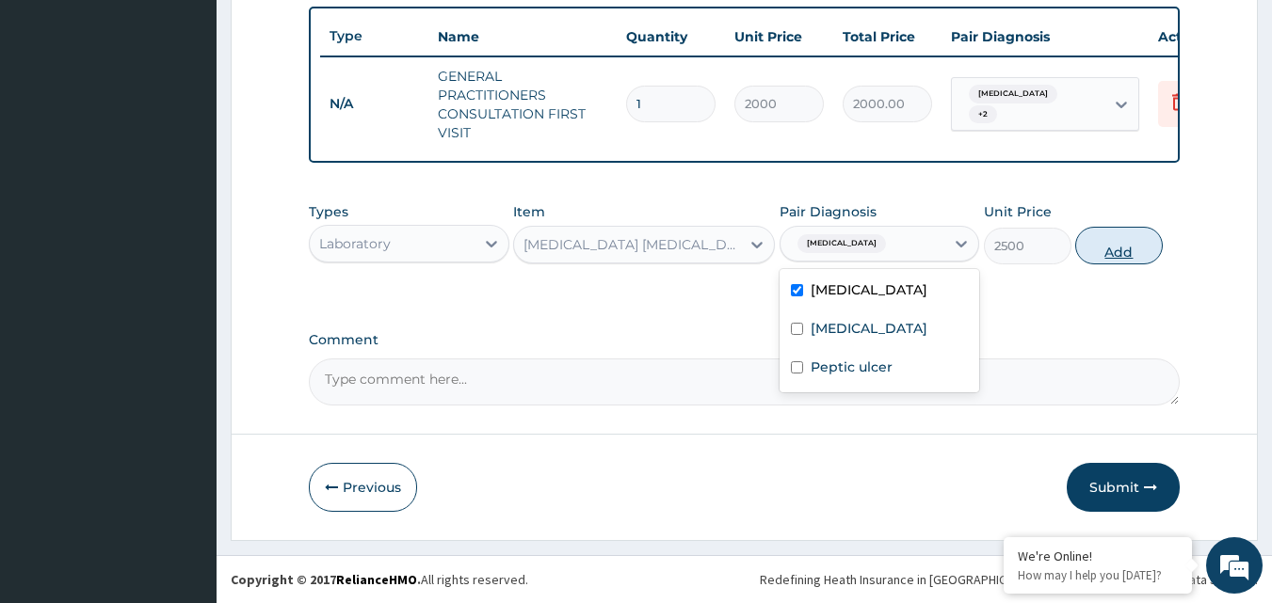
click at [1135, 247] on button "Add" at bounding box center [1119, 246] width 88 height 38
type input "0"
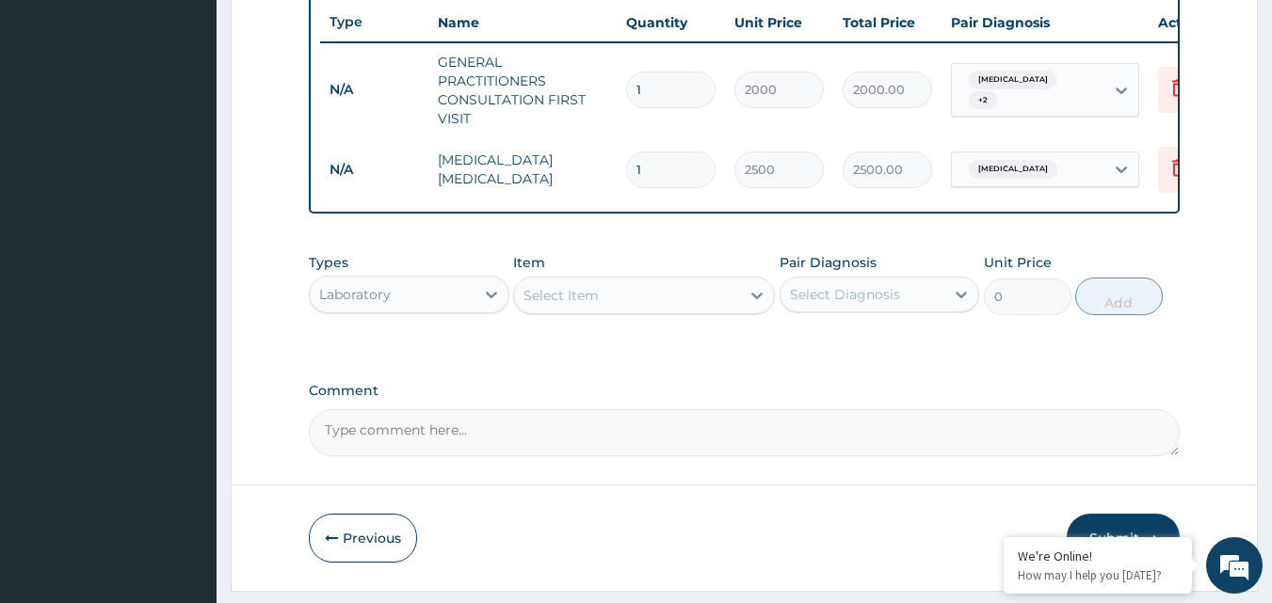
click at [568, 305] on div "Select Item" at bounding box center [560, 295] width 75 height 19
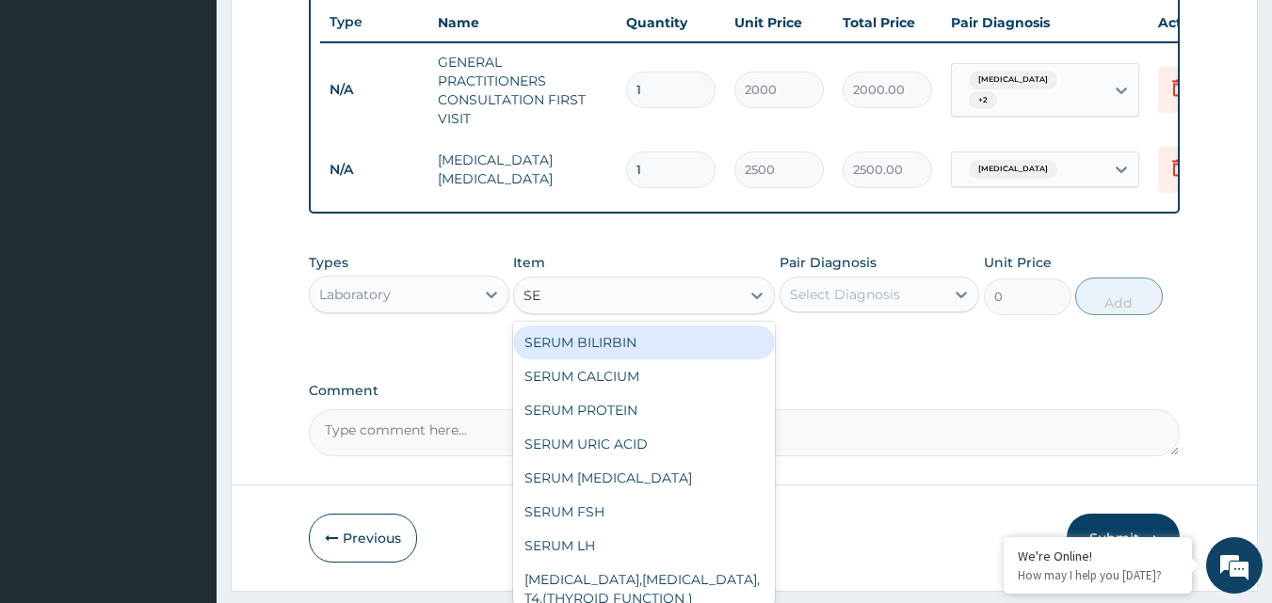
type input "S"
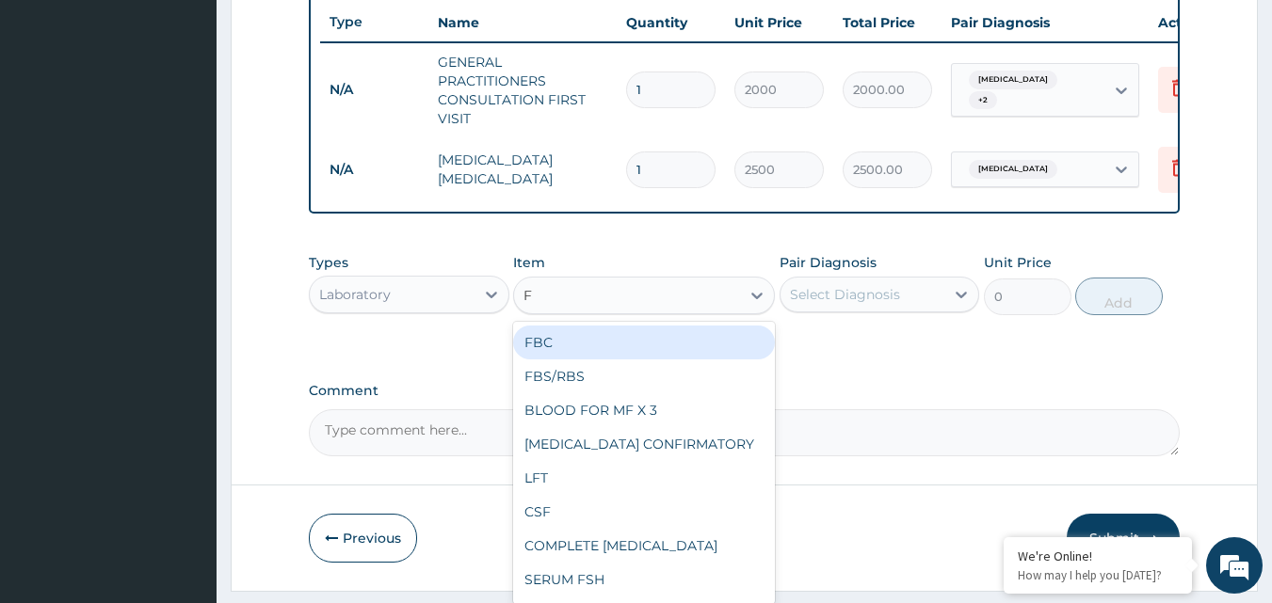
type input "FU"
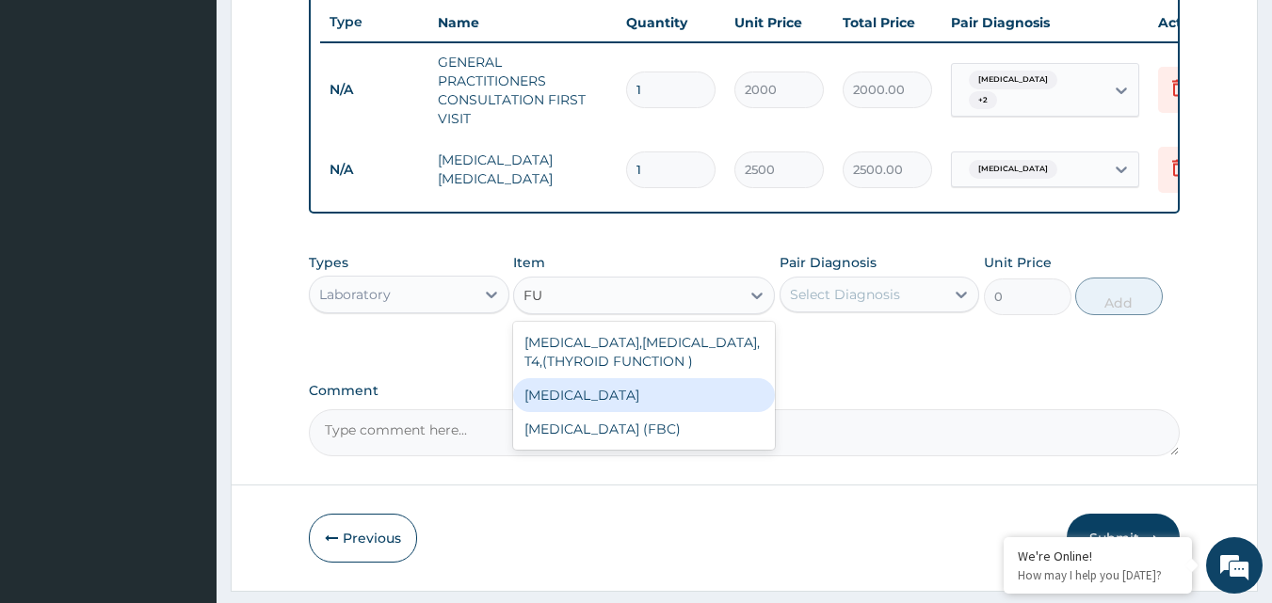
click at [617, 412] on div "[MEDICAL_DATA]" at bounding box center [644, 395] width 262 height 34
type input "4600"
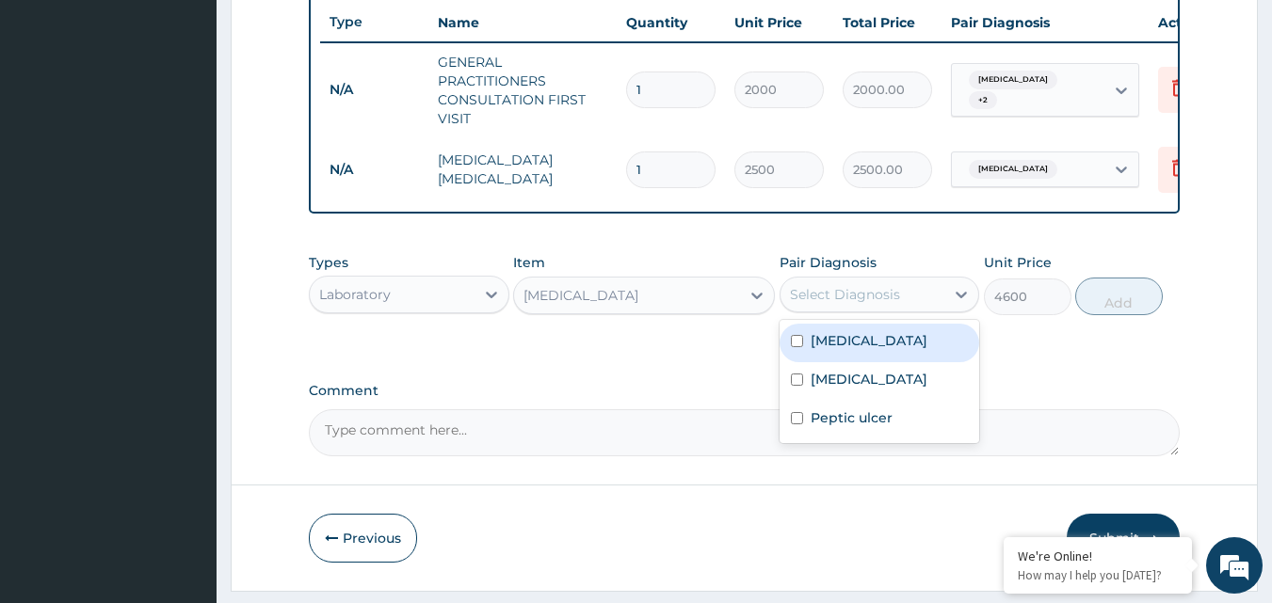
click at [829, 304] on div "Select Diagnosis" at bounding box center [845, 294] width 110 height 19
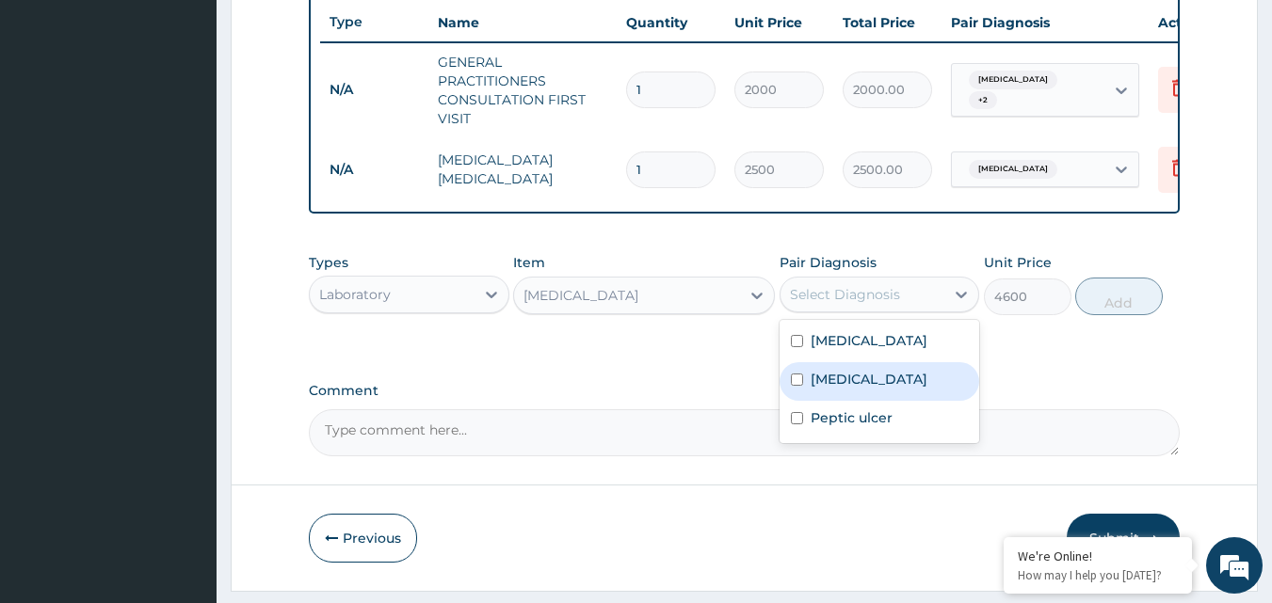
click at [803, 388] on div "[MEDICAL_DATA]" at bounding box center [879, 381] width 200 height 39
checkbox input "true"
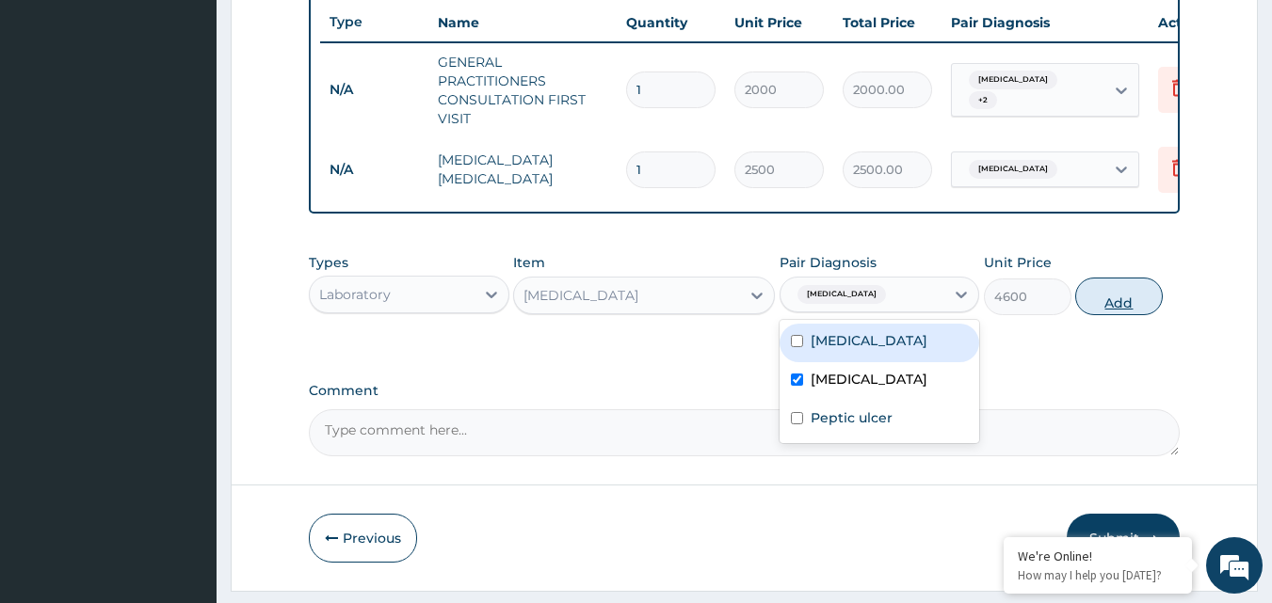
click at [1113, 306] on button "Add" at bounding box center [1119, 297] width 88 height 38
type input "0"
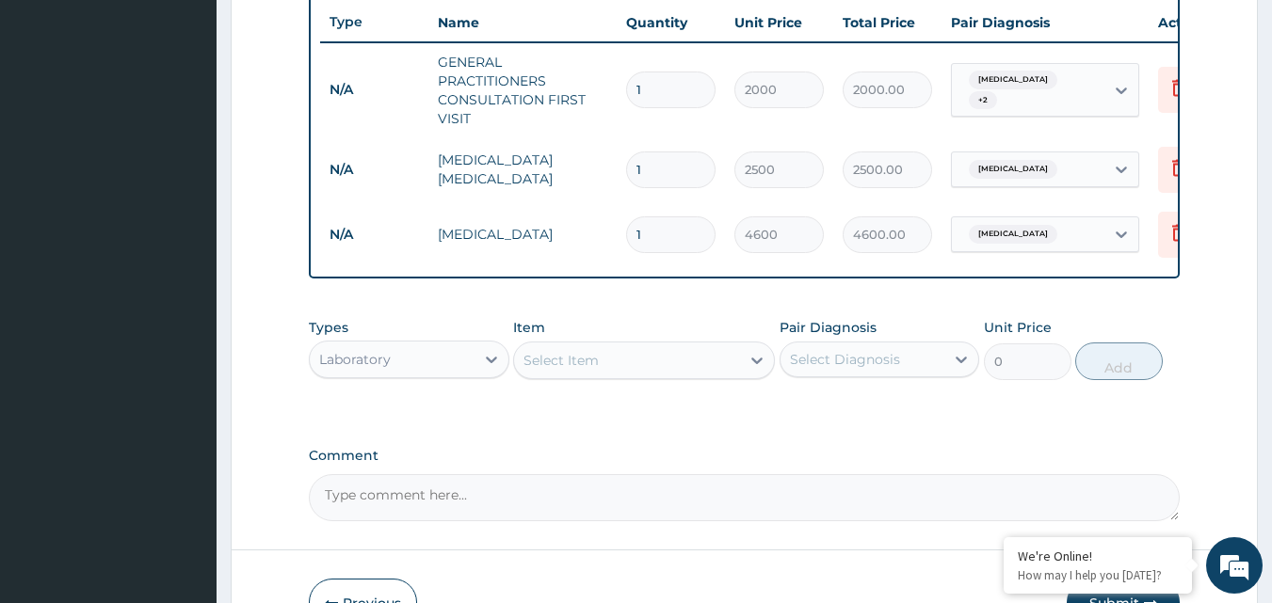
click at [576, 370] on div "Select Item" at bounding box center [560, 360] width 75 height 19
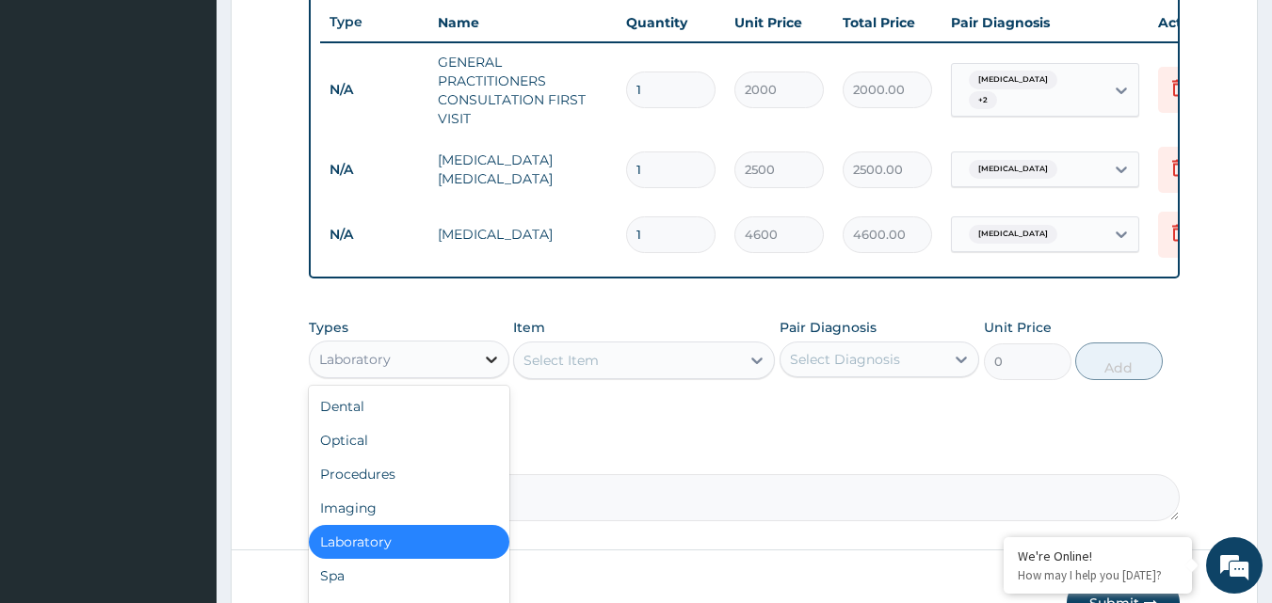
click at [492, 363] on icon at bounding box center [491, 360] width 11 height 7
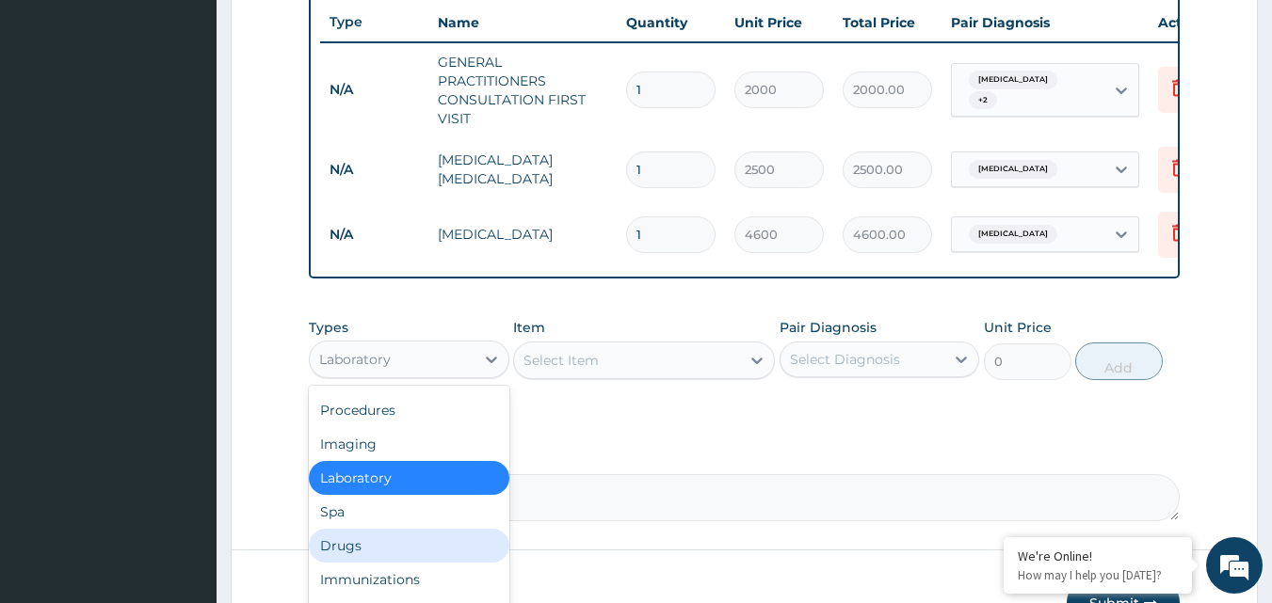
click at [343, 563] on div "Drugs" at bounding box center [409, 546] width 200 height 34
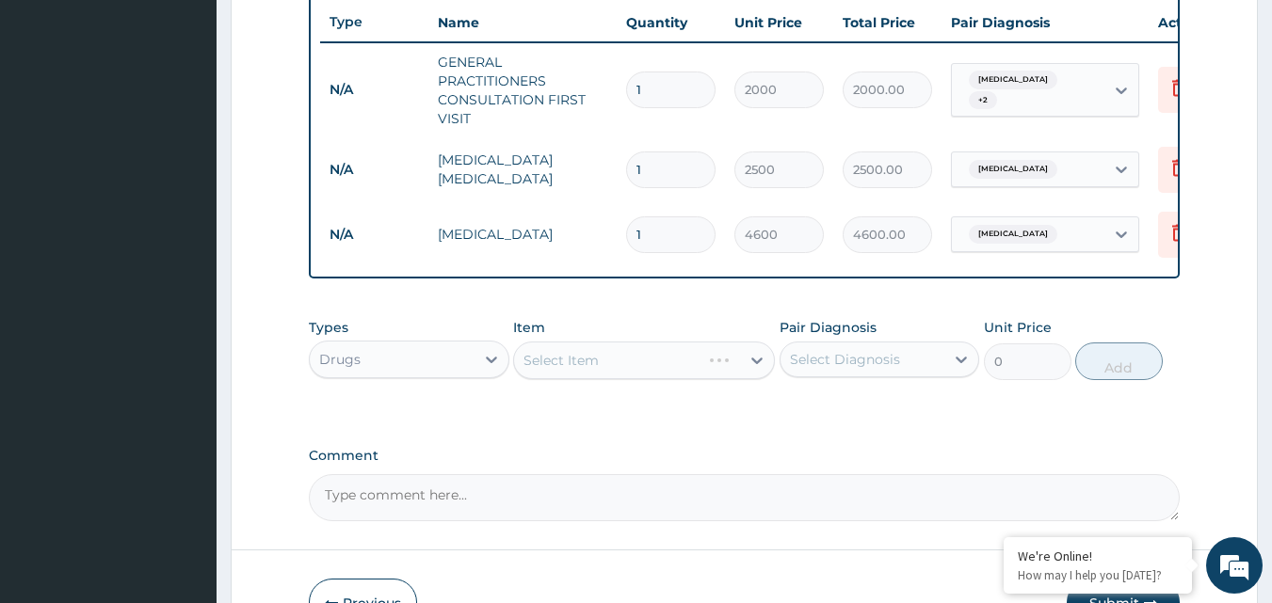
click at [583, 378] on div "Select Item" at bounding box center [644, 361] width 262 height 38
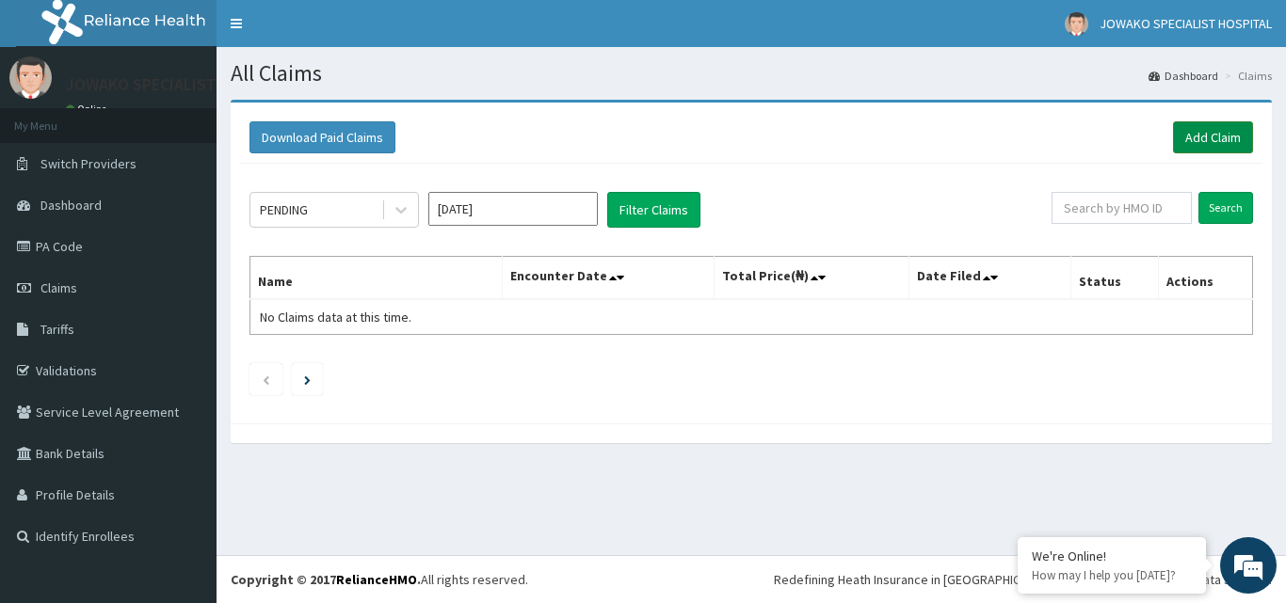
click at [1228, 136] on link "Add Claim" at bounding box center [1213, 137] width 80 height 32
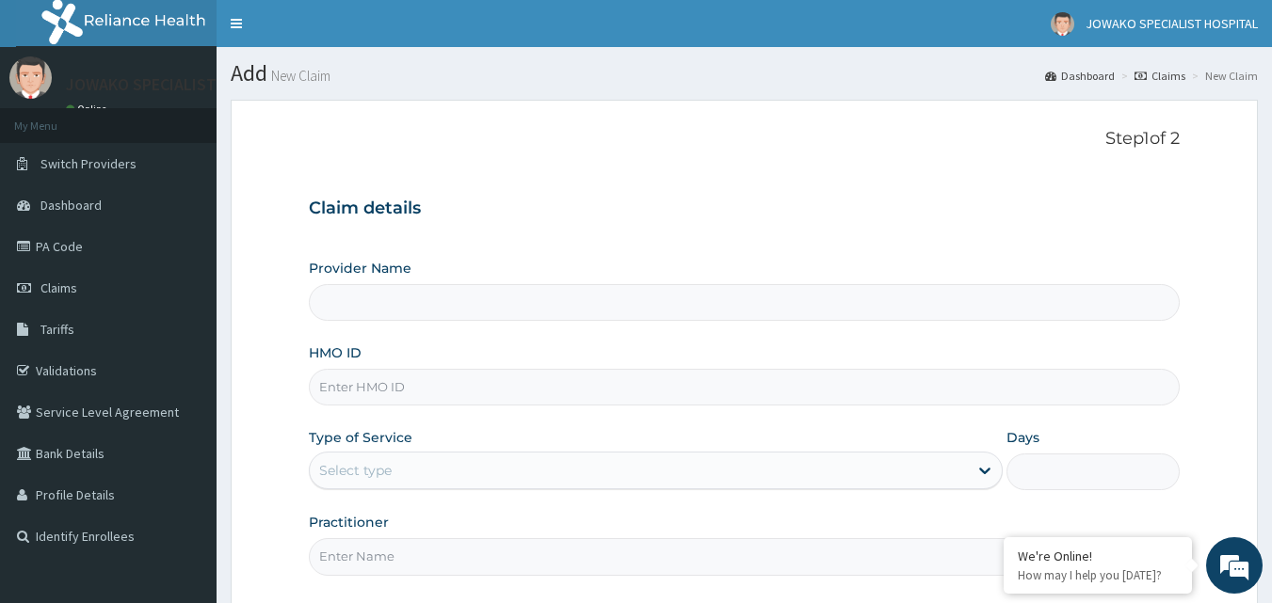
type input "JOWAKO SPECIALIST HOSPITAL"
click at [425, 387] on input "HMO ID" at bounding box center [745, 387] width 872 height 37
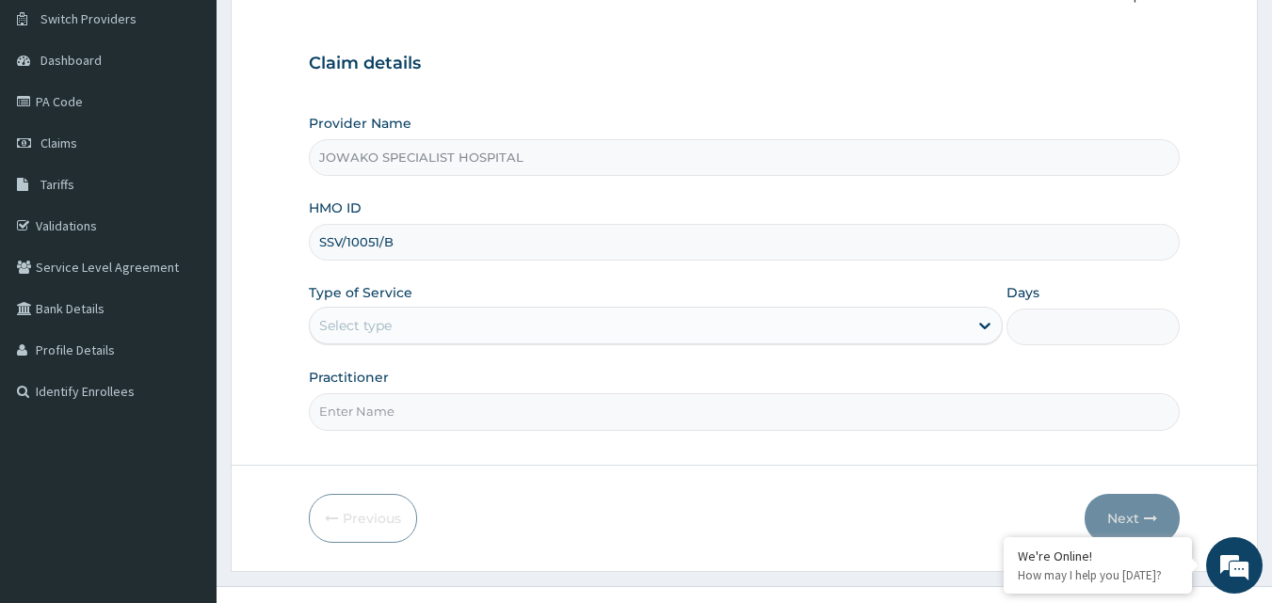
scroll to position [176, 0]
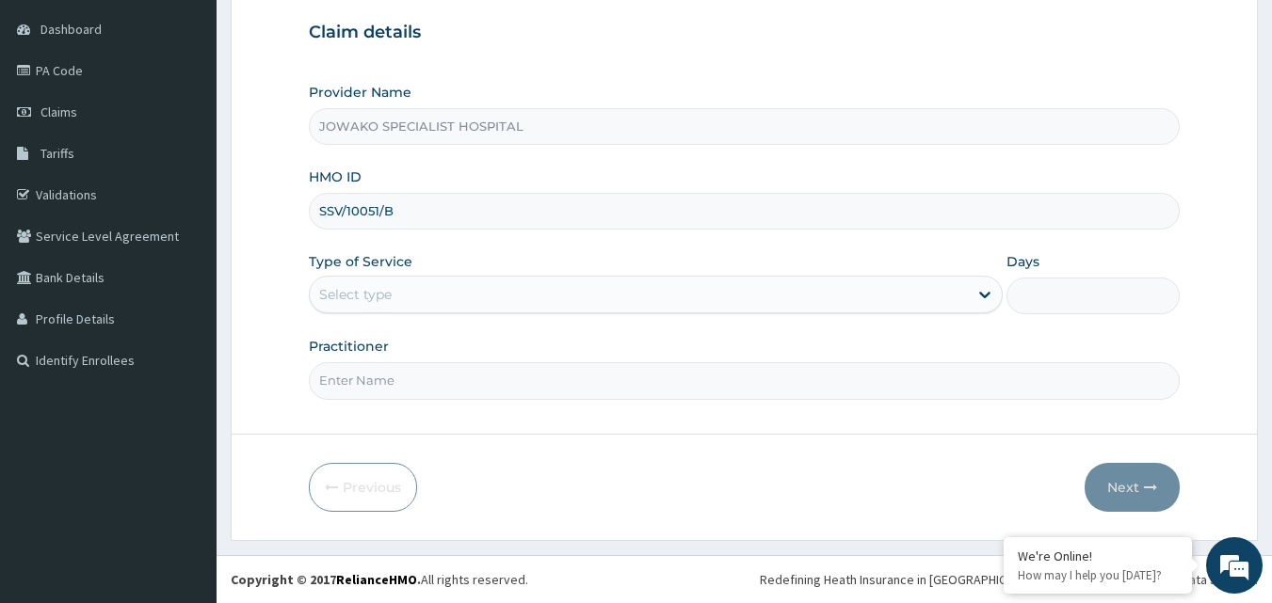
type input "SSV/10051/B"
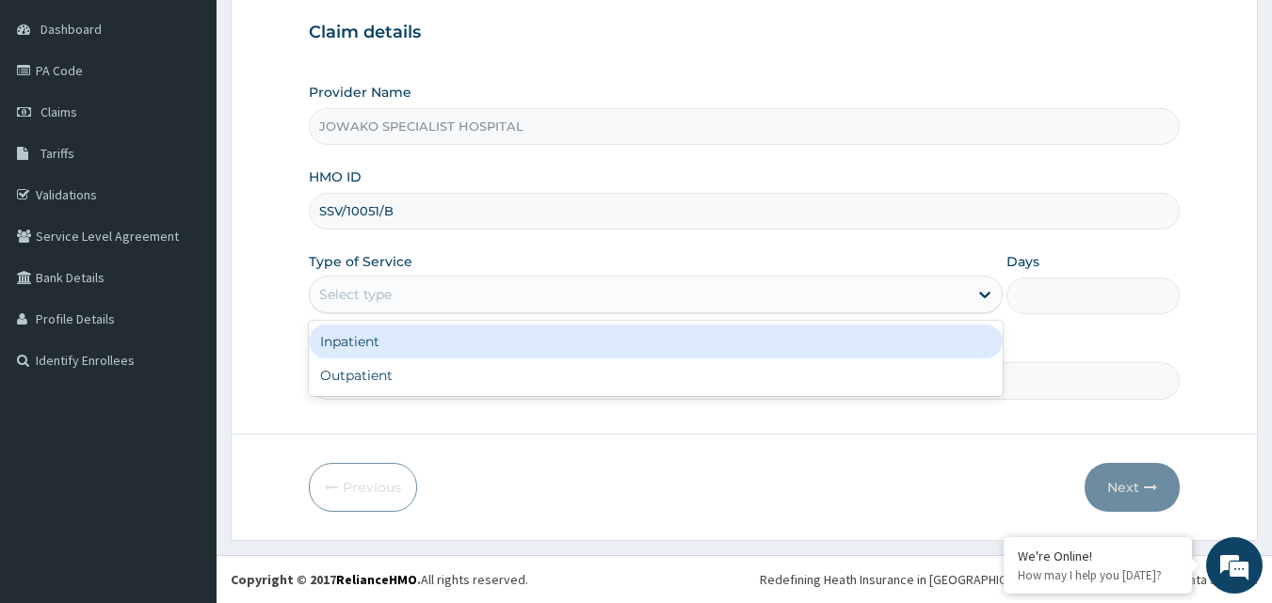
click at [384, 293] on div "Select type" at bounding box center [355, 294] width 72 height 19
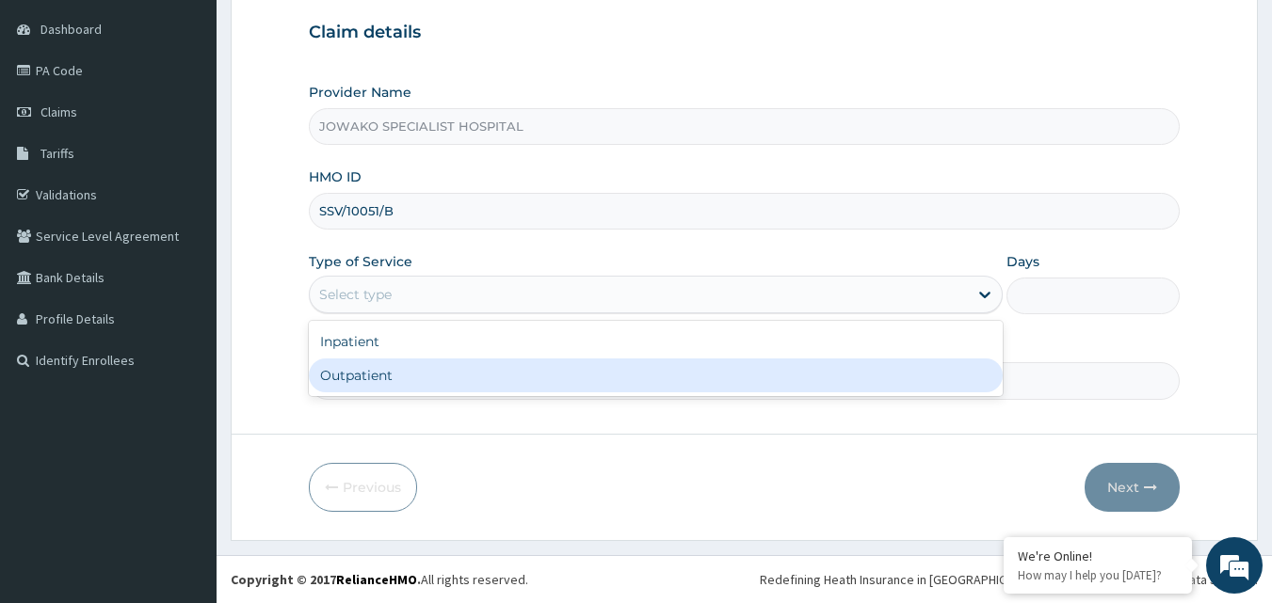
click at [372, 380] on div "Outpatient" at bounding box center [656, 376] width 694 height 34
type input "1"
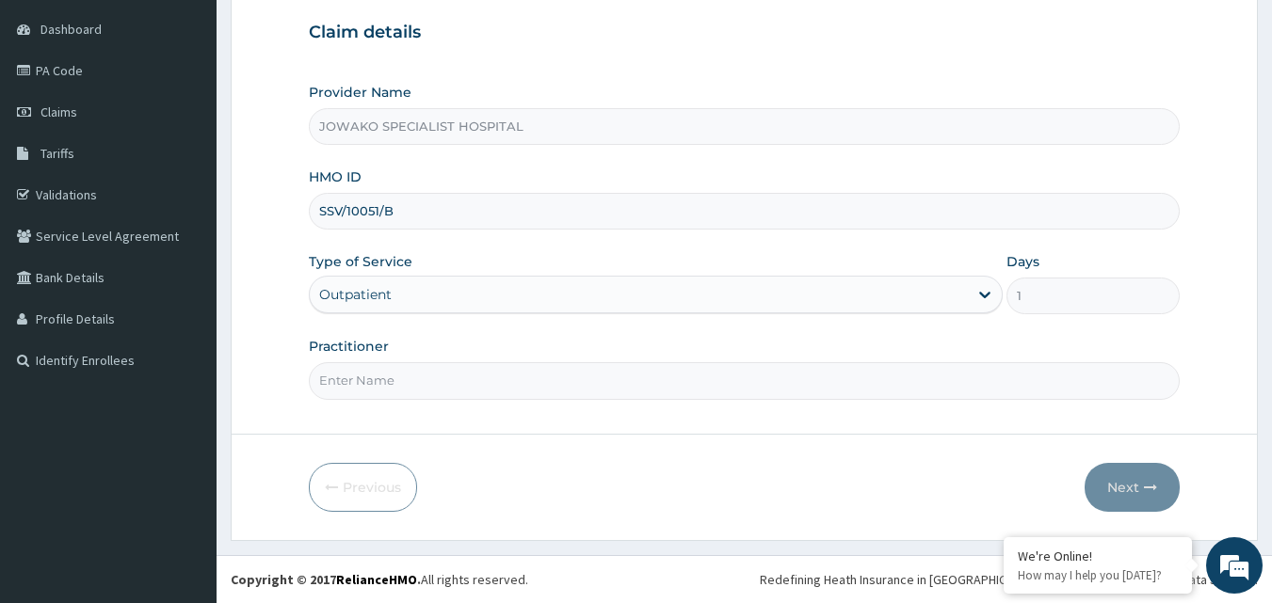
click at [393, 381] on input "Practitioner" at bounding box center [745, 380] width 872 height 37
type input "[PERSON_NAME]"
click at [1126, 483] on button "Next" at bounding box center [1131, 487] width 95 height 49
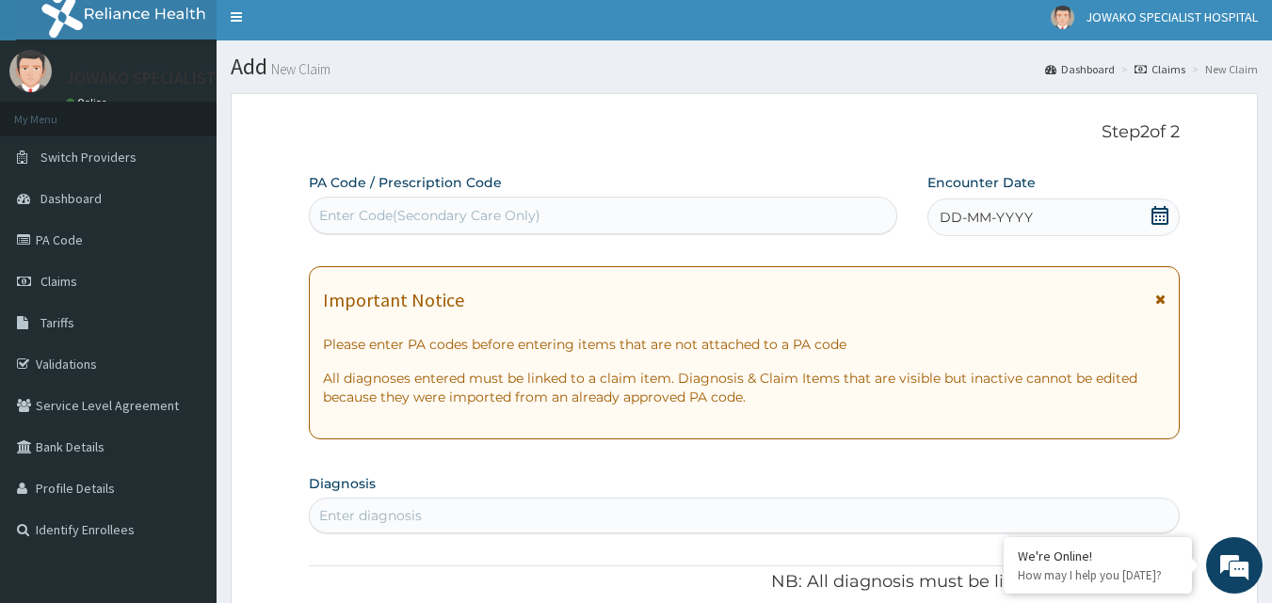
scroll to position [0, 0]
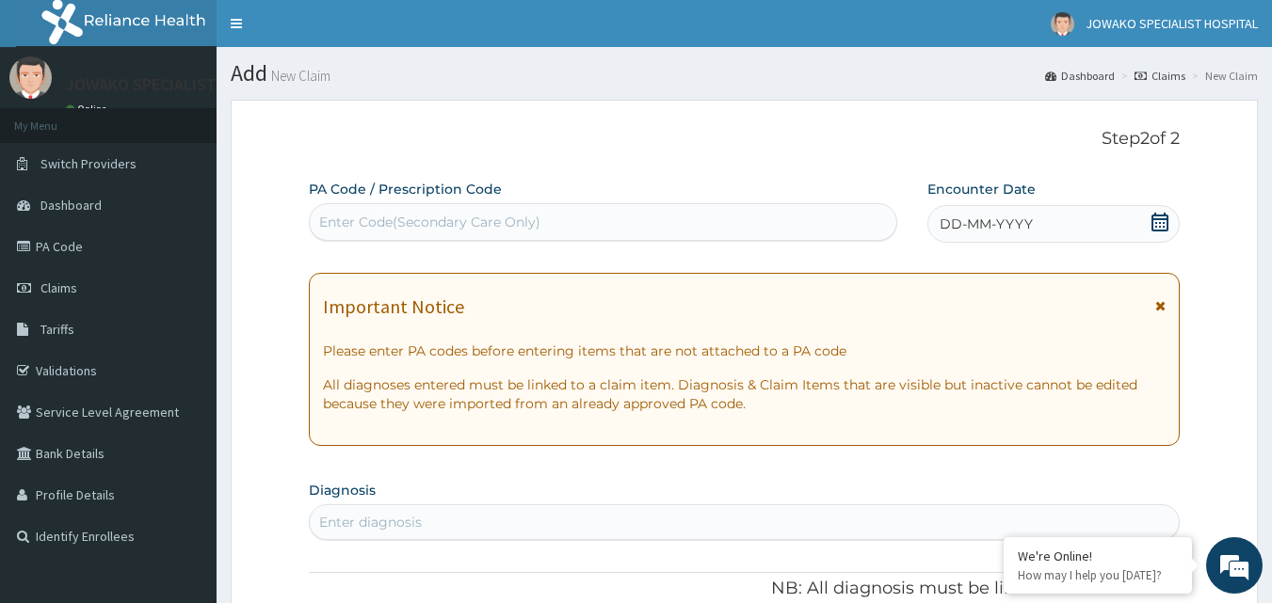
click at [373, 219] on div "Enter Code(Secondary Care Only)" at bounding box center [429, 222] width 221 height 19
click at [1156, 227] on icon at bounding box center [1159, 222] width 17 height 19
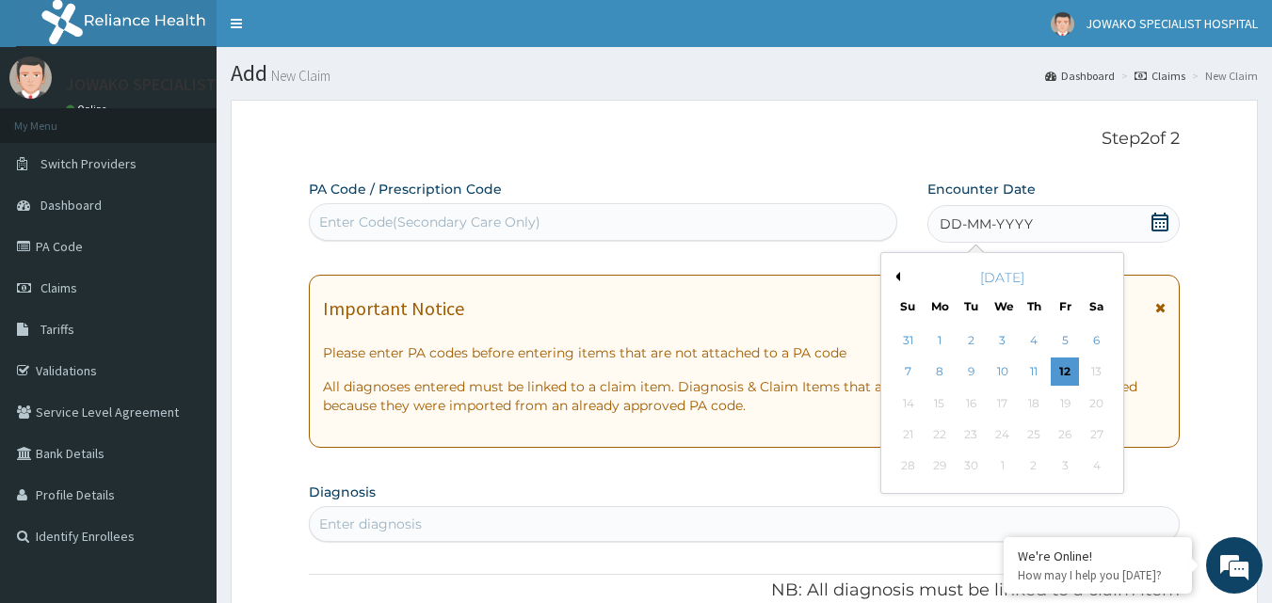
click at [900, 277] on div "[DATE]" at bounding box center [1001, 277] width 227 height 19
click at [897, 276] on button "Previous Month" at bounding box center [894, 276] width 9 height 9
click at [1068, 437] on div "22" at bounding box center [1064, 435] width 28 height 28
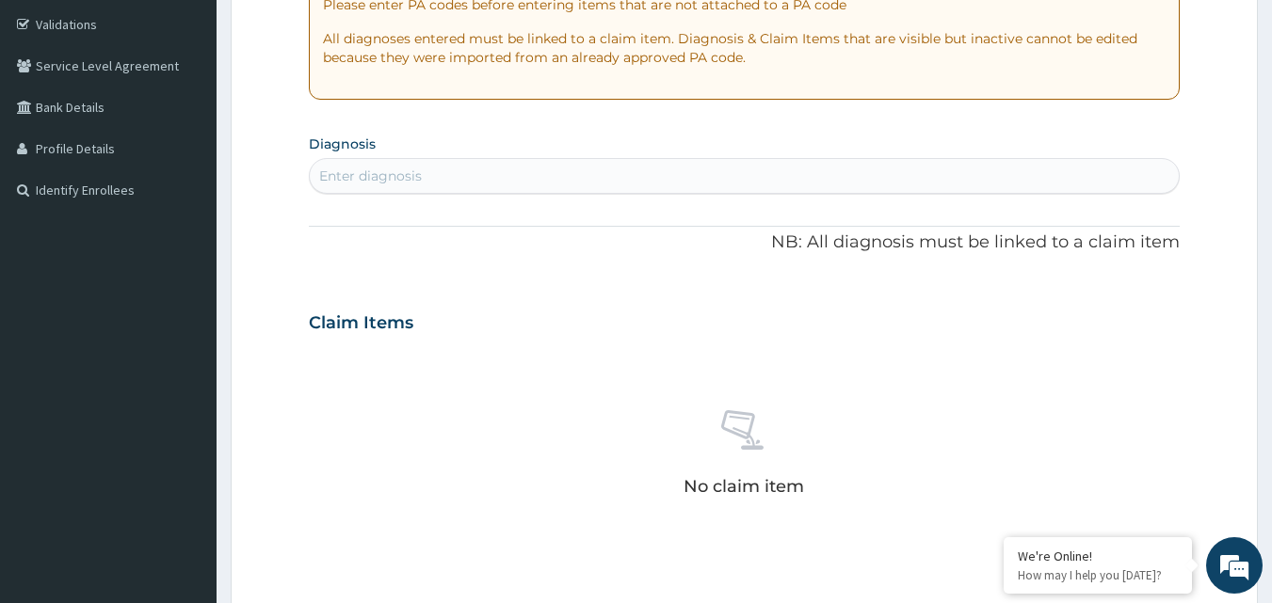
scroll to position [376, 0]
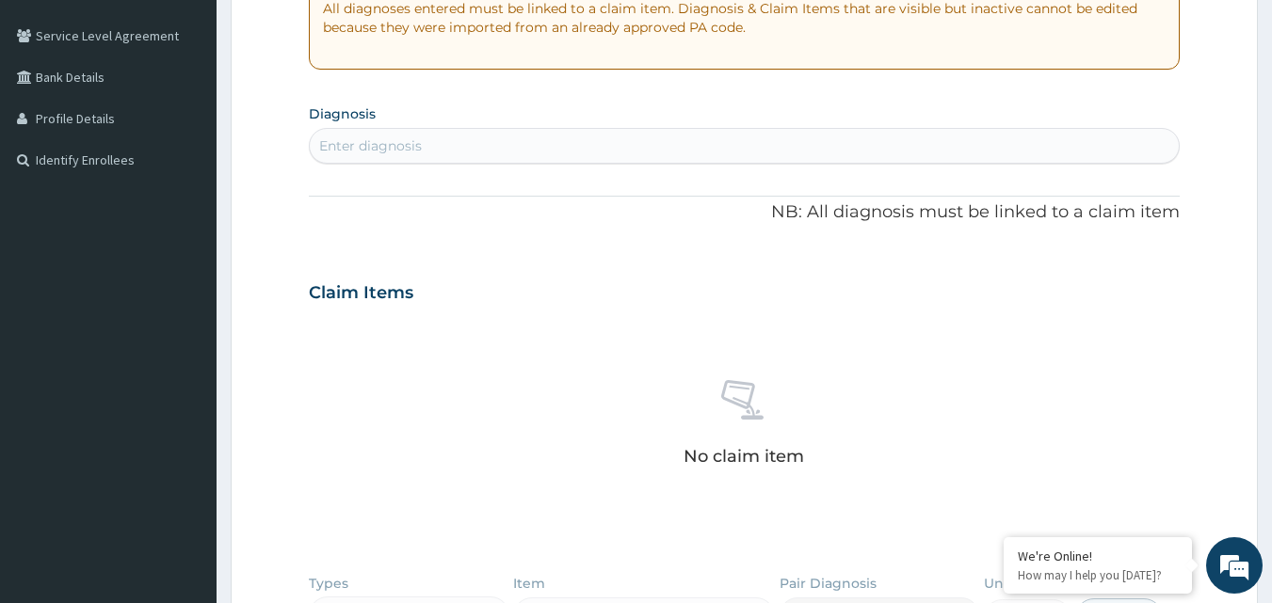
click at [484, 145] on div "Enter diagnosis" at bounding box center [745, 146] width 870 height 30
type input "MALA"
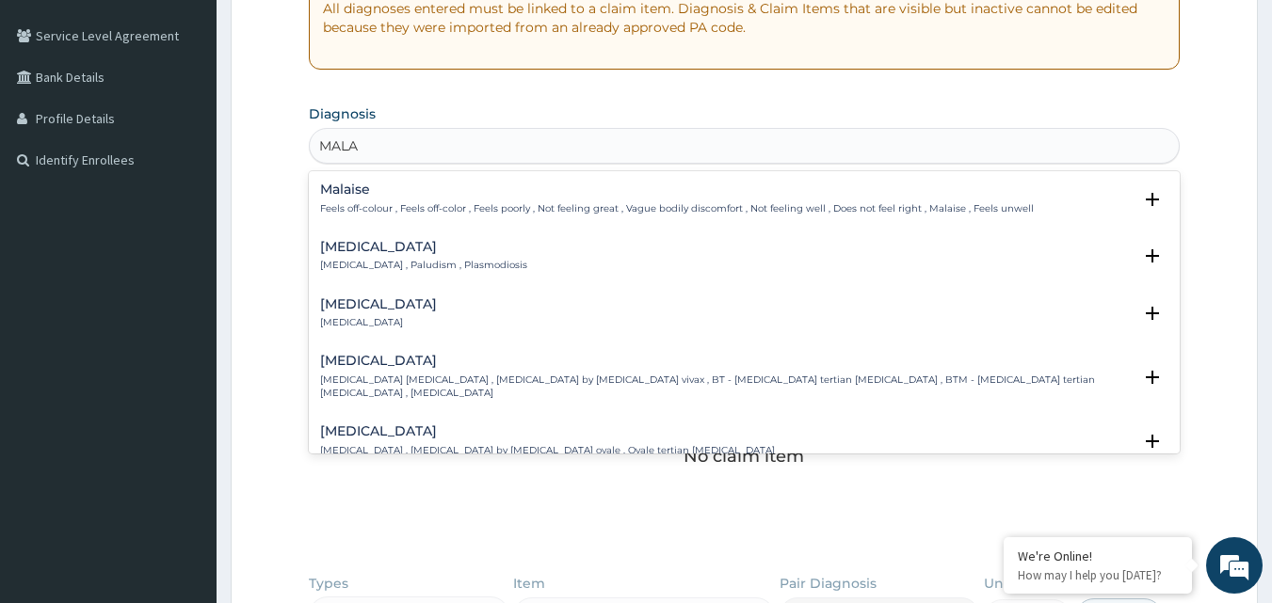
click at [392, 262] on p "[MEDICAL_DATA] , Paludism , Plasmodiosis" at bounding box center [423, 265] width 207 height 13
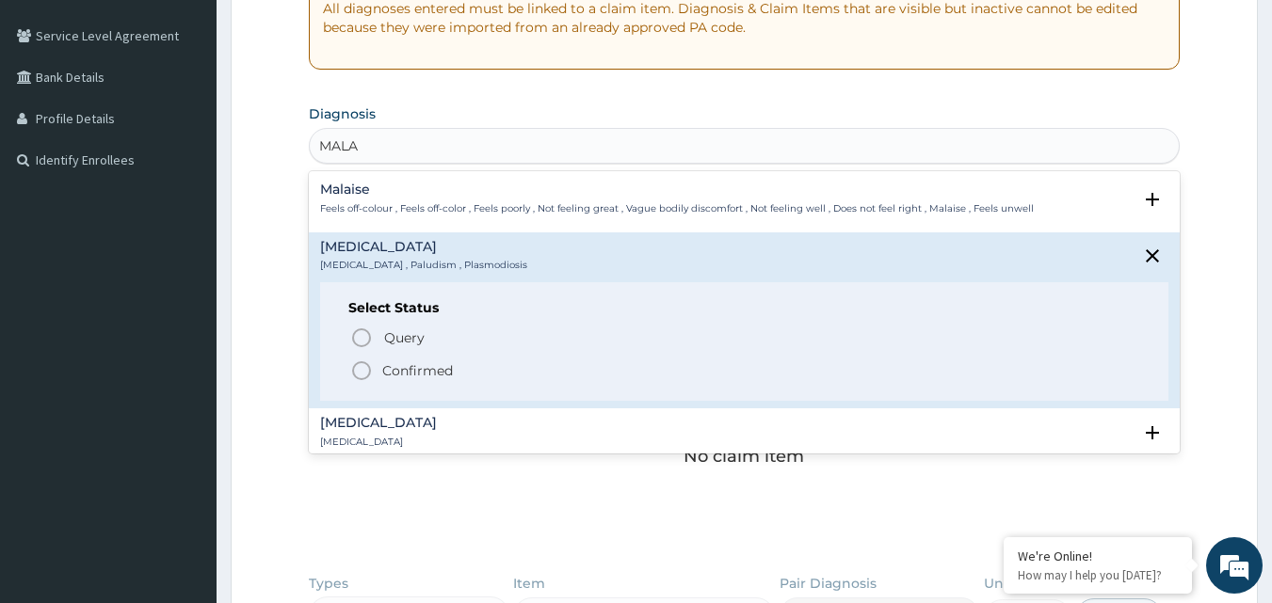
click at [359, 367] on icon "status option filled" at bounding box center [361, 371] width 23 height 23
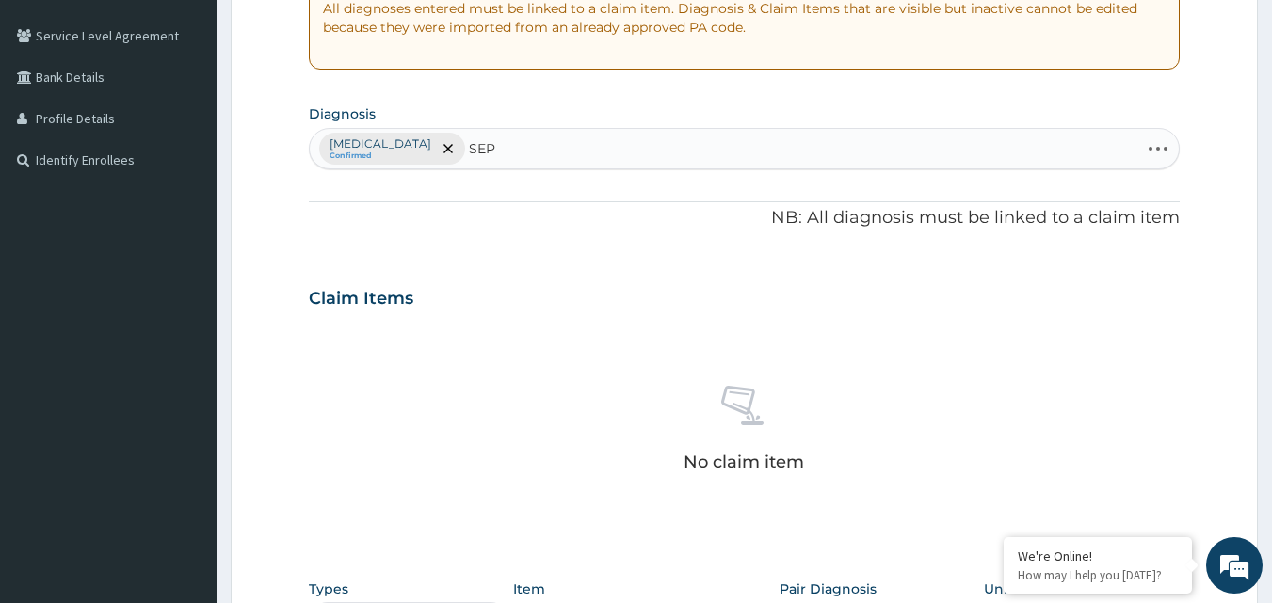
type input "SEPT"
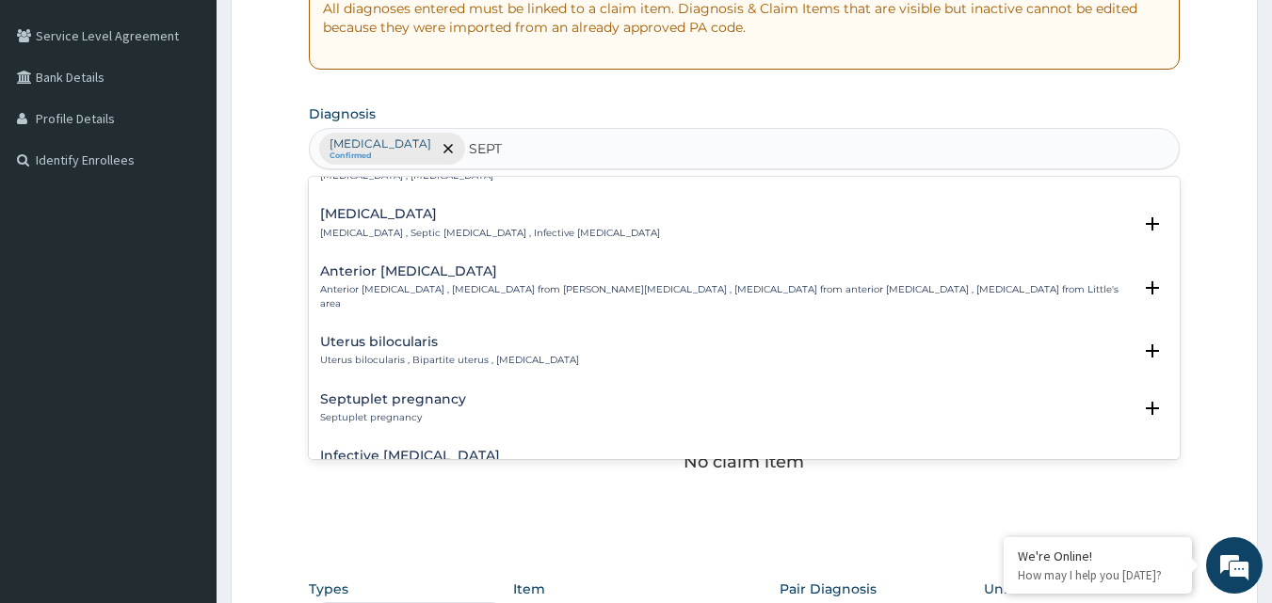
scroll to position [1224, 0]
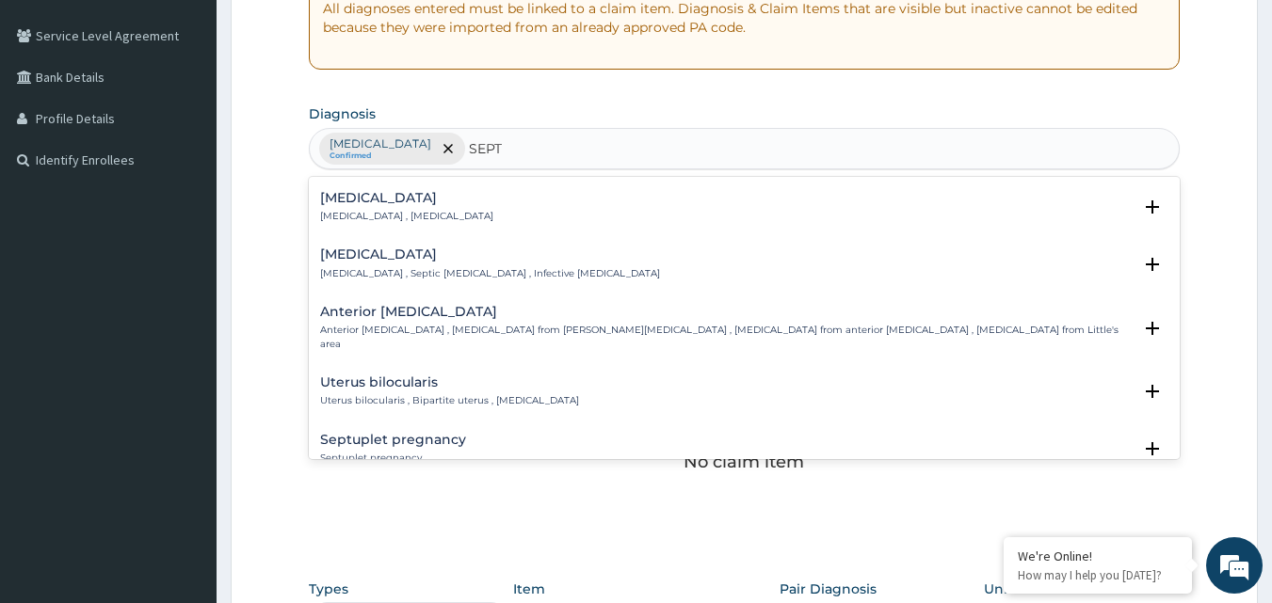
click at [408, 191] on h4 "[MEDICAL_DATA]" at bounding box center [406, 198] width 173 height 14
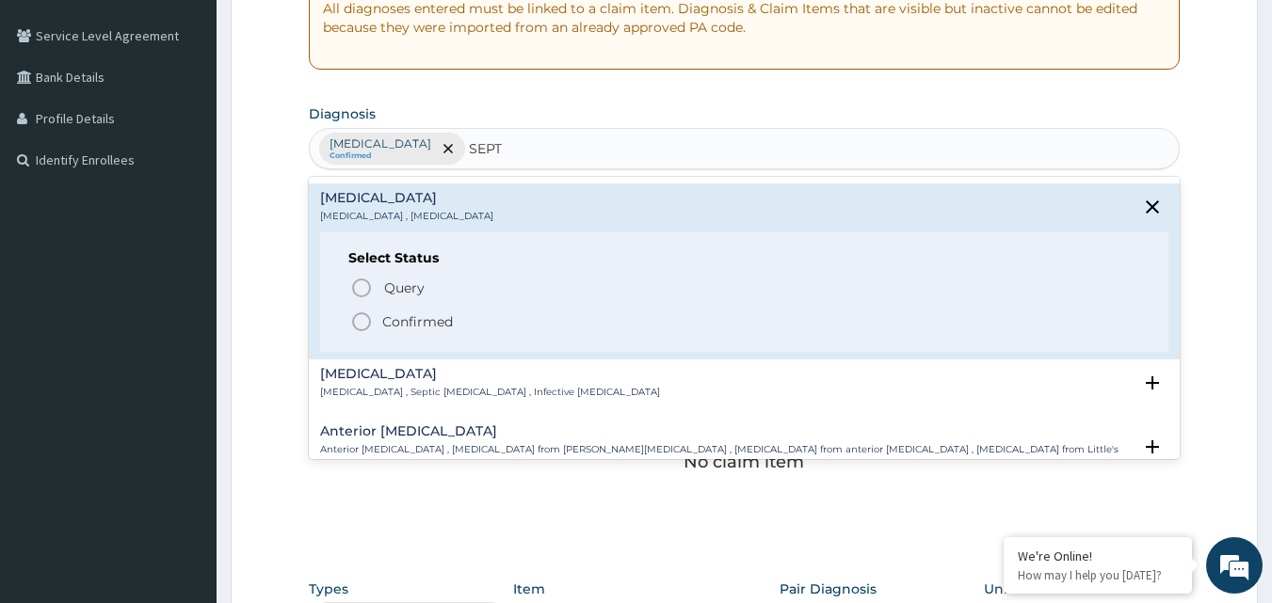
click at [365, 311] on icon "status option filled" at bounding box center [361, 322] width 23 height 23
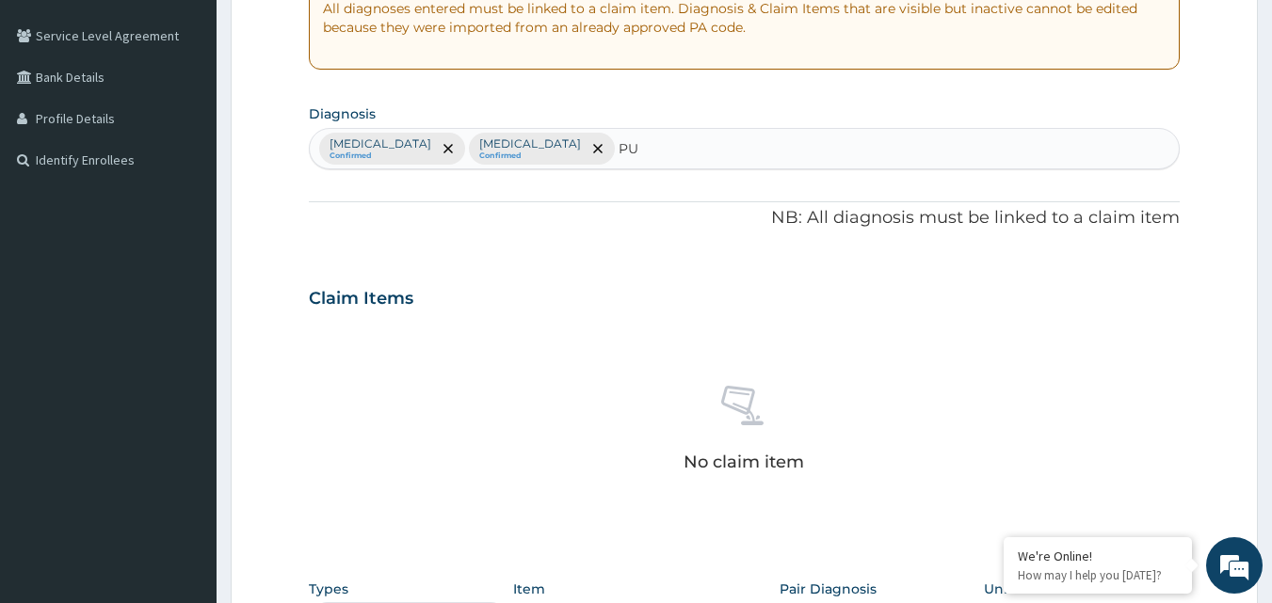
type input "PUD"
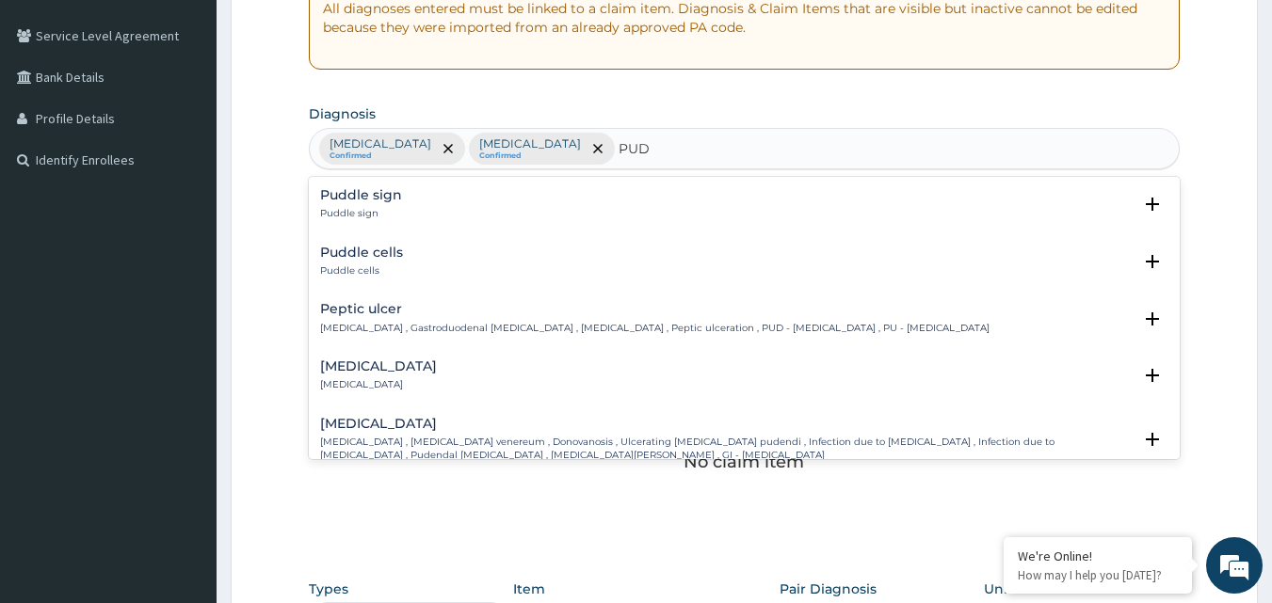
click at [392, 316] on h4 "Peptic ulcer" at bounding box center [654, 309] width 669 height 14
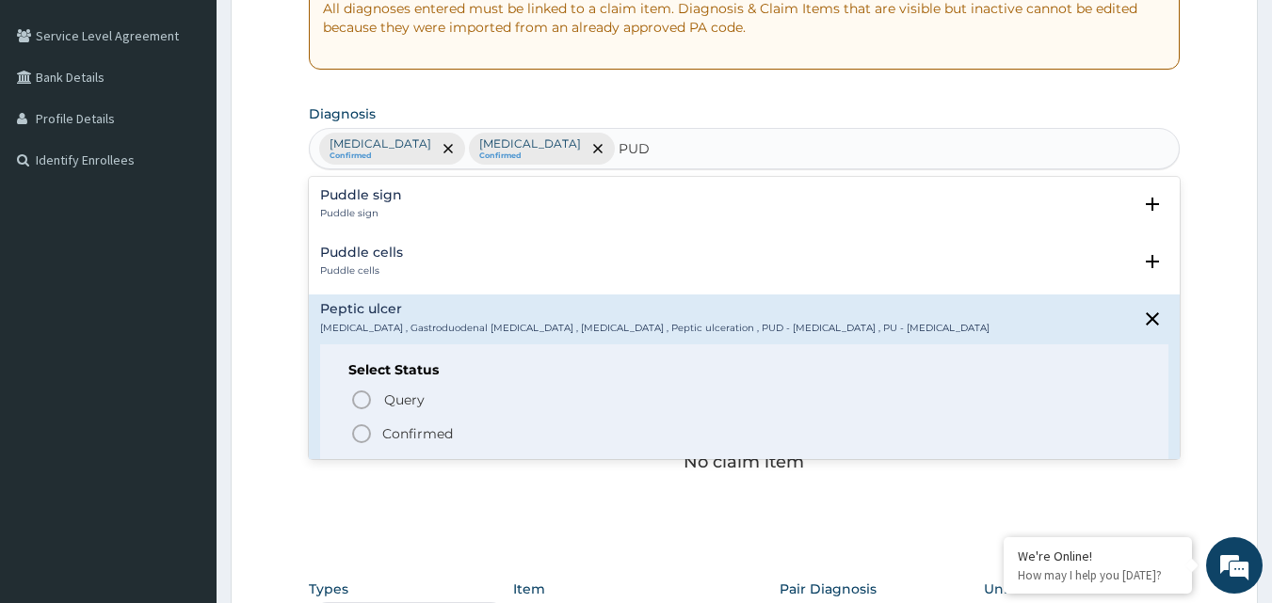
click at [361, 436] on icon "status option filled" at bounding box center [361, 434] width 23 height 23
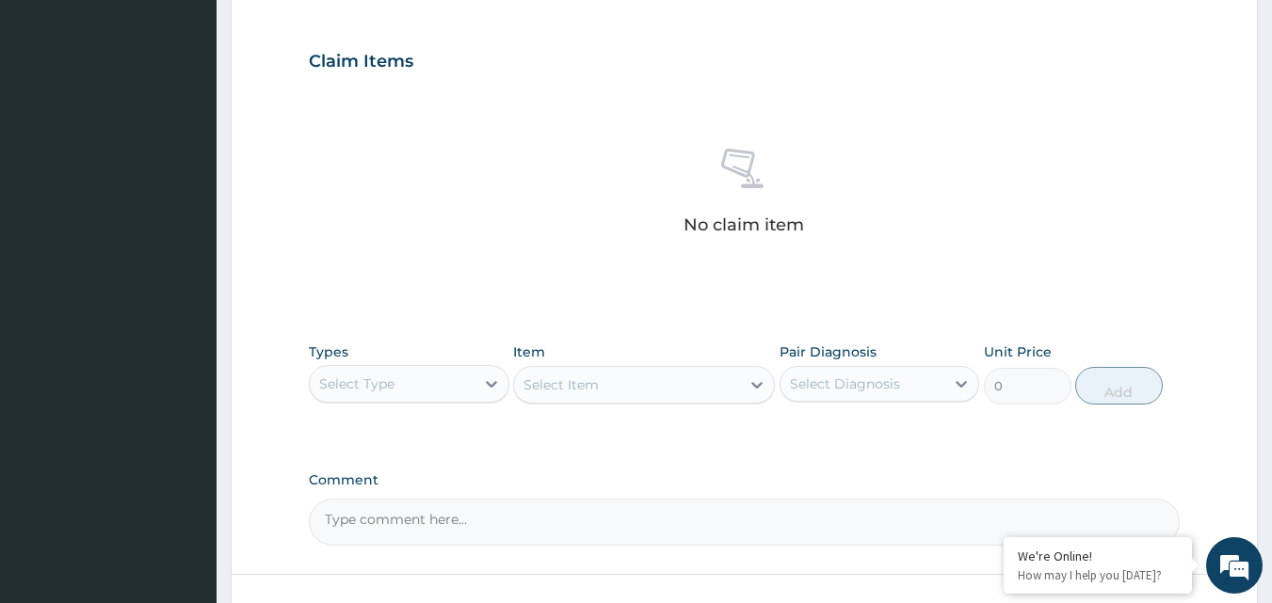
scroll to position [659, 0]
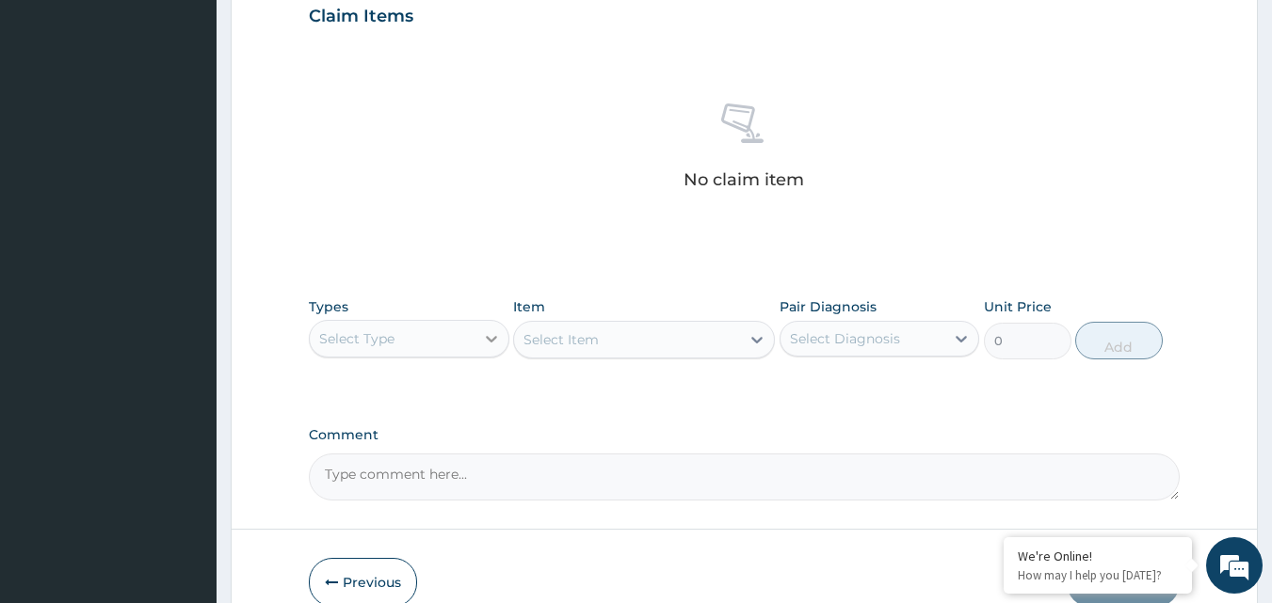
click at [491, 345] on icon at bounding box center [491, 338] width 19 height 19
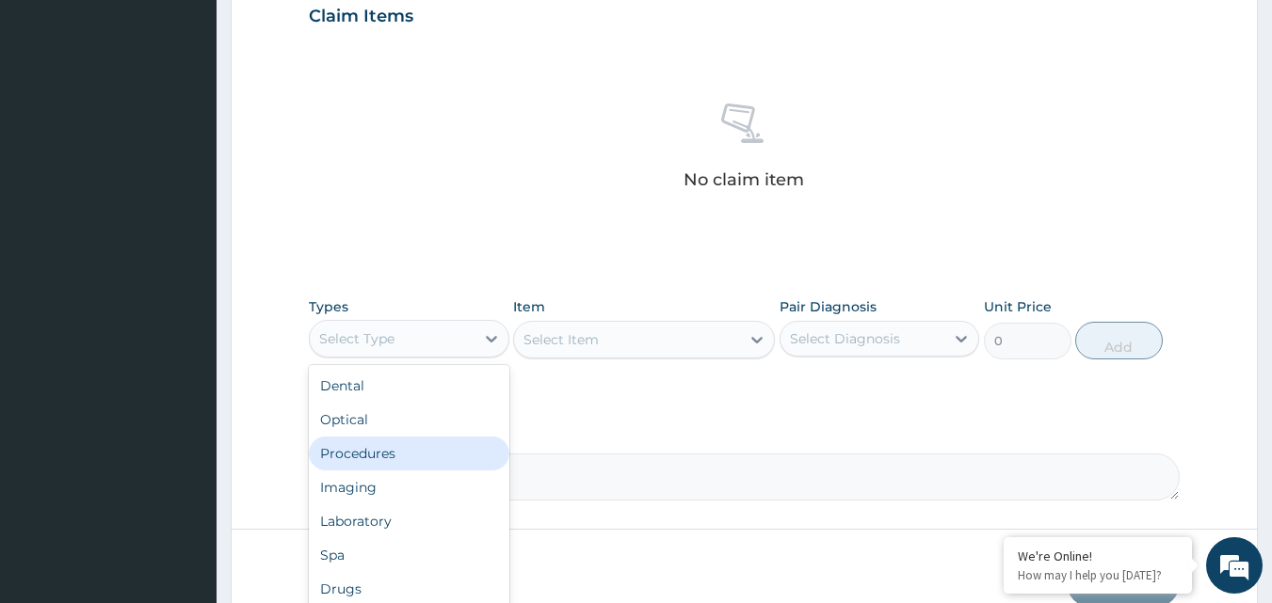
click at [389, 461] on div "Procedures" at bounding box center [409, 454] width 200 height 34
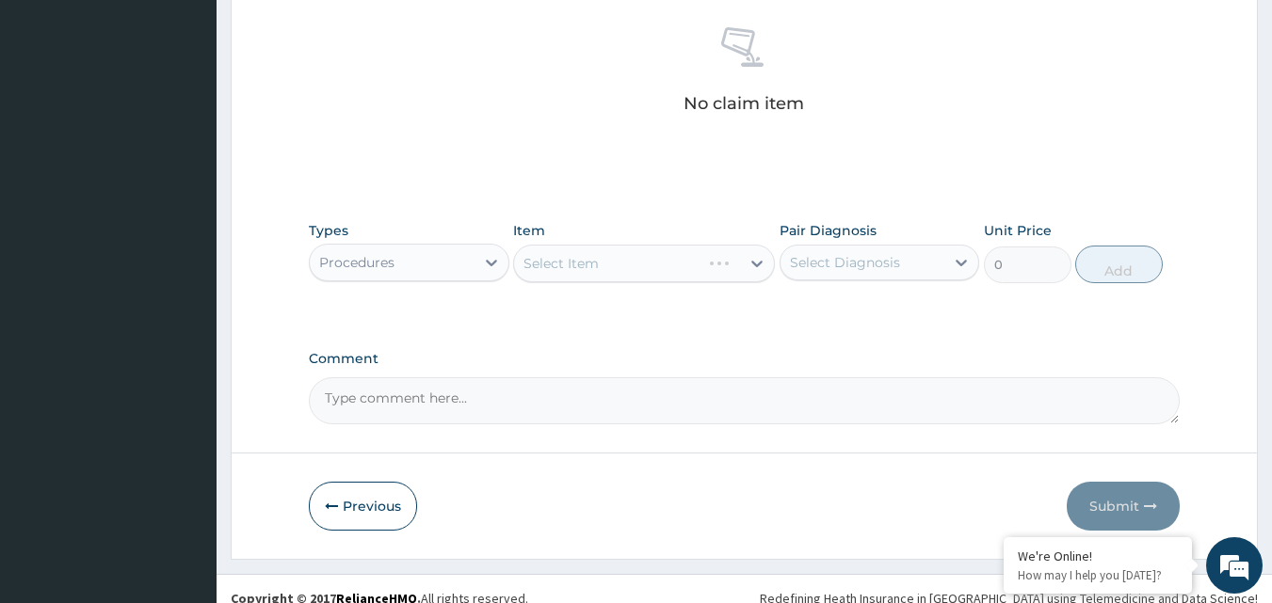
scroll to position [754, 0]
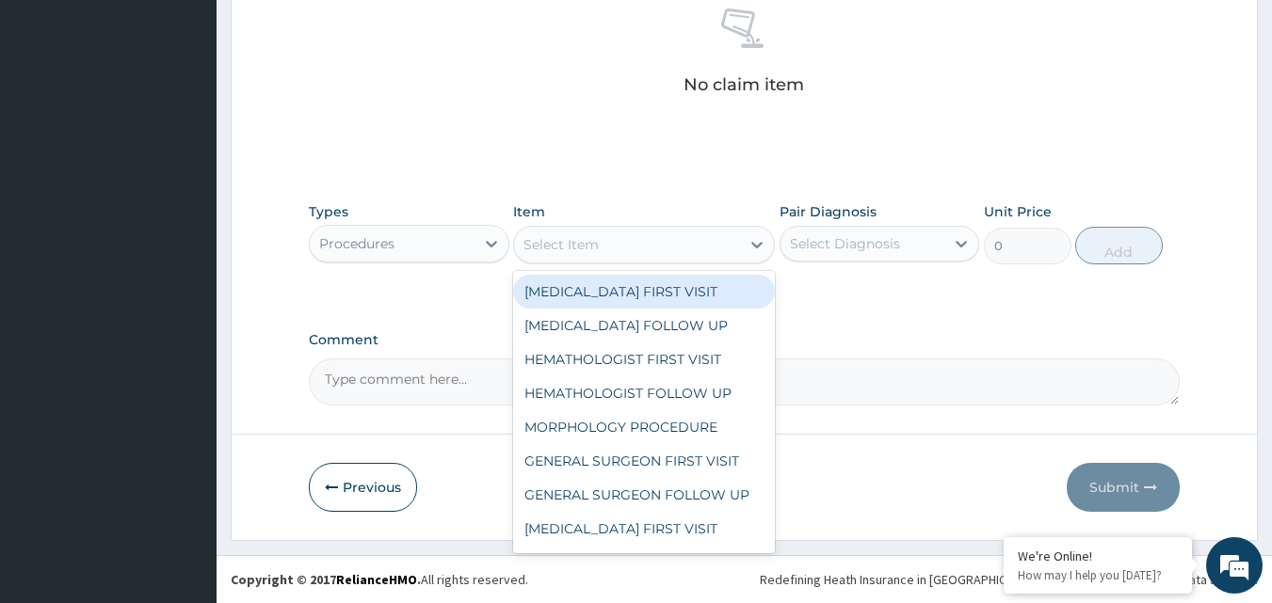
click at [605, 241] on div "Select Item" at bounding box center [627, 245] width 226 height 30
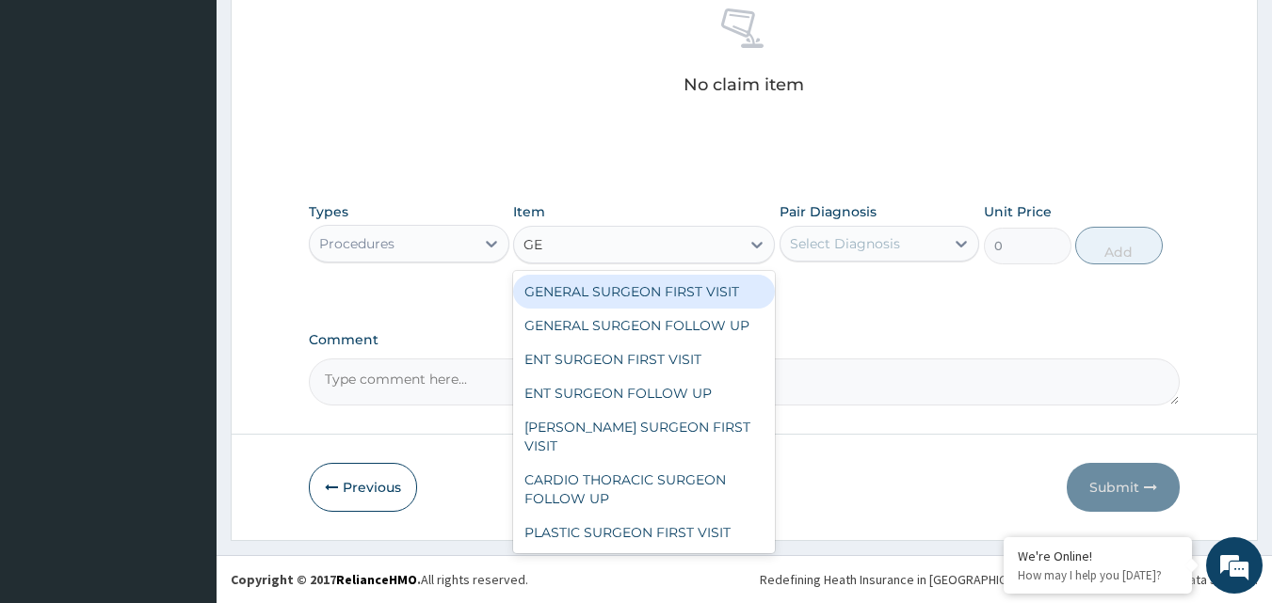
type input "GEN"
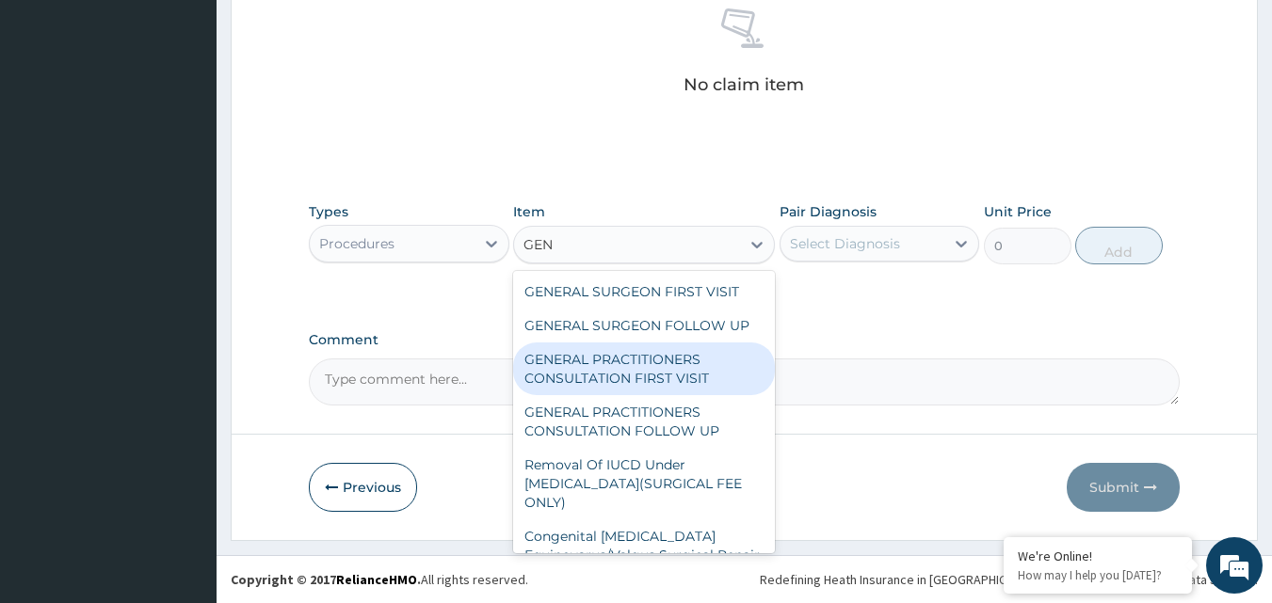
click at [656, 362] on div "GENERAL PRACTITIONERS CONSULTATION FIRST VISIT" at bounding box center [644, 369] width 262 height 53
type input "2000"
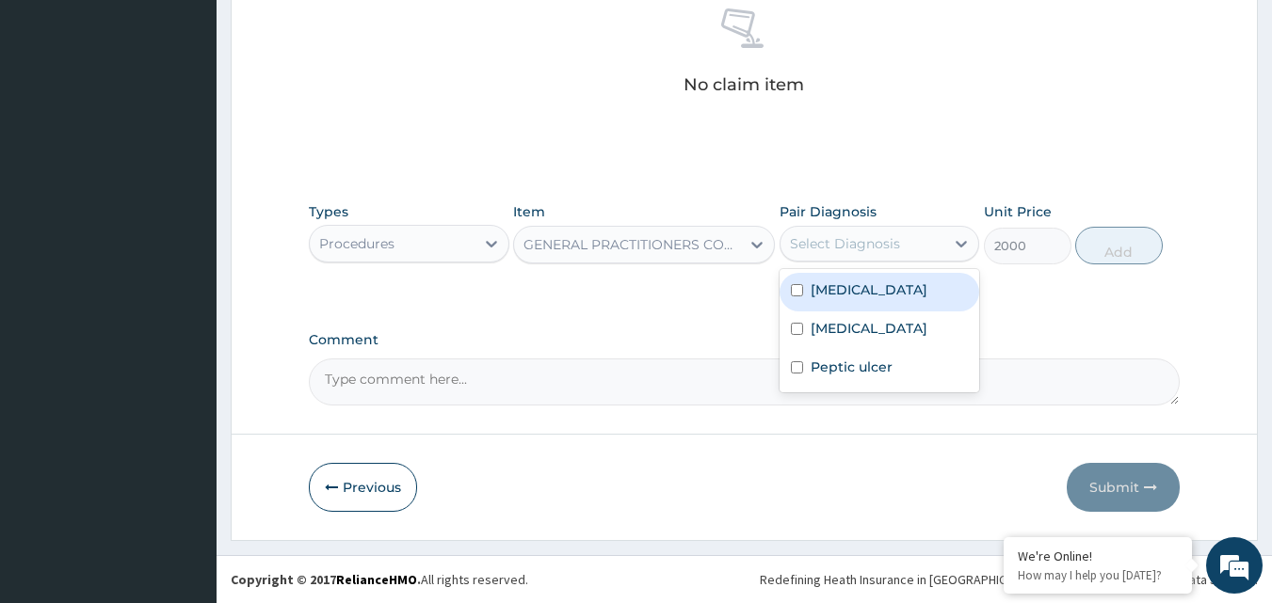
click at [882, 245] on div "Select Diagnosis" at bounding box center [845, 243] width 110 height 19
click at [793, 293] on input "checkbox" at bounding box center [797, 290] width 12 height 12
checkbox input "true"
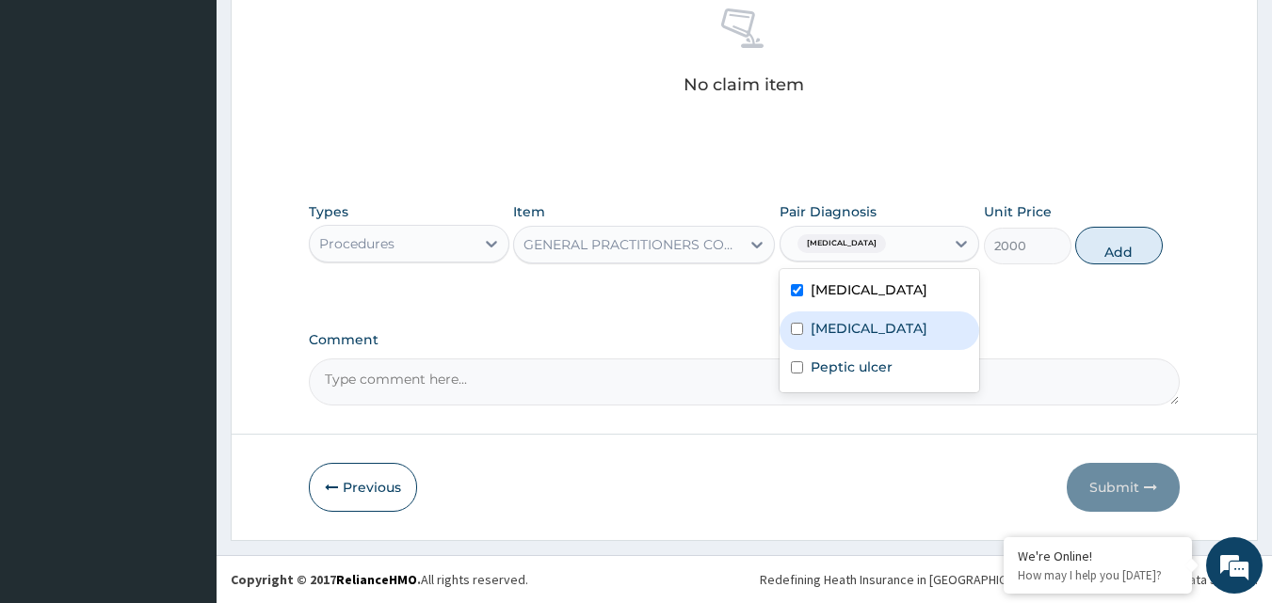
click at [803, 331] on div "[MEDICAL_DATA]" at bounding box center [879, 331] width 200 height 39
checkbox input "true"
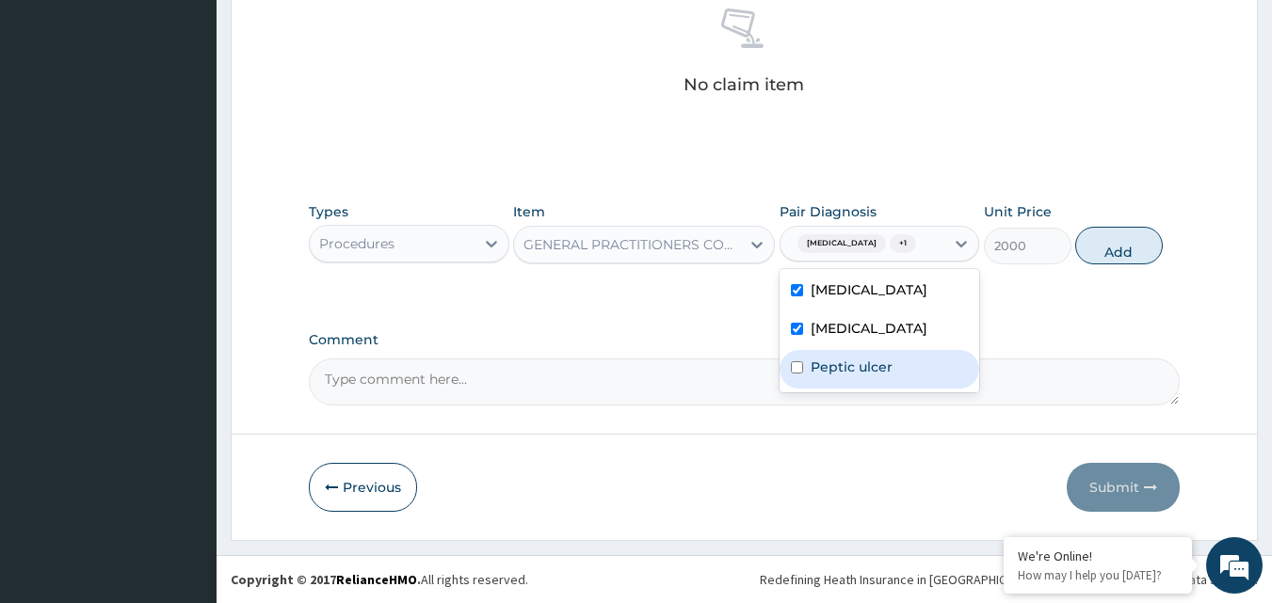
click at [798, 362] on input "checkbox" at bounding box center [797, 367] width 12 height 12
checkbox input "true"
click at [1133, 249] on button "Add" at bounding box center [1119, 246] width 88 height 38
type input "0"
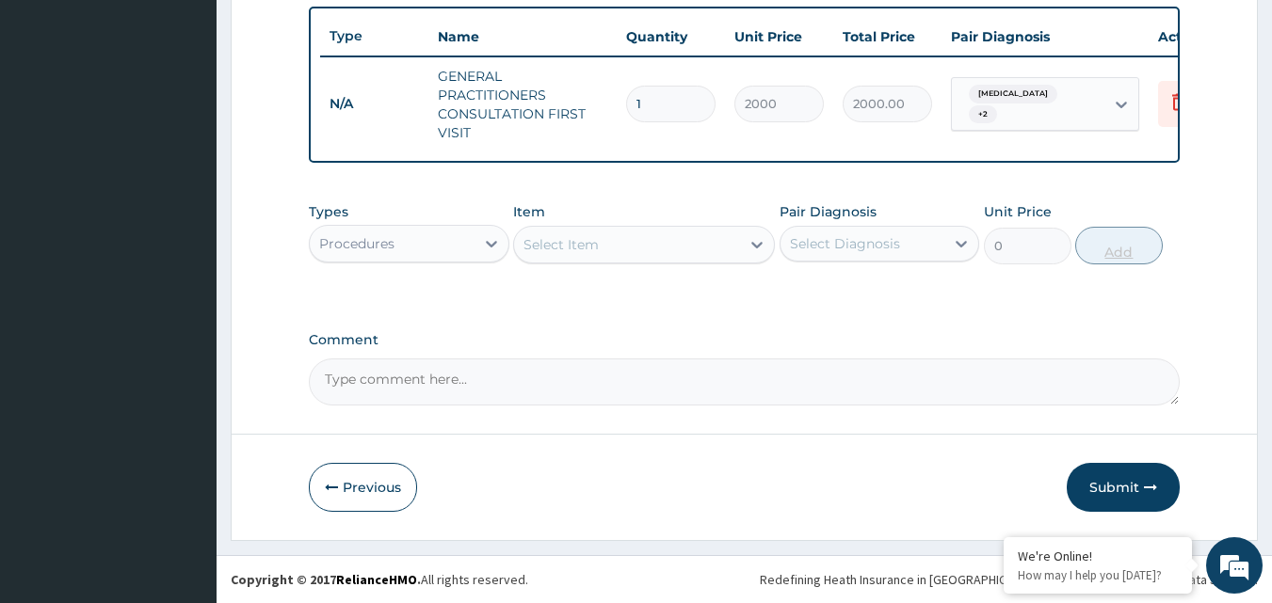
scroll to position [708, 0]
click at [495, 243] on icon at bounding box center [491, 244] width 11 height 7
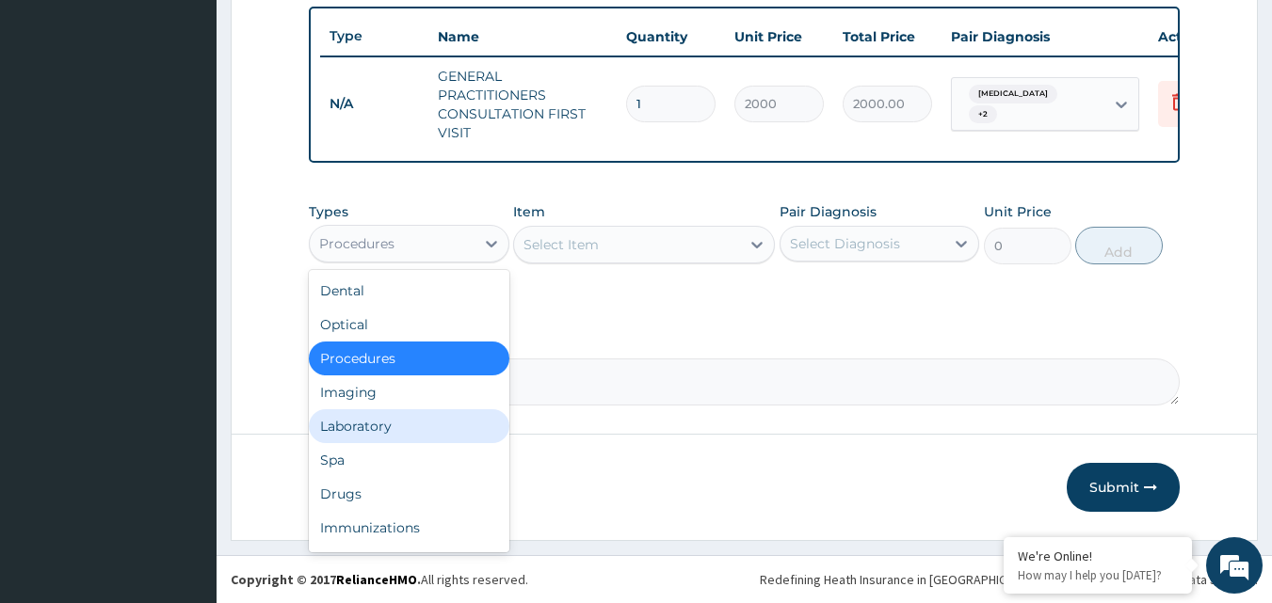
click at [374, 425] on div "Laboratory" at bounding box center [409, 426] width 200 height 34
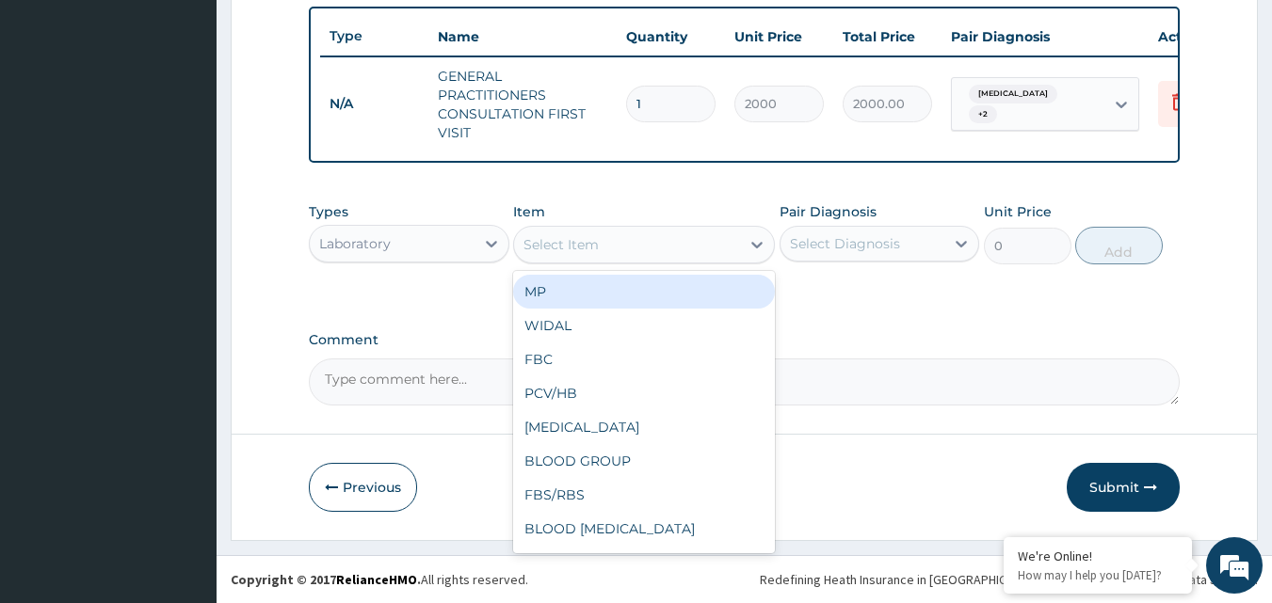
click at [639, 245] on div "Select Item" at bounding box center [627, 245] width 226 height 30
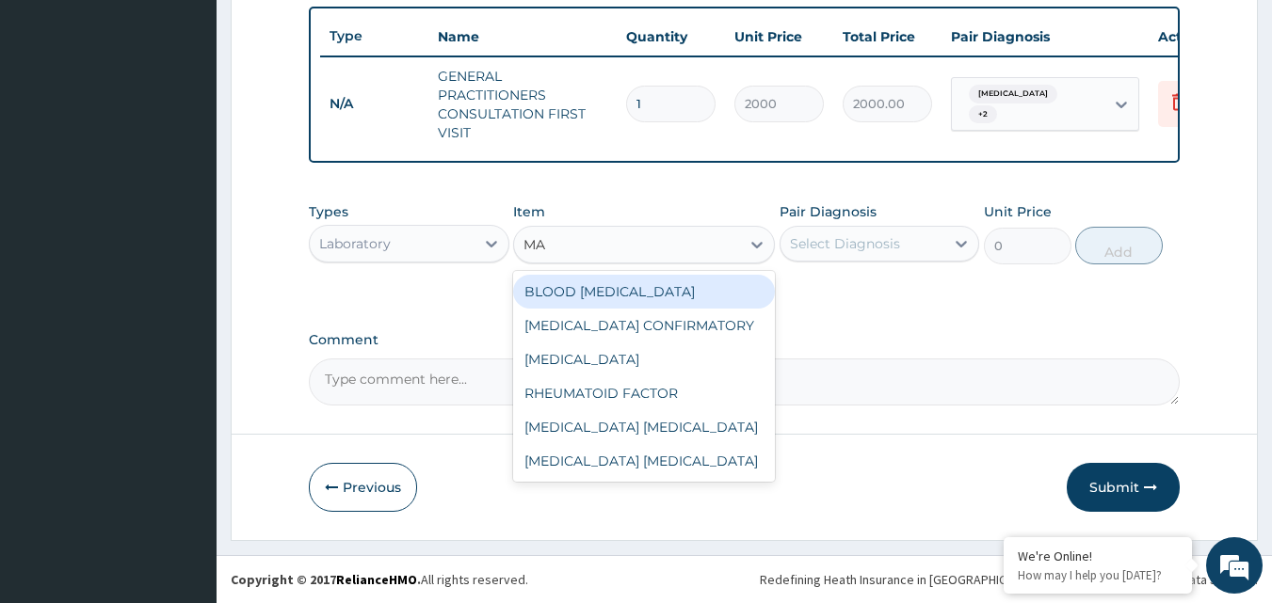
type input "MAL"
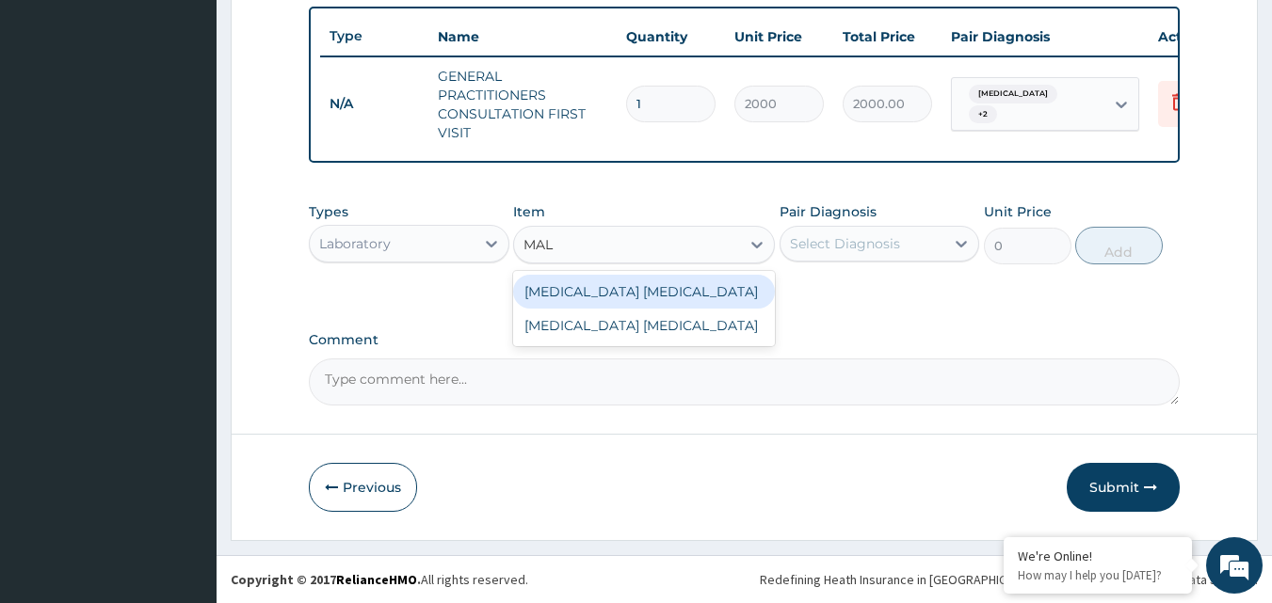
click at [617, 298] on div "[MEDICAL_DATA] [MEDICAL_DATA]" at bounding box center [644, 292] width 262 height 34
type input "2500"
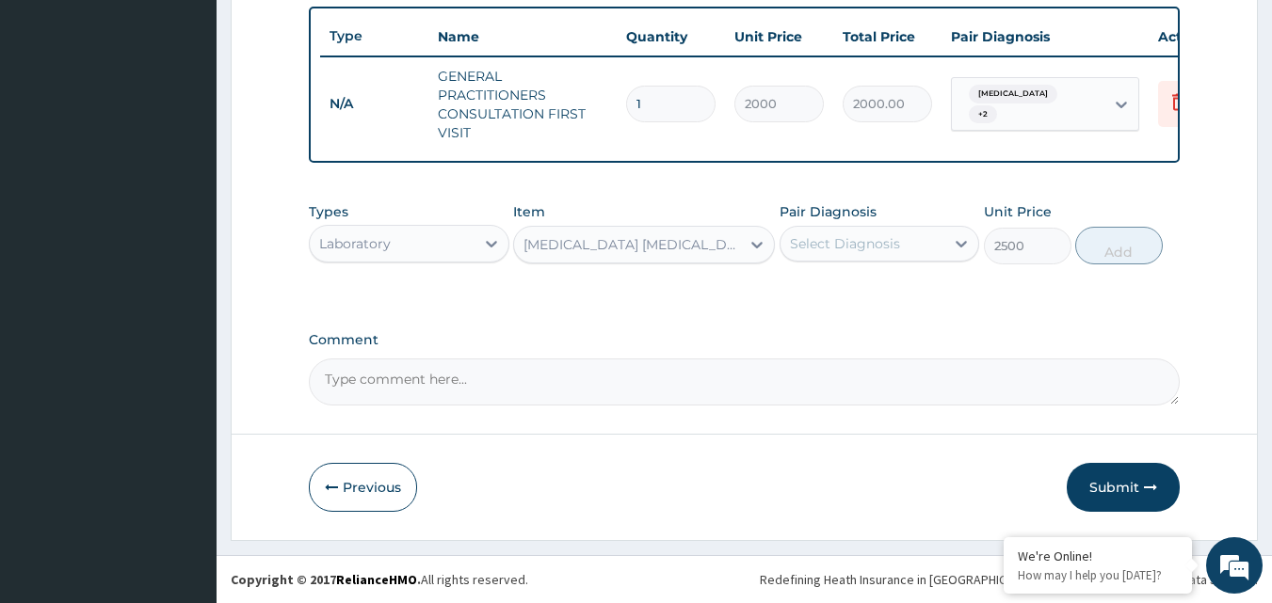
click at [848, 251] on div "Select Diagnosis" at bounding box center [845, 243] width 110 height 19
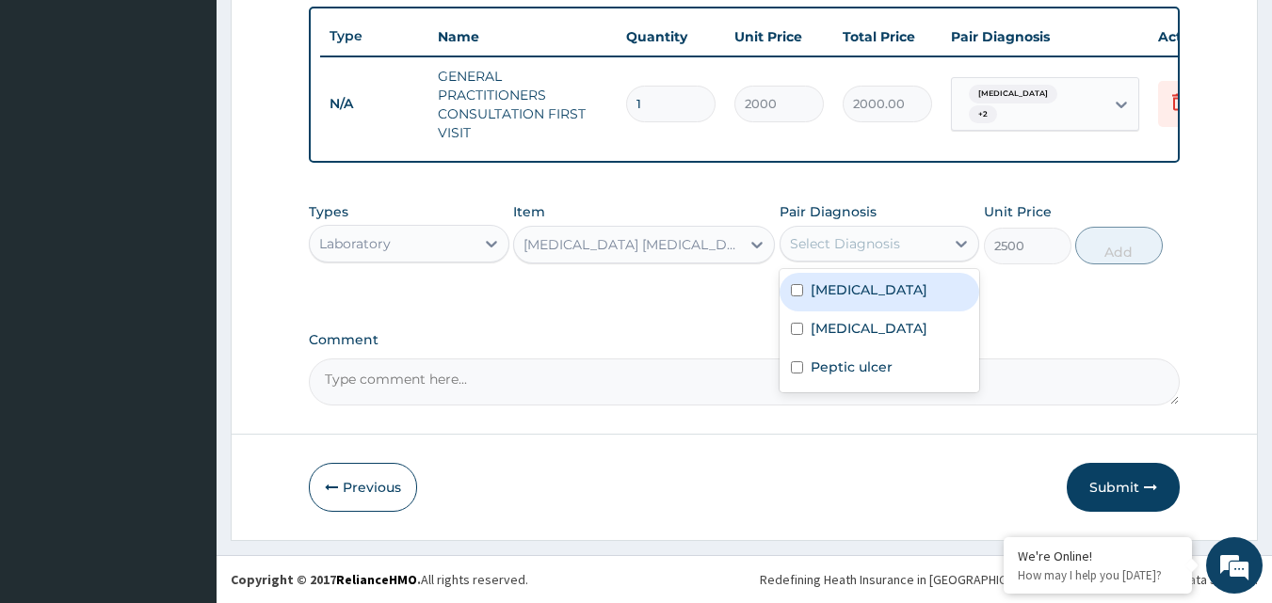
click at [800, 294] on input "checkbox" at bounding box center [797, 290] width 12 height 12
checkbox input "true"
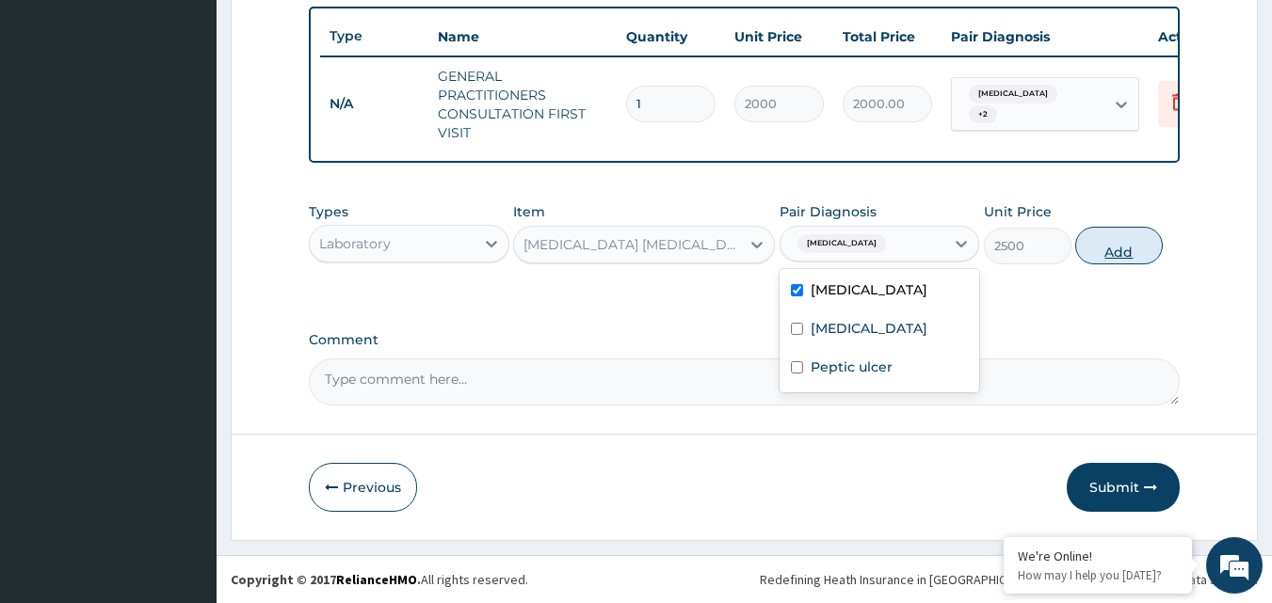
click at [1129, 246] on button "Add" at bounding box center [1119, 246] width 88 height 38
type input "0"
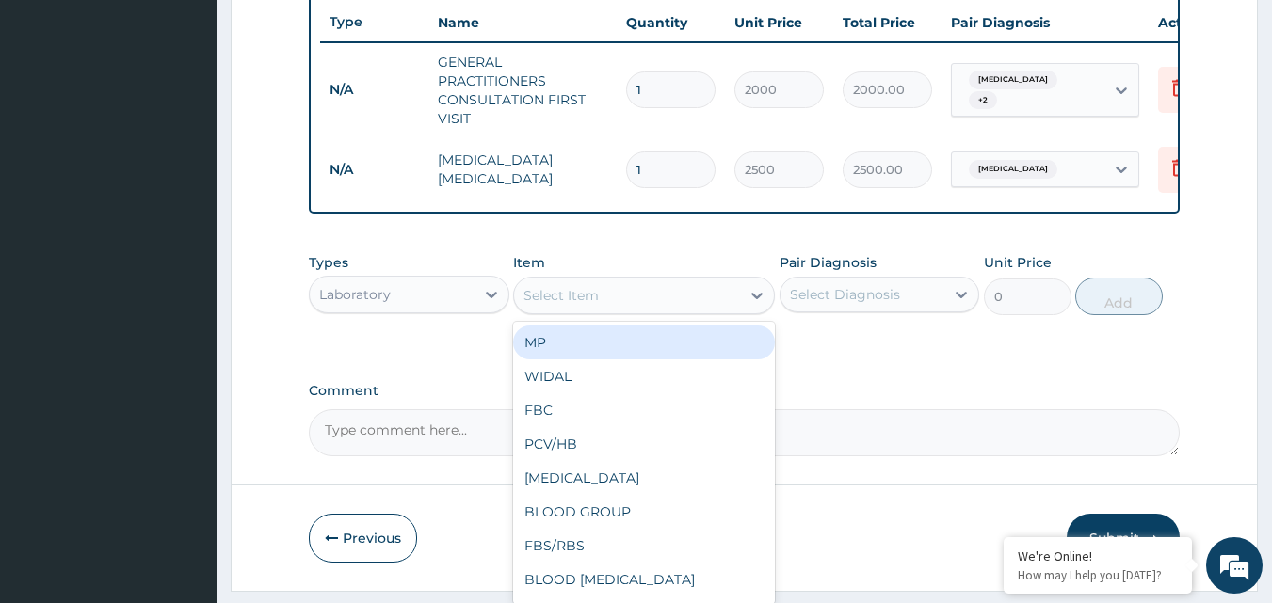
click at [623, 309] on div "Select Item" at bounding box center [627, 295] width 226 height 30
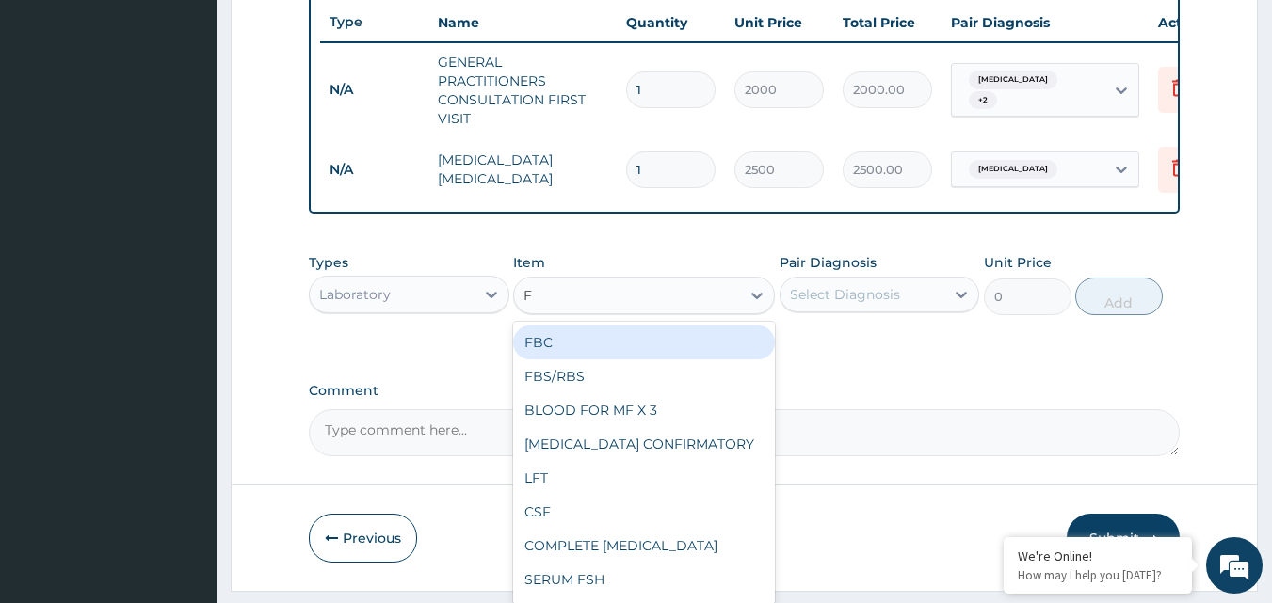
type input "FU"
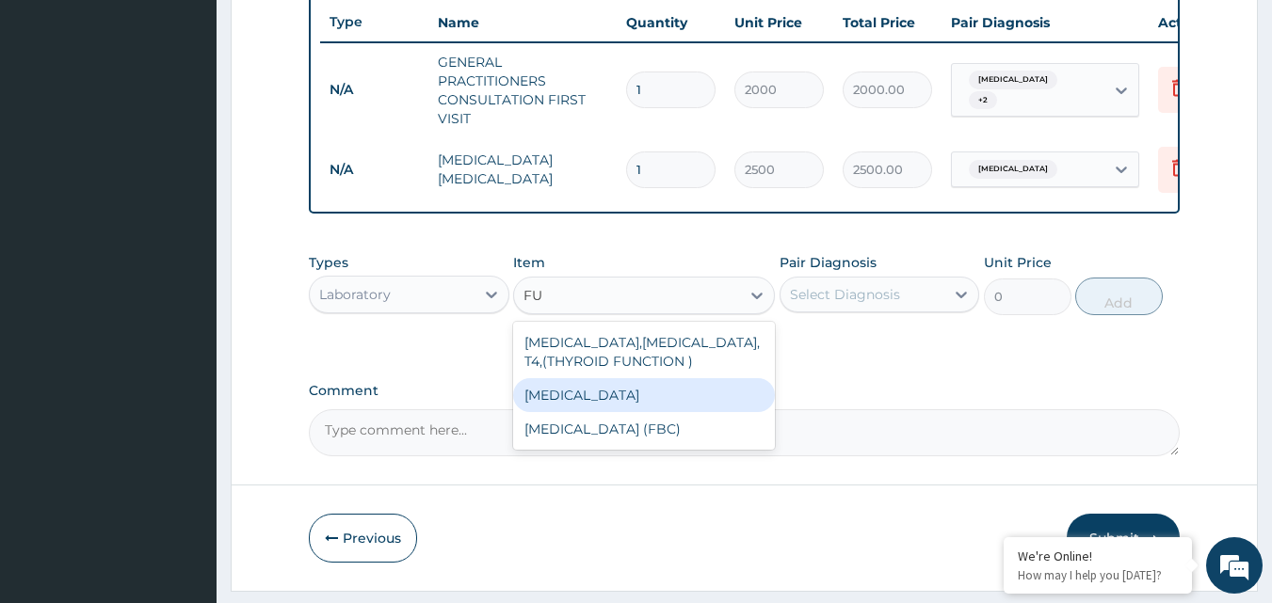
click at [617, 412] on div "[MEDICAL_DATA]" at bounding box center [644, 395] width 262 height 34
type input "4600"
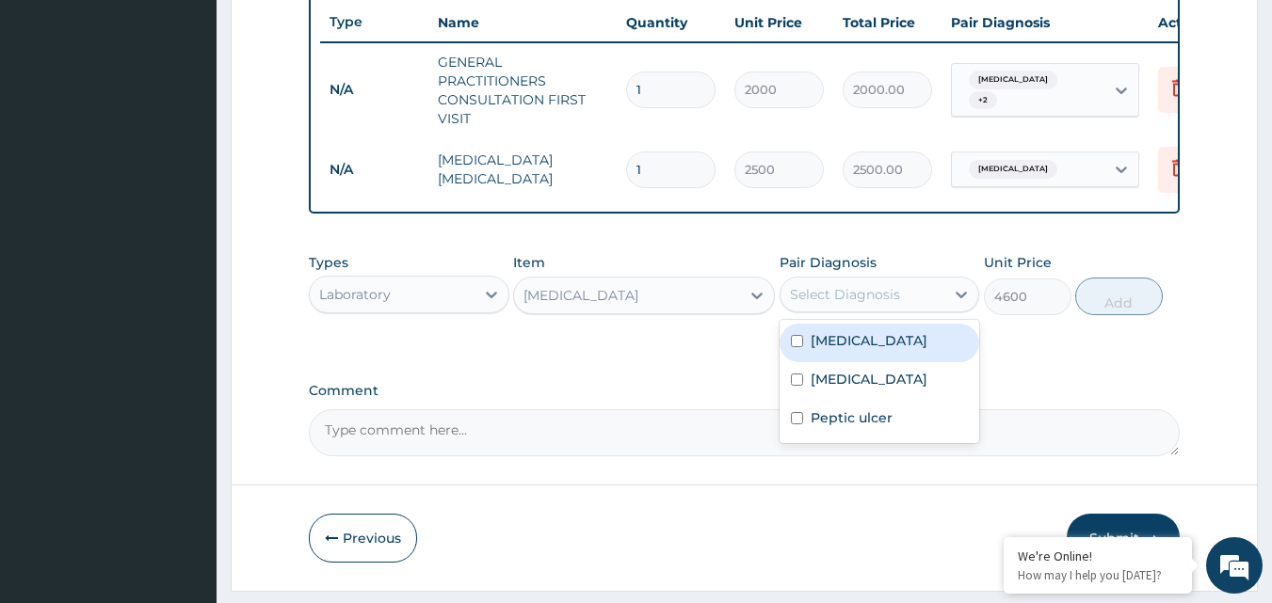
click at [840, 304] on div "Select Diagnosis" at bounding box center [845, 294] width 110 height 19
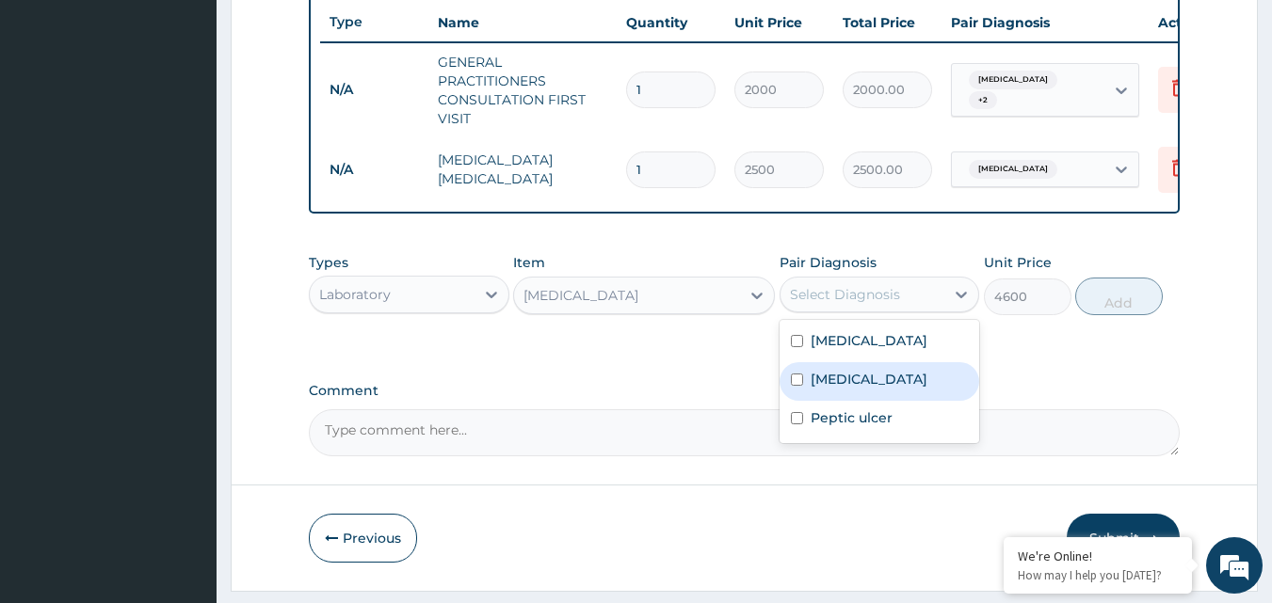
click at [795, 386] on input "checkbox" at bounding box center [797, 380] width 12 height 12
checkbox input "true"
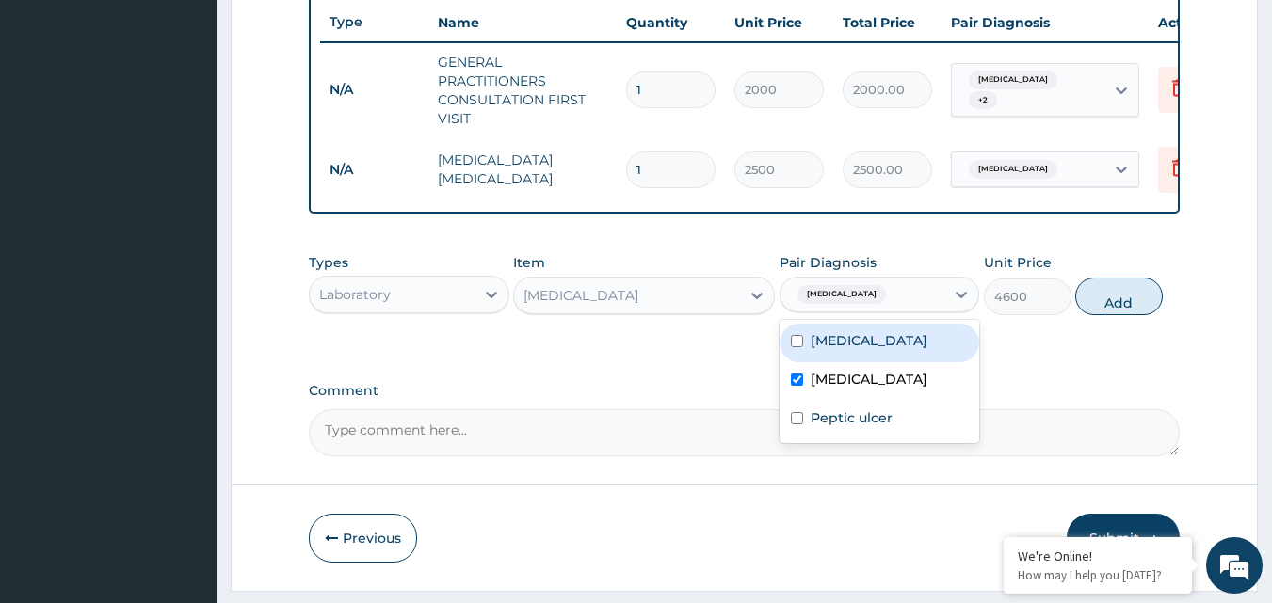
click at [1128, 312] on button "Add" at bounding box center [1119, 297] width 88 height 38
type input "0"
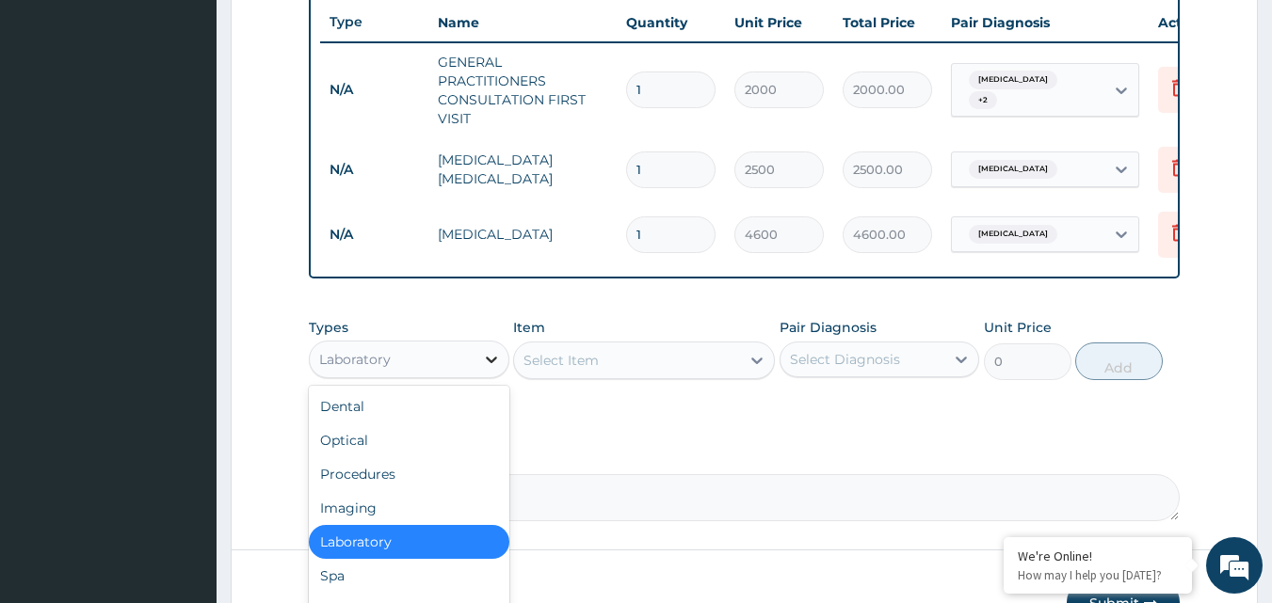
click at [491, 363] on icon at bounding box center [491, 360] width 11 height 7
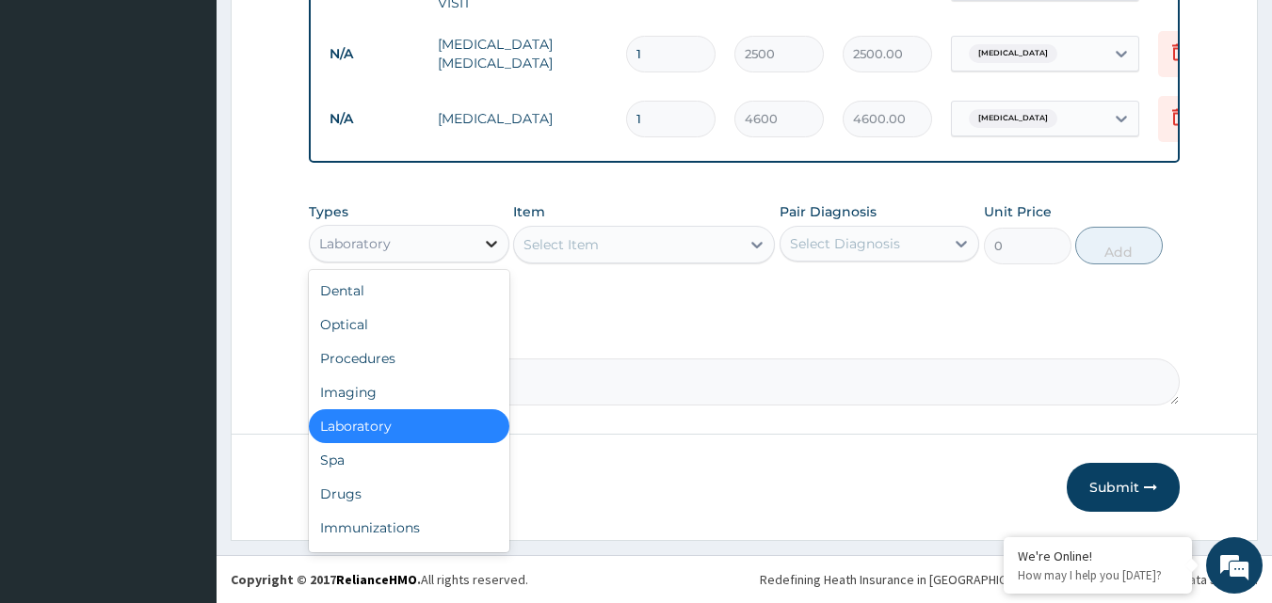
scroll to position [838, 0]
click at [340, 499] on div "Drugs" at bounding box center [409, 494] width 200 height 34
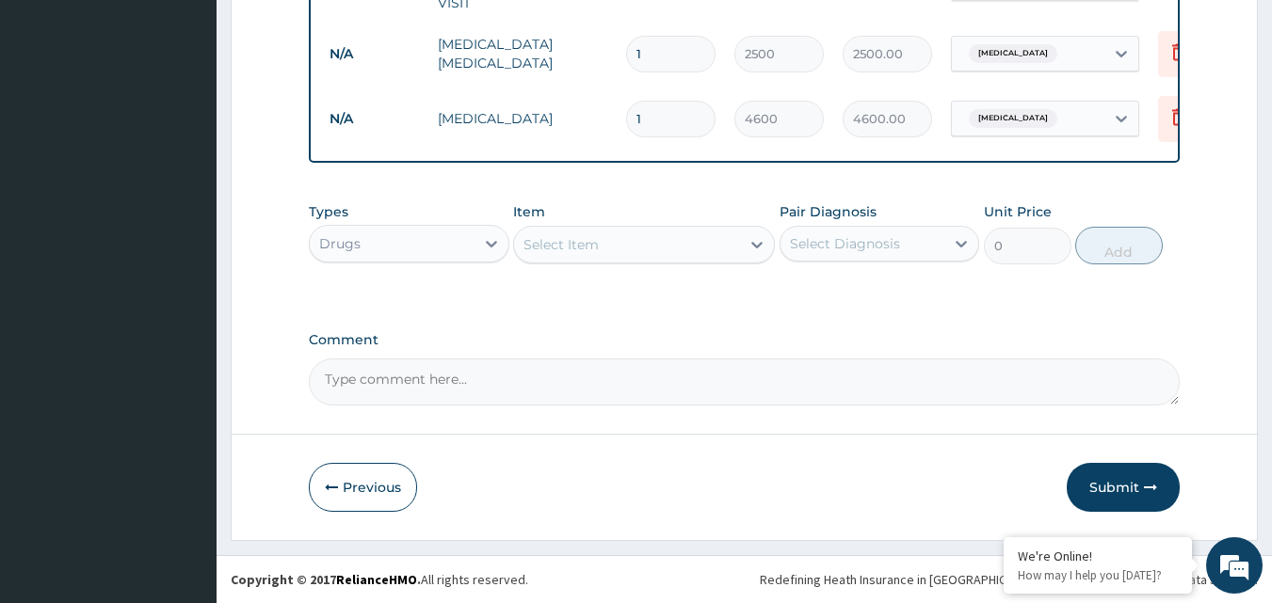
click at [548, 249] on div "Select Item" at bounding box center [560, 244] width 75 height 19
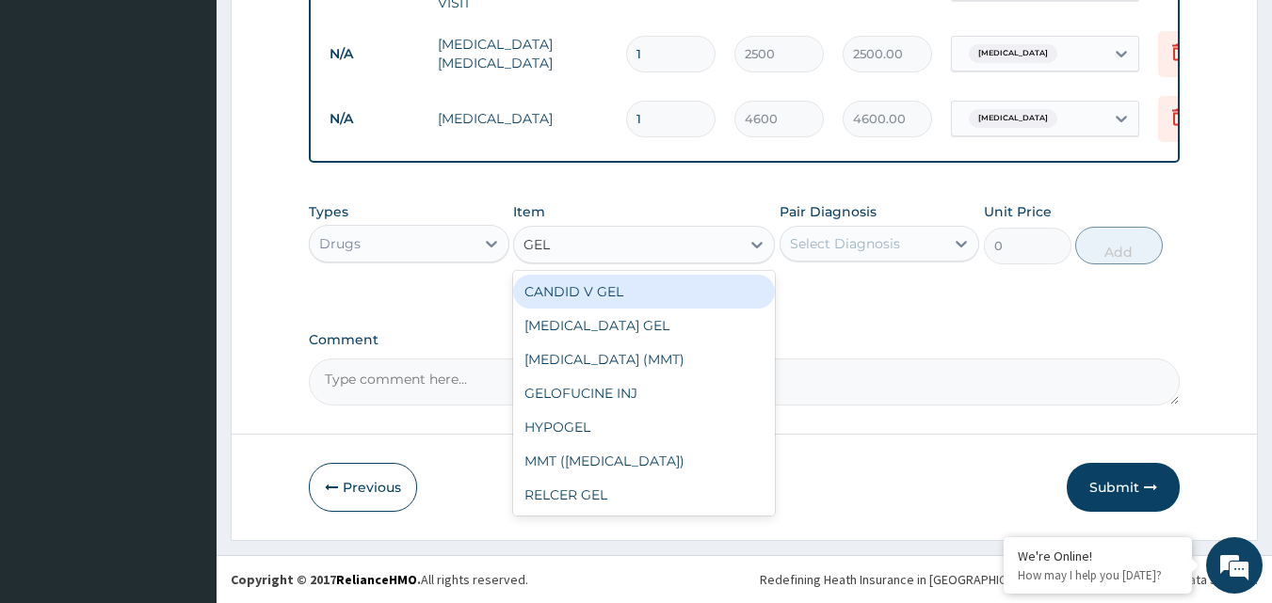
type input "GELU"
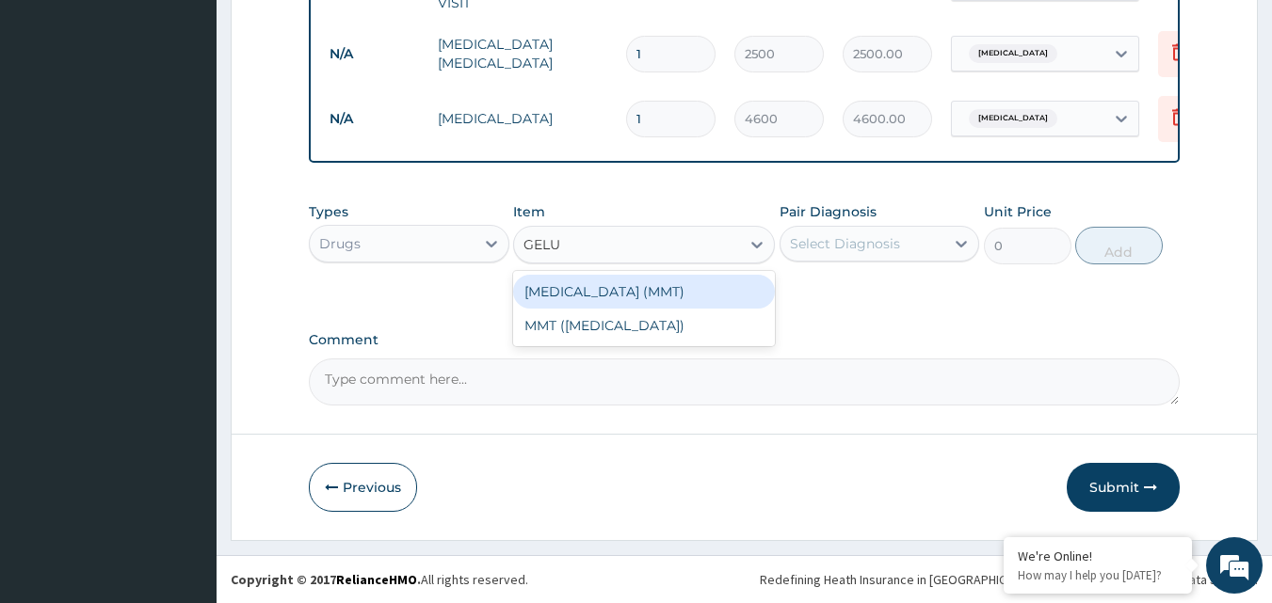
scroll to position [744, 0]
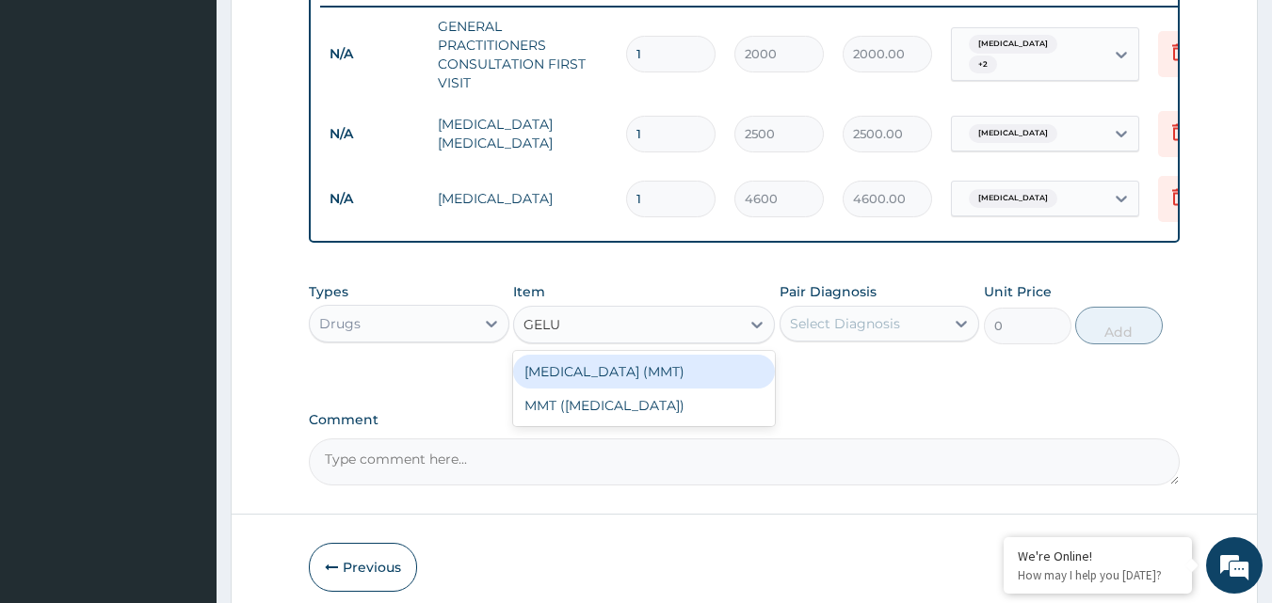
click at [610, 389] on div "[MEDICAL_DATA] (MMT)" at bounding box center [644, 372] width 262 height 34
type input "20"
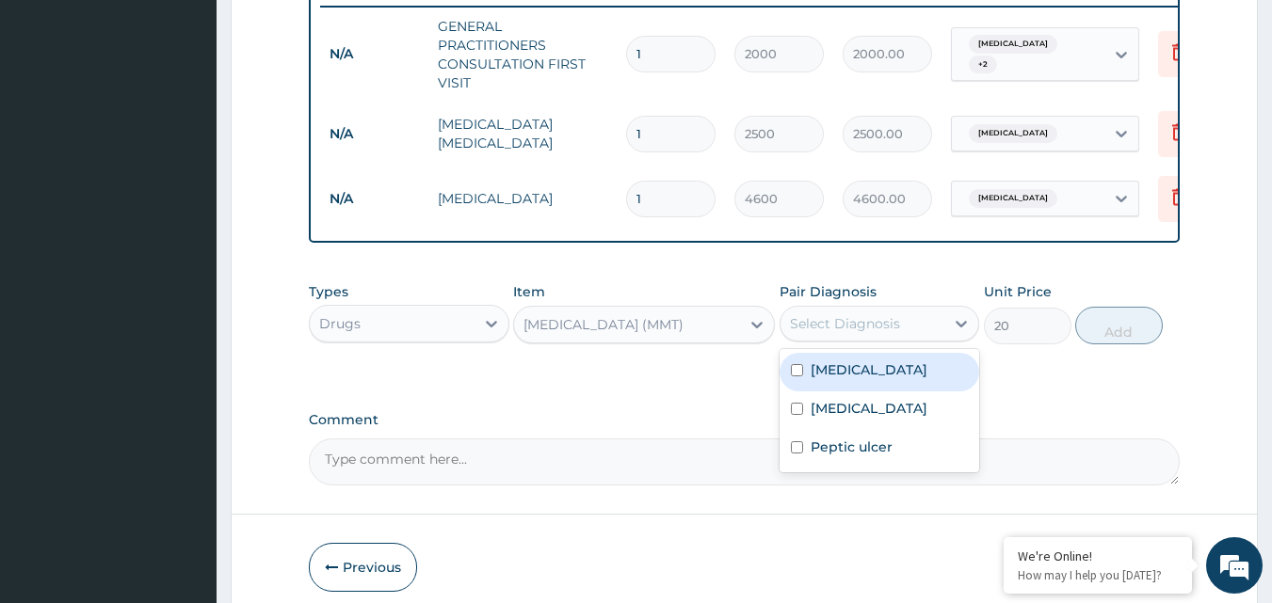
click at [824, 329] on div "Select Diagnosis" at bounding box center [845, 323] width 110 height 19
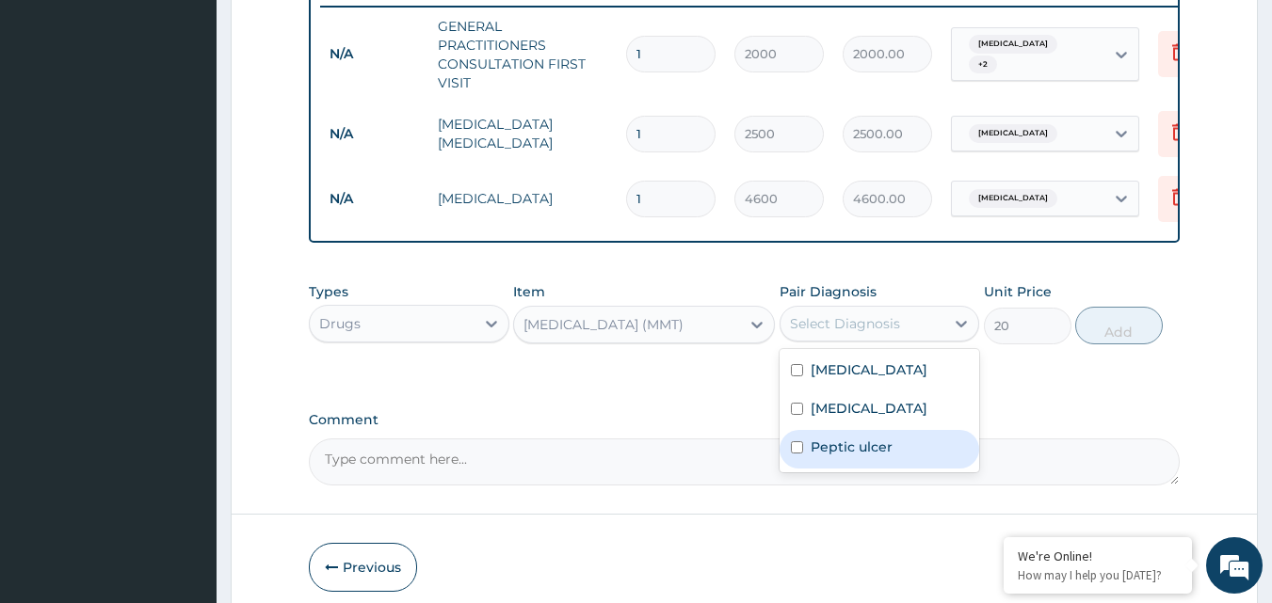
click at [805, 462] on div "Peptic ulcer" at bounding box center [879, 449] width 200 height 39
checkbox input "true"
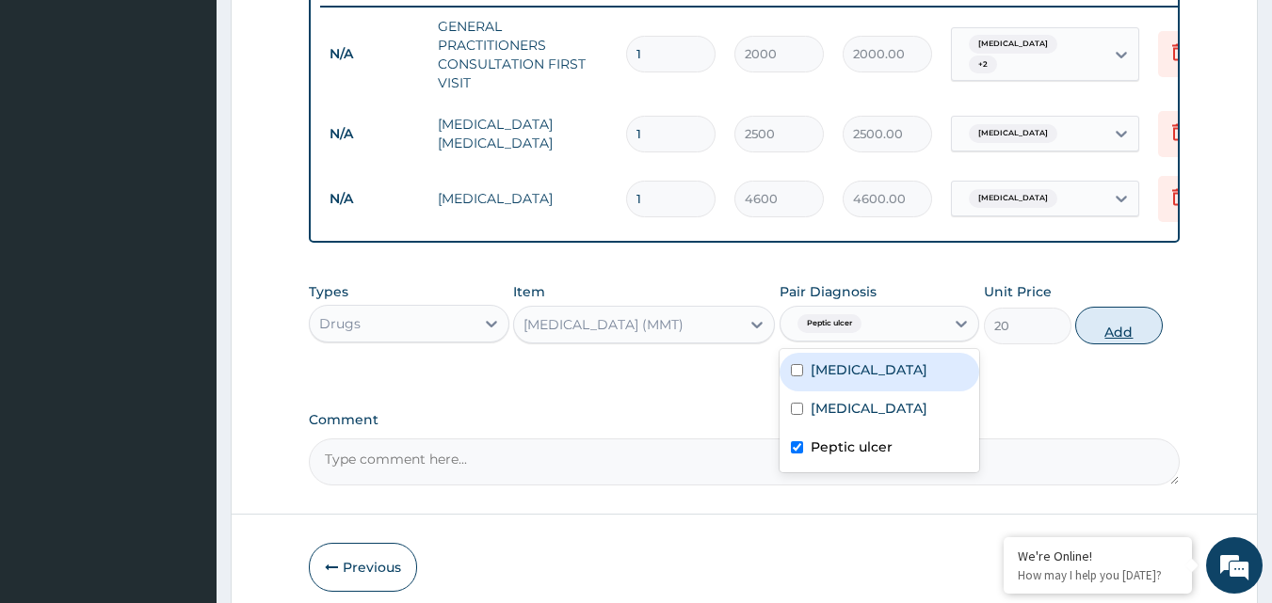
click at [1119, 344] on button "Add" at bounding box center [1119, 326] width 88 height 38
type input "0"
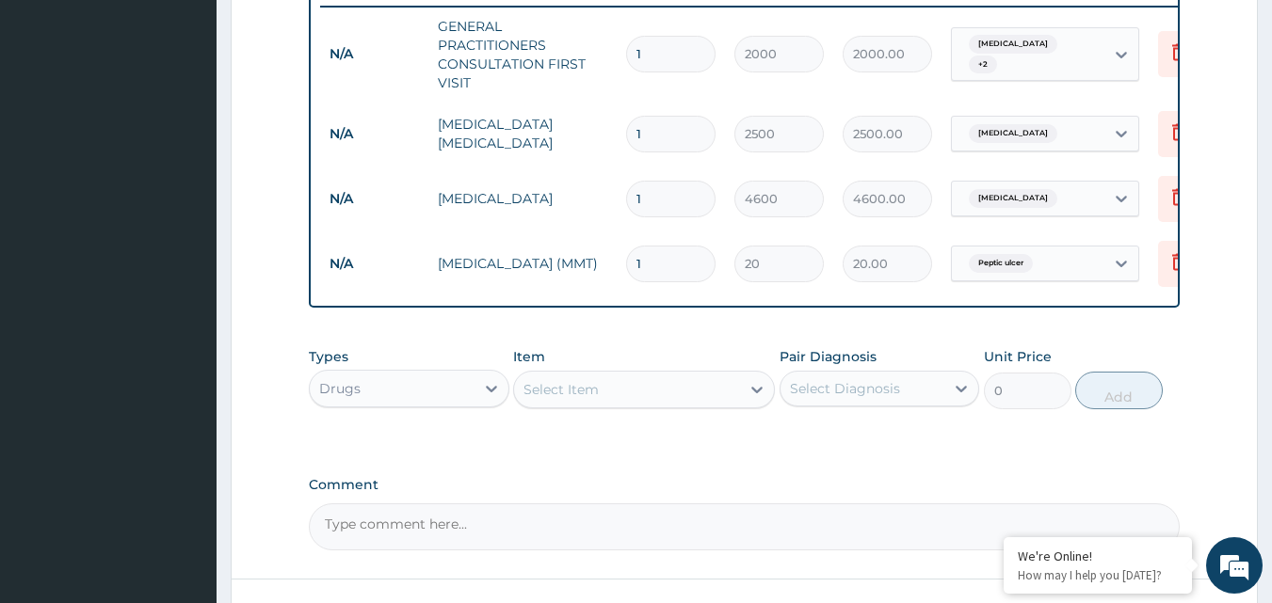
type input "0.00"
type input "3"
type input "60.00"
type input "30"
type input "600.00"
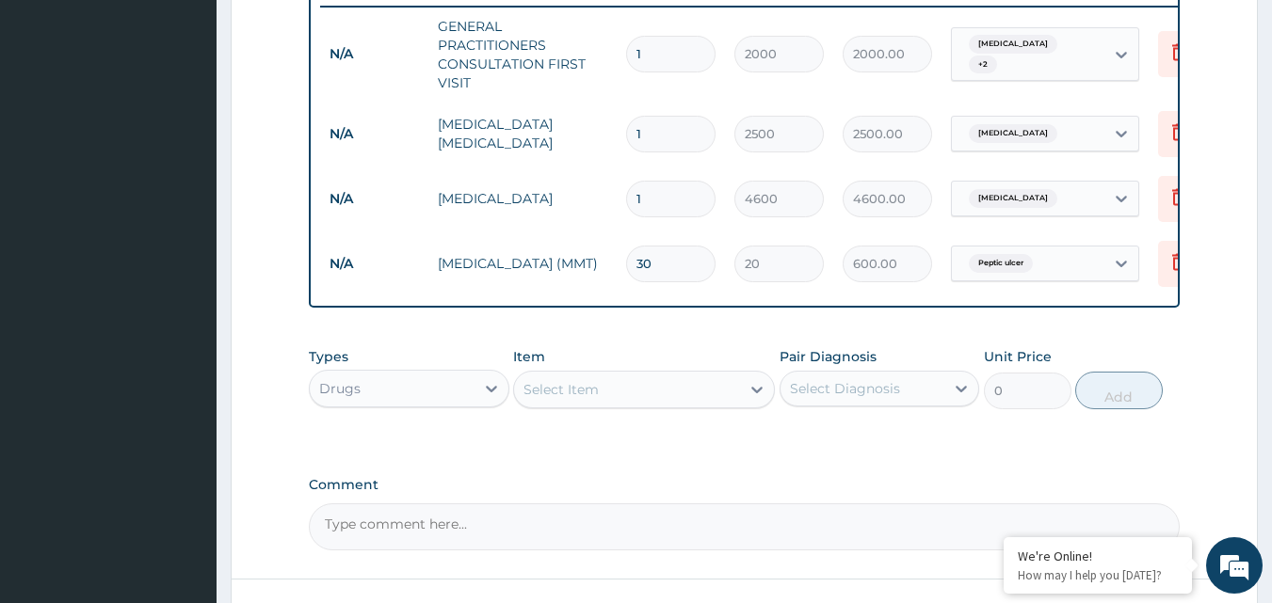
type input "30"
click at [592, 399] on div "Select Item" at bounding box center [560, 389] width 75 height 19
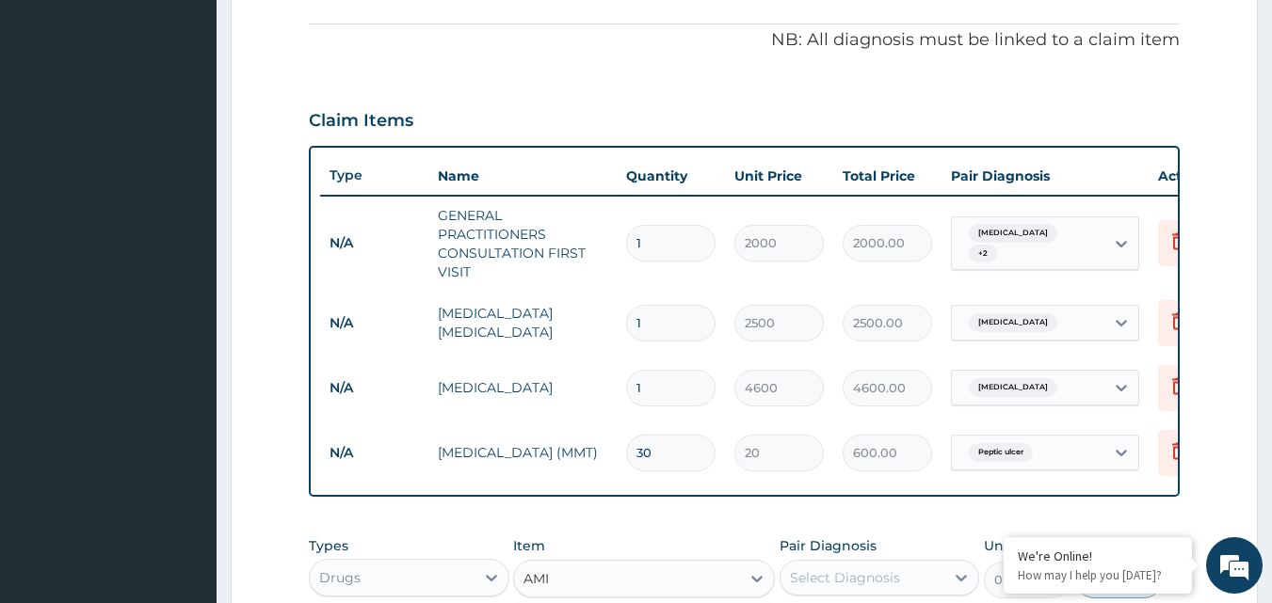
scroll to position [753, 0]
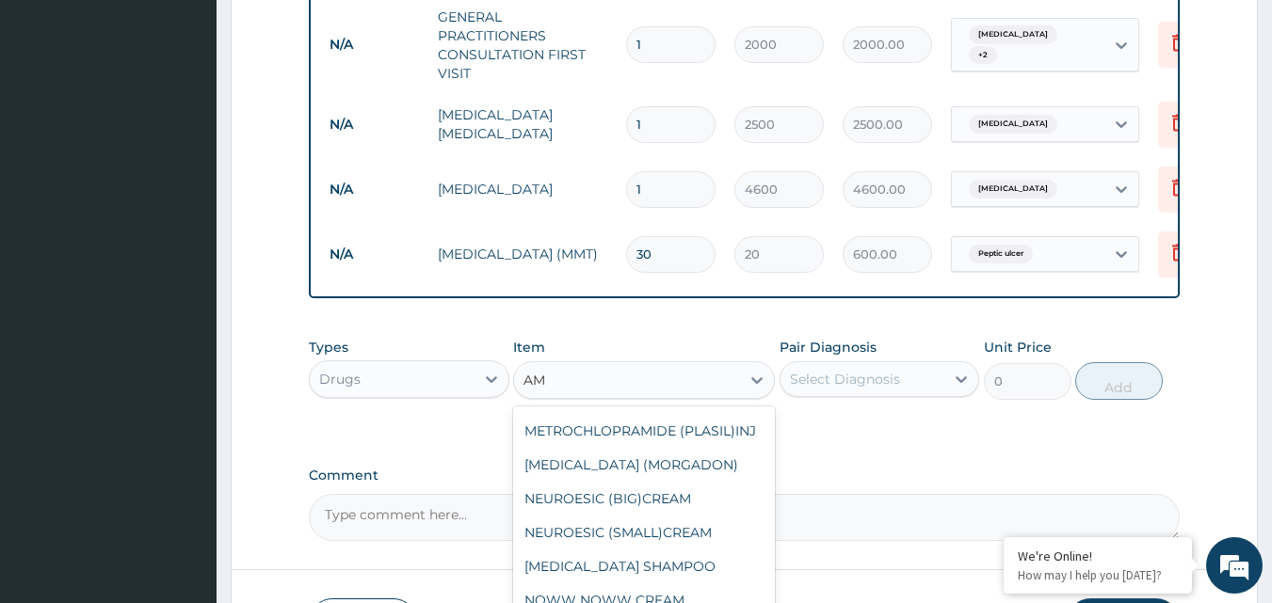
type input "AMA"
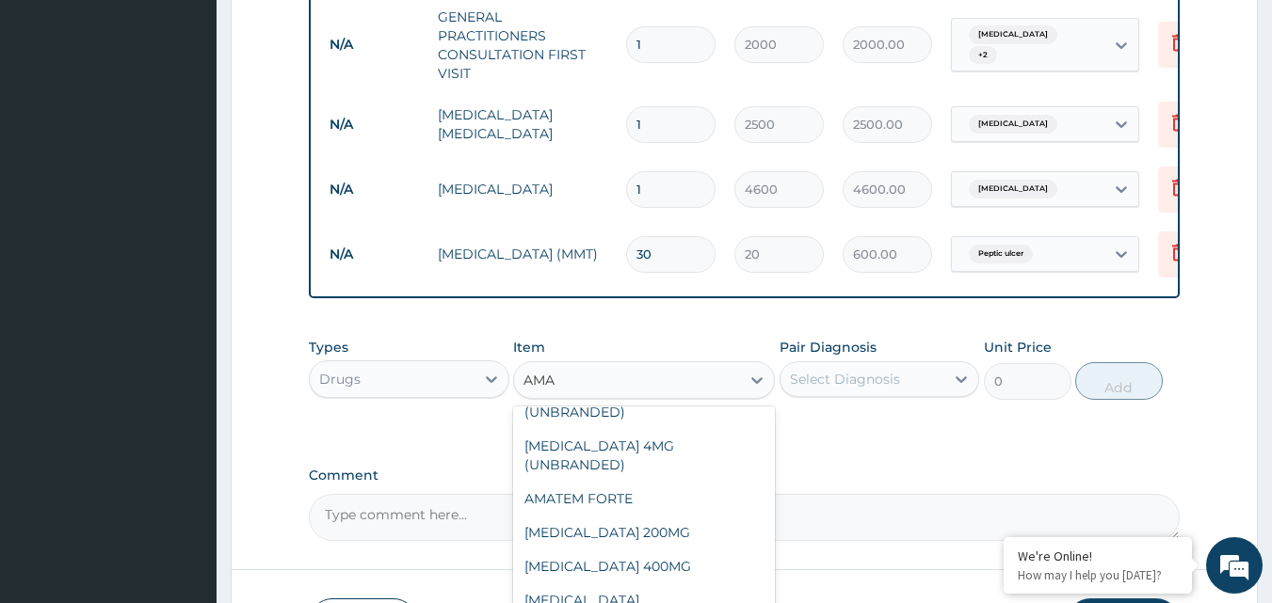
scroll to position [98, 0]
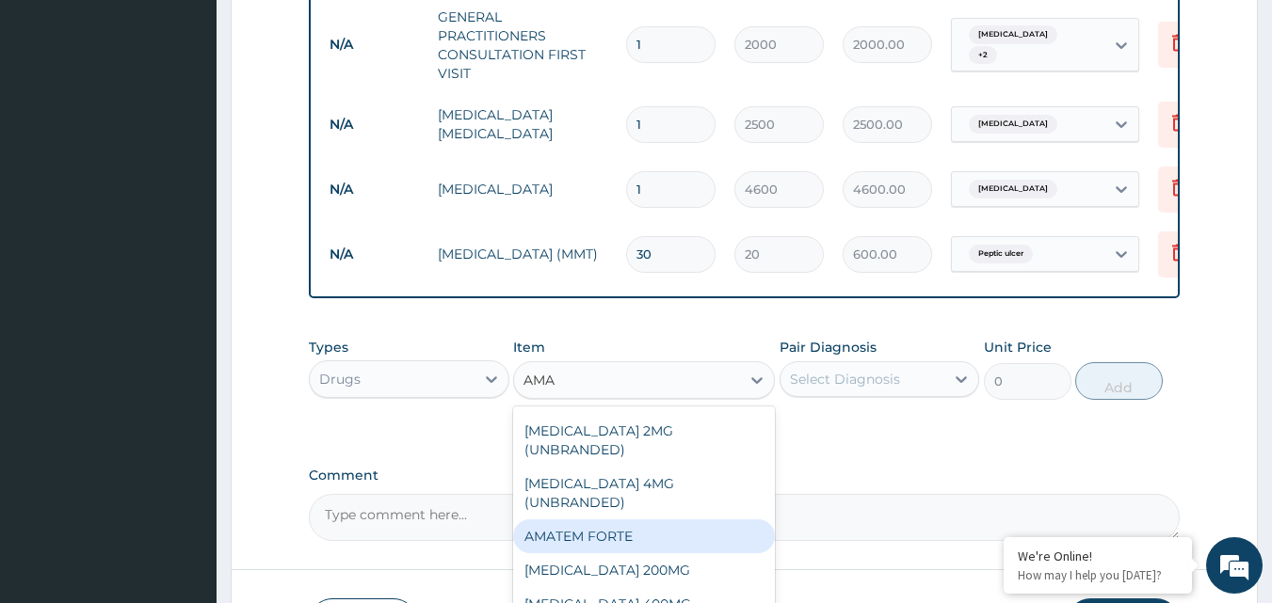
click at [562, 520] on div "AMATEM FORTE" at bounding box center [644, 537] width 262 height 34
type input "1650"
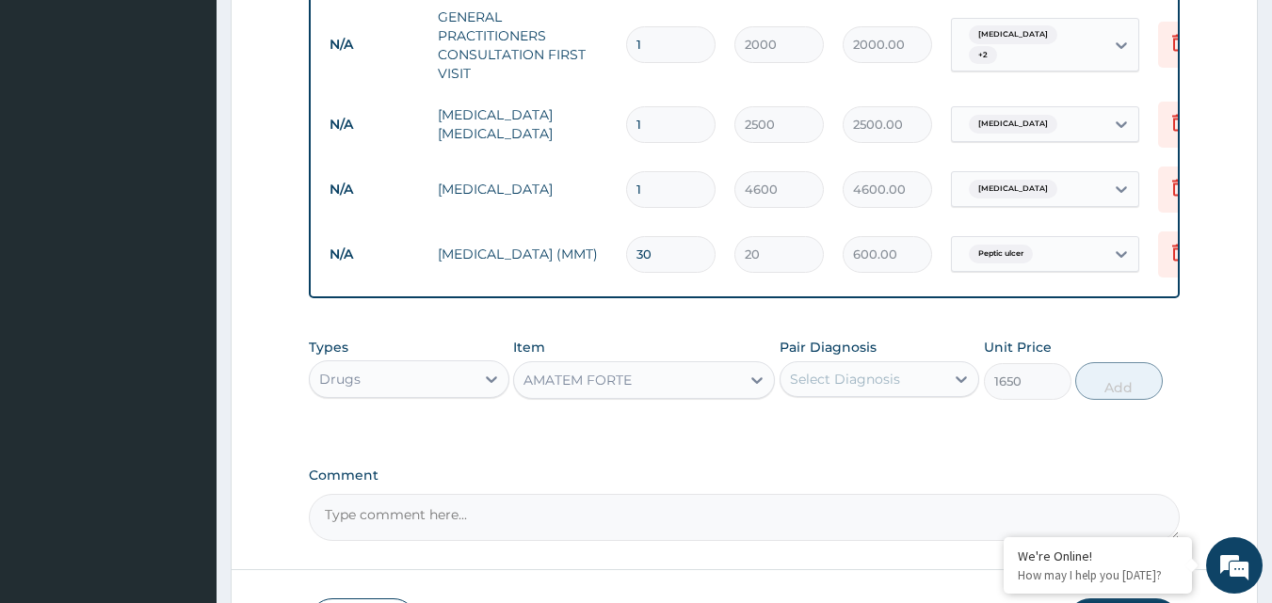
click at [864, 389] on div "Select Diagnosis" at bounding box center [845, 379] width 110 height 19
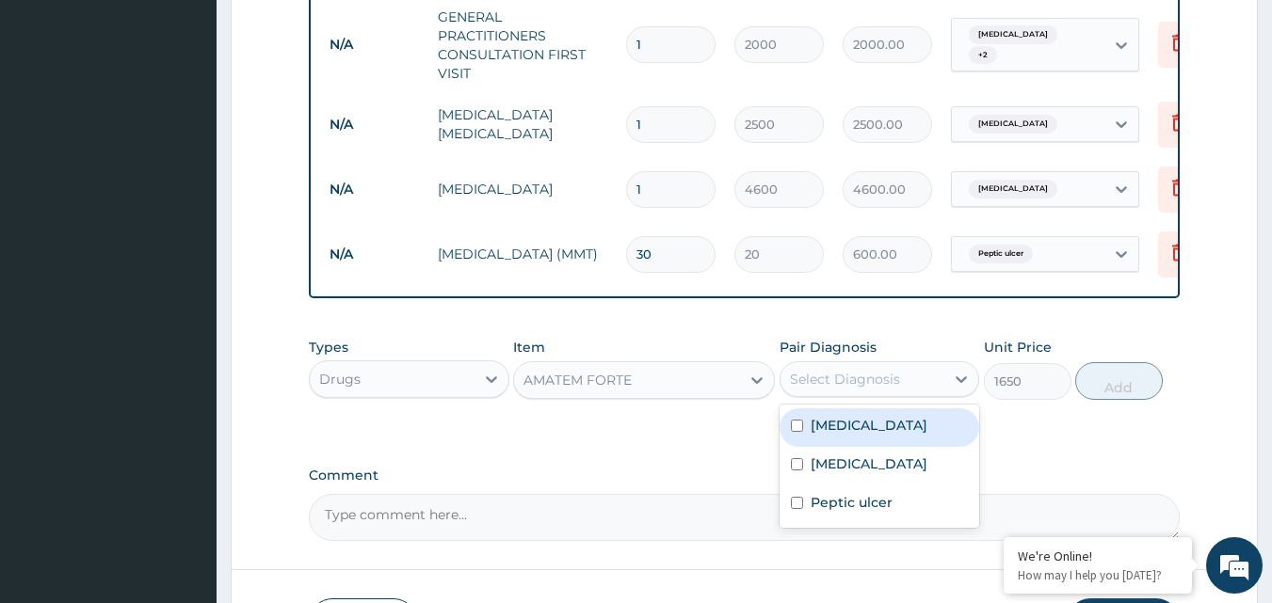
click at [797, 432] on input "checkbox" at bounding box center [797, 426] width 12 height 12
checkbox input "true"
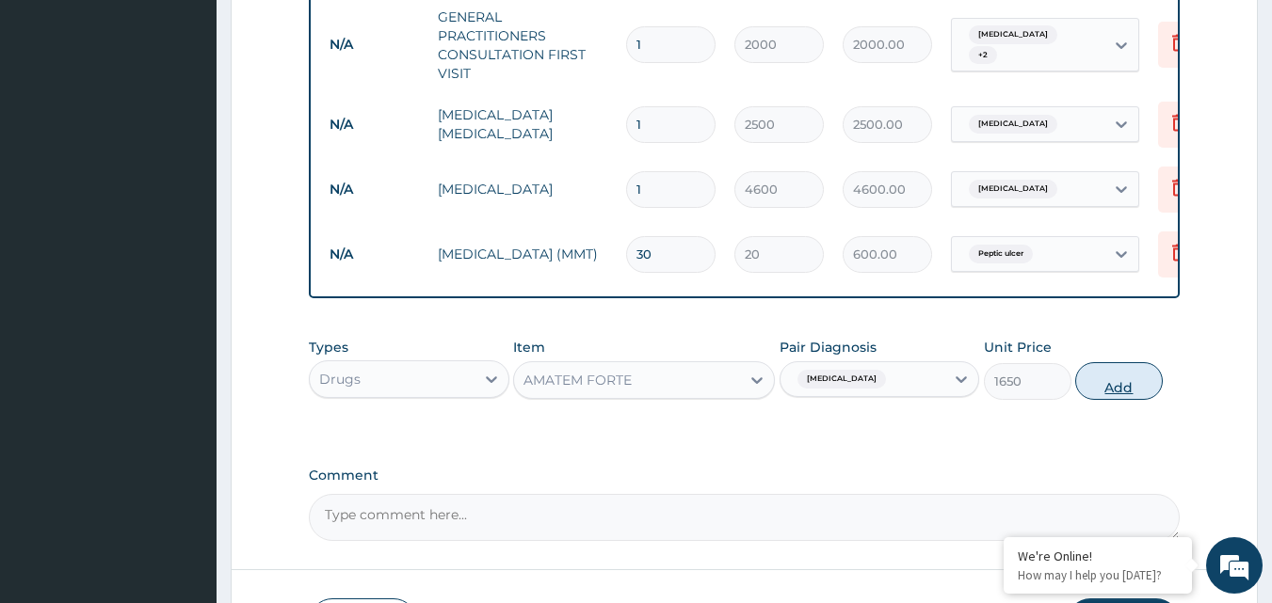
click at [1112, 400] on button "Add" at bounding box center [1119, 381] width 88 height 38
type input "0"
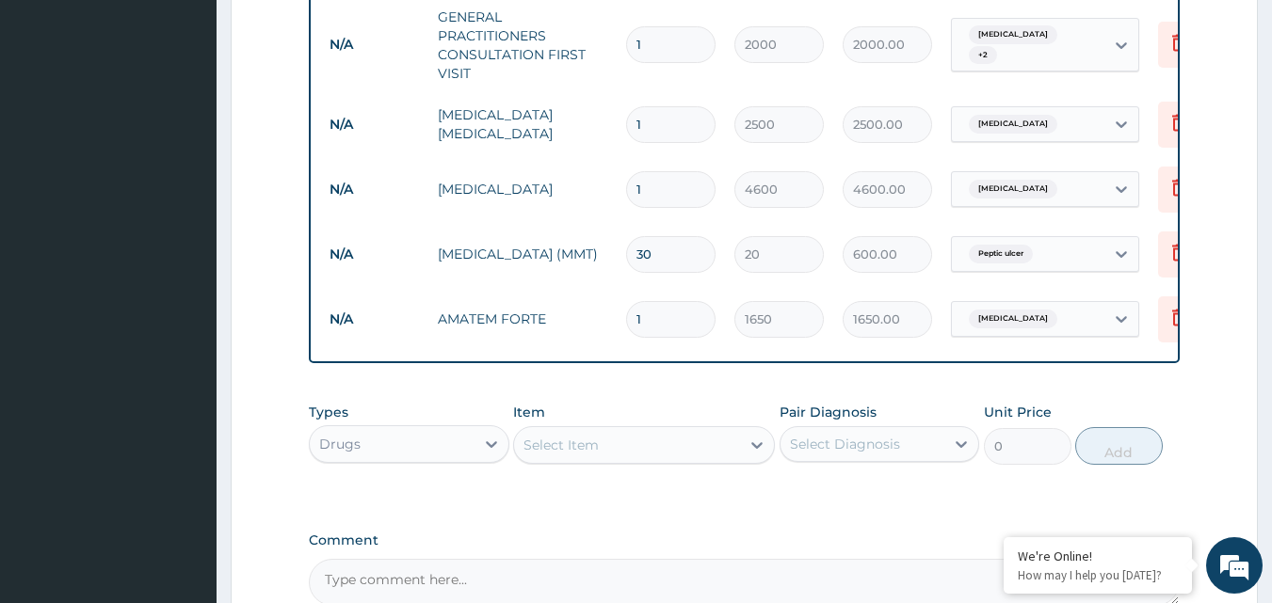
click at [655, 457] on div "Select Item" at bounding box center [627, 445] width 226 height 30
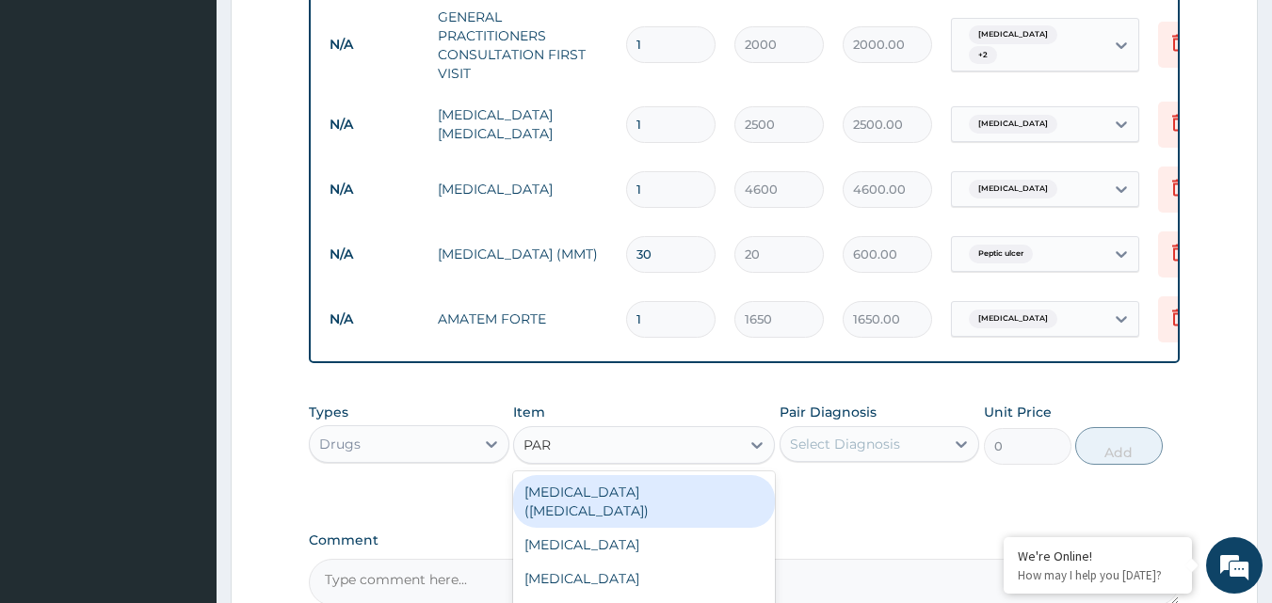
type input "PARA"
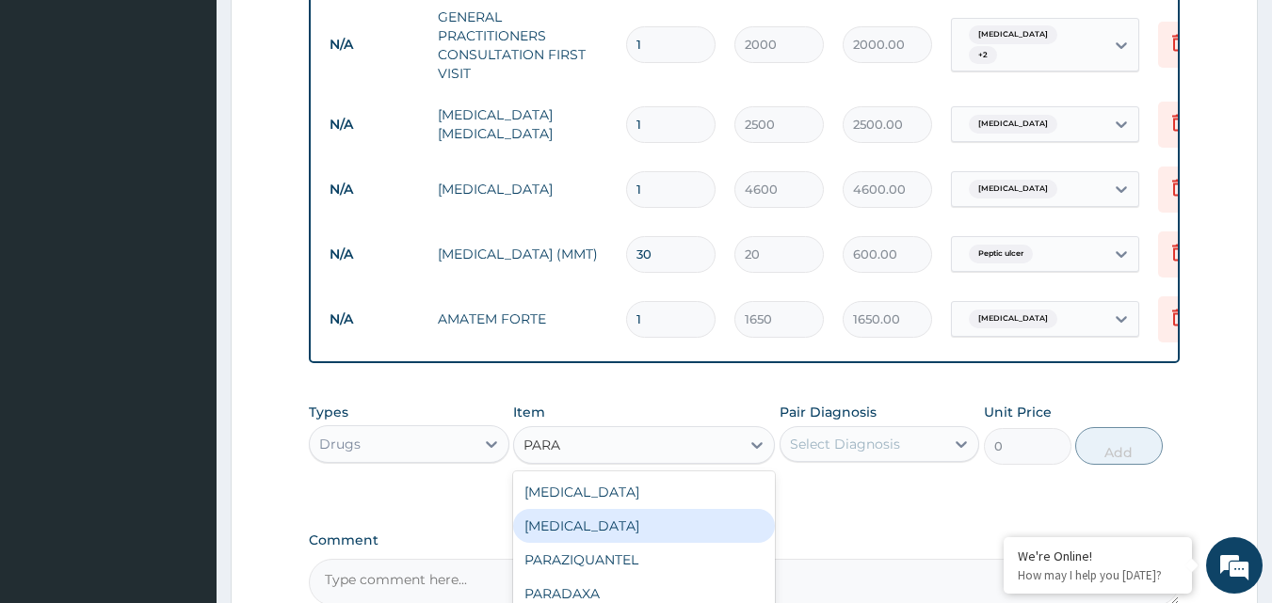
click at [617, 537] on div "[MEDICAL_DATA]" at bounding box center [644, 526] width 262 height 34
type input "10"
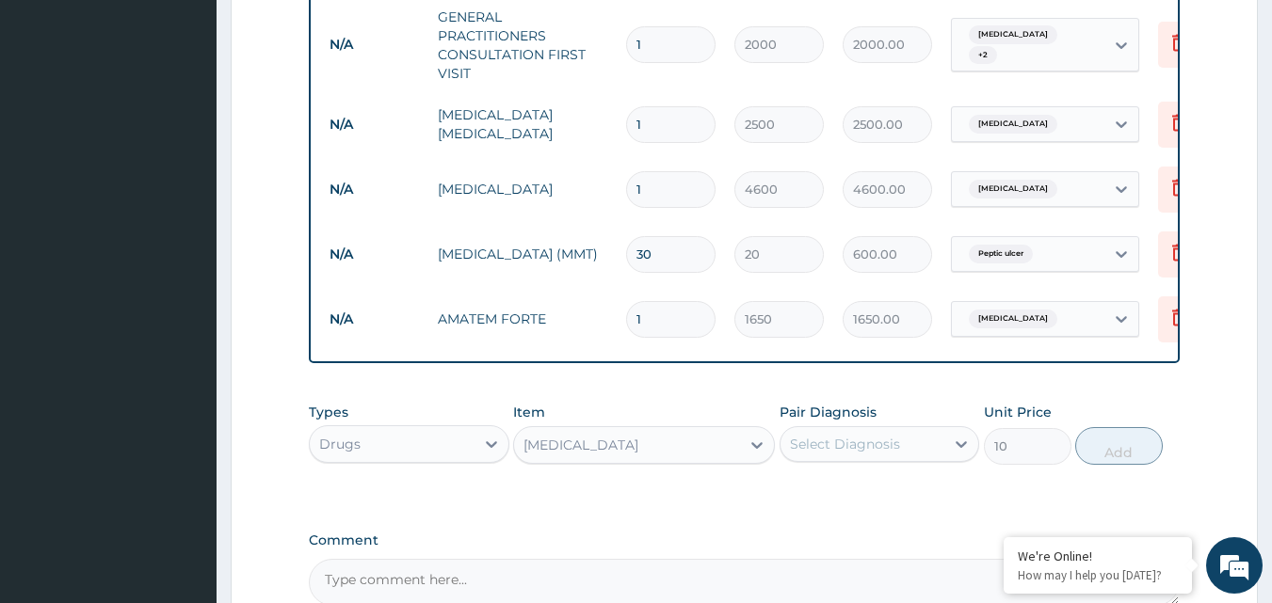
click at [872, 454] on div "Select Diagnosis" at bounding box center [845, 444] width 110 height 19
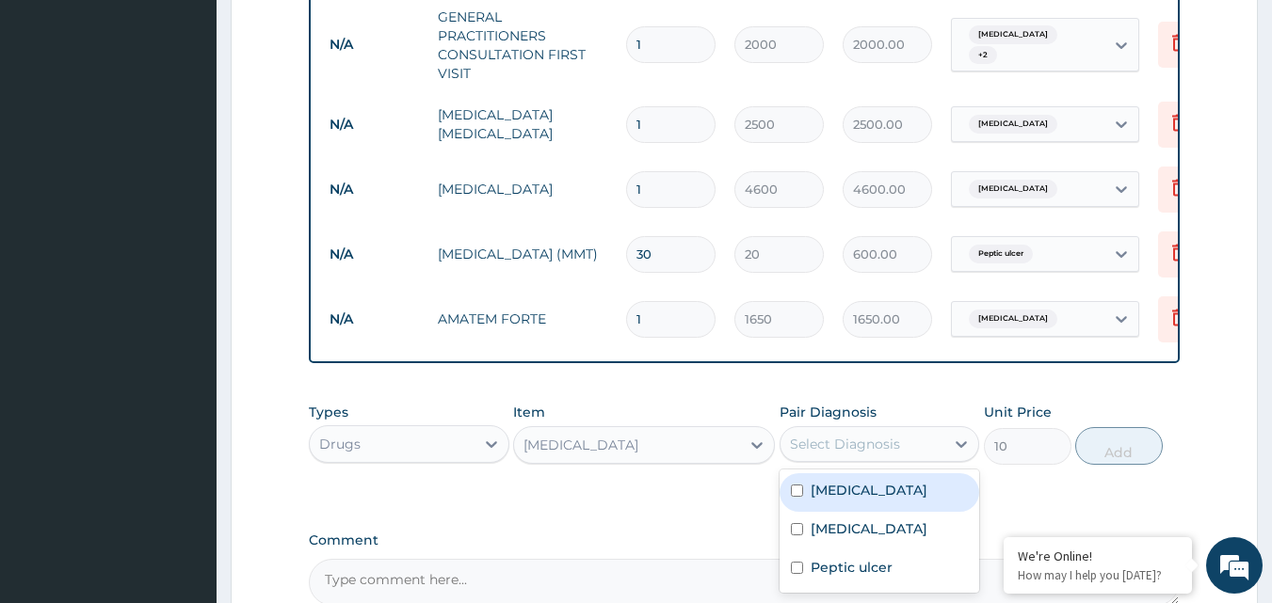
click at [792, 497] on input "checkbox" at bounding box center [797, 491] width 12 height 12
checkbox input "true"
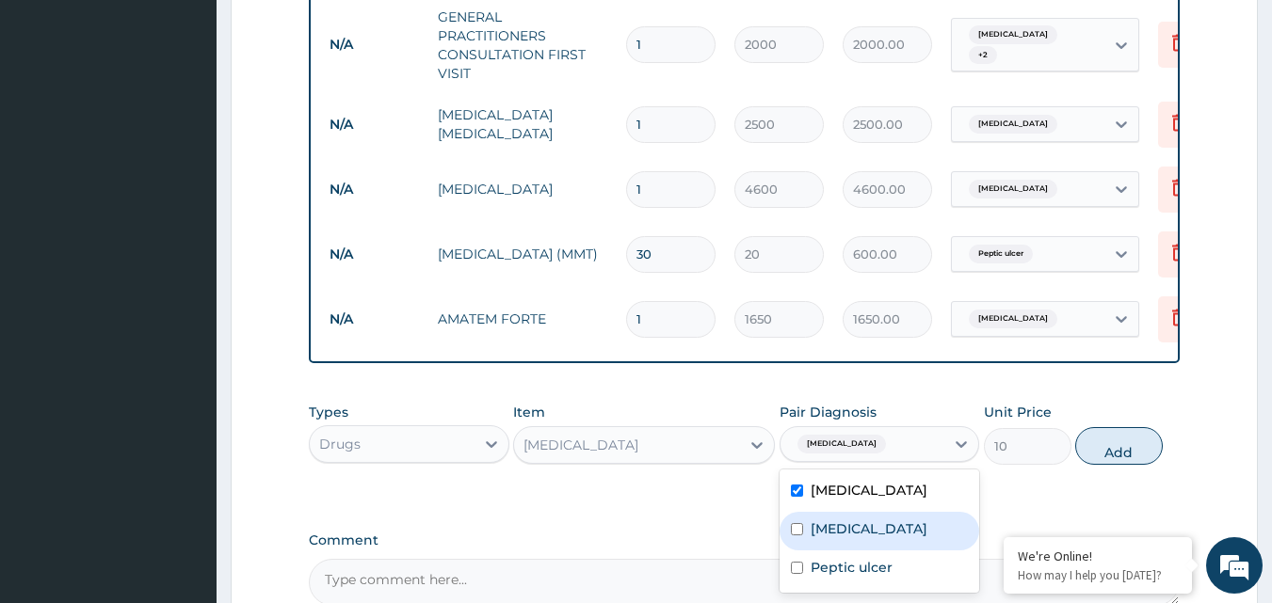
click at [801, 536] on input "checkbox" at bounding box center [797, 529] width 12 height 12
checkbox input "true"
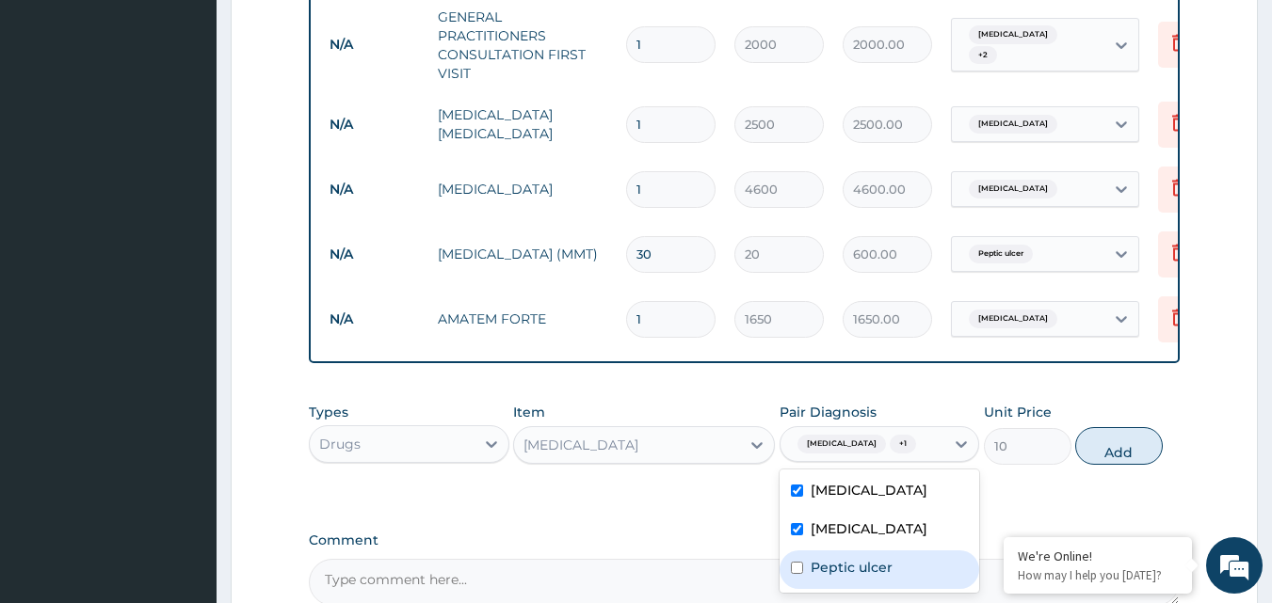
click at [801, 574] on input "checkbox" at bounding box center [797, 568] width 12 height 12
checkbox input "true"
click at [1112, 465] on button "Add" at bounding box center [1119, 446] width 88 height 38
type input "0"
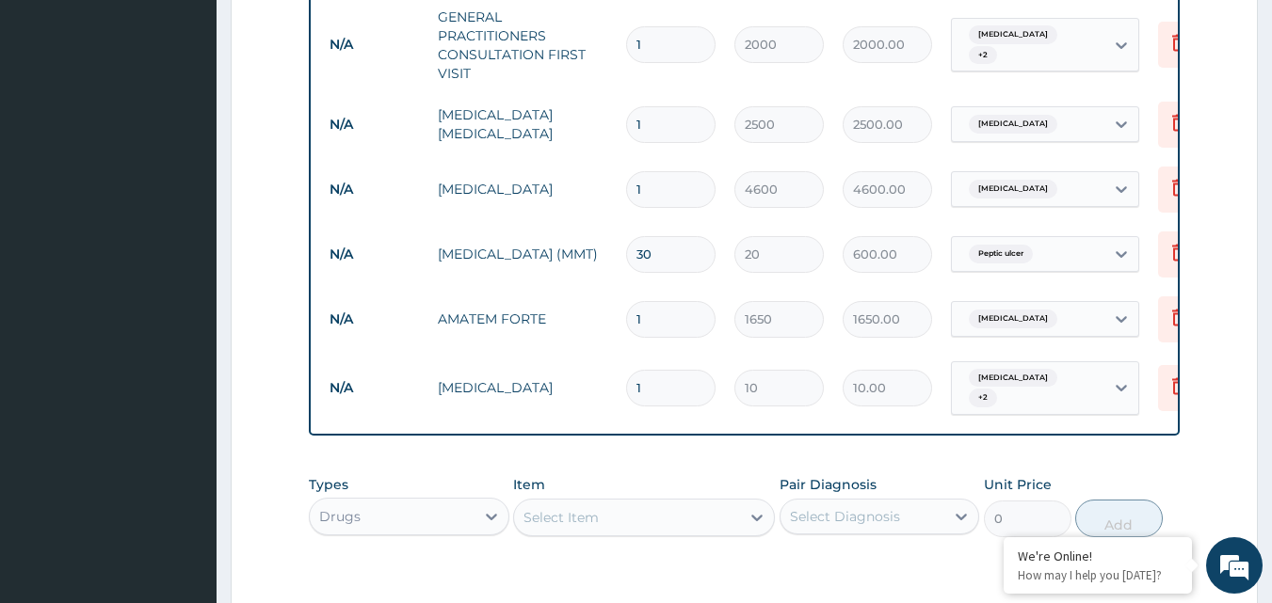
type input "18"
type input "180.00"
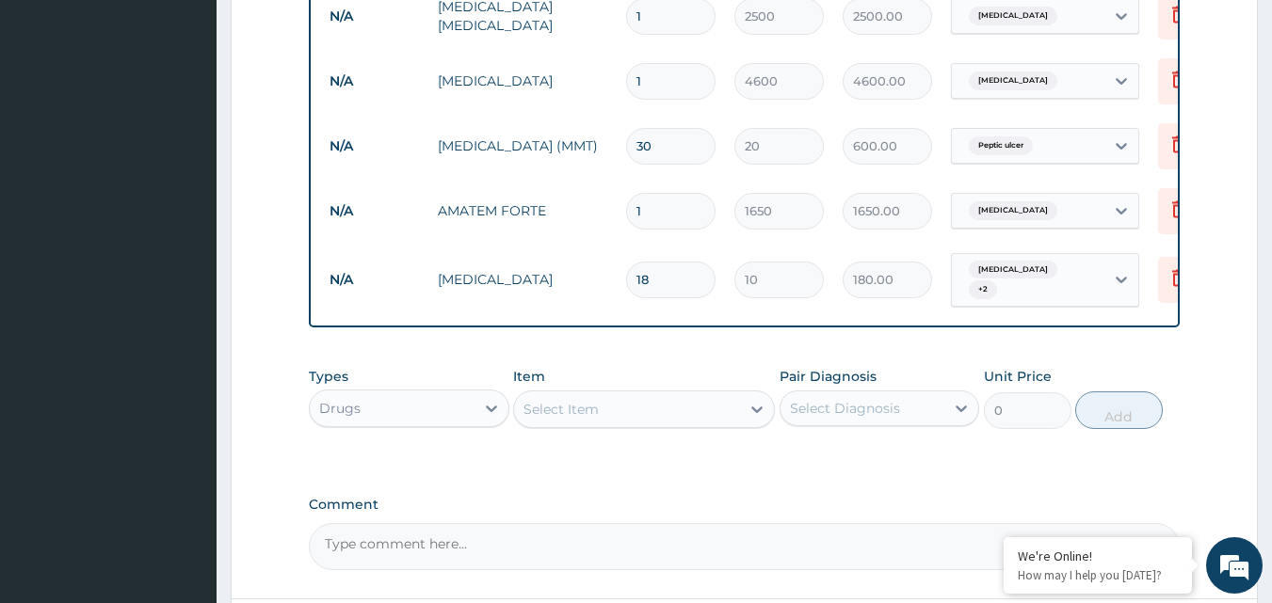
scroll to position [1032, 0]
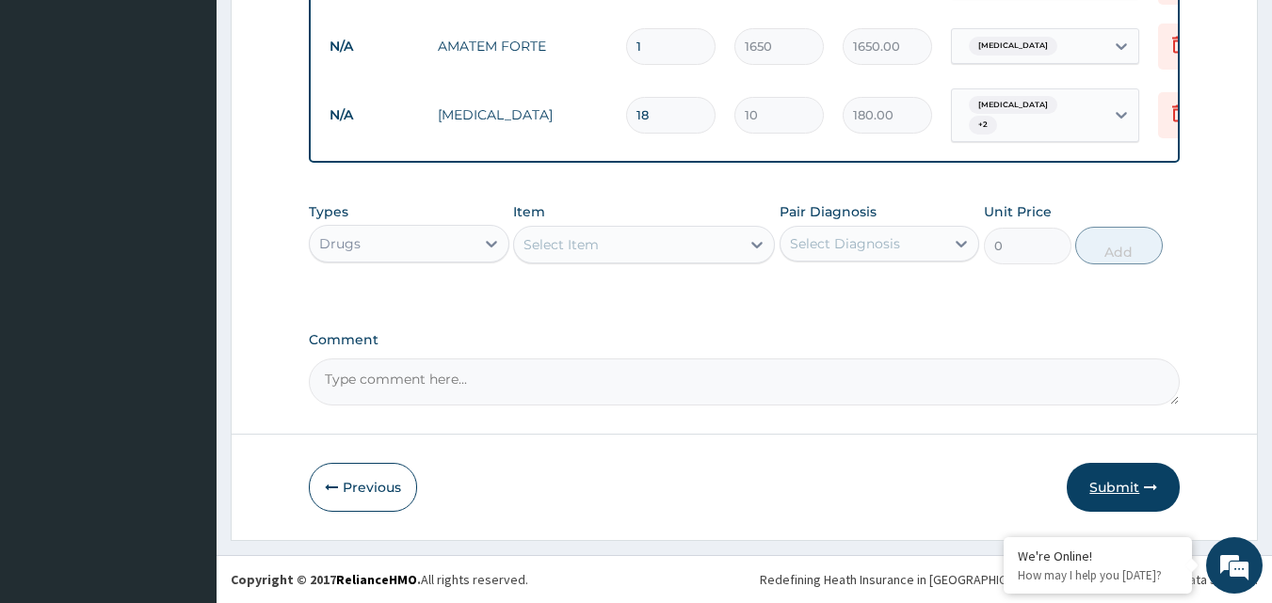
type input "18"
click at [1106, 483] on button "Submit" at bounding box center [1122, 487] width 113 height 49
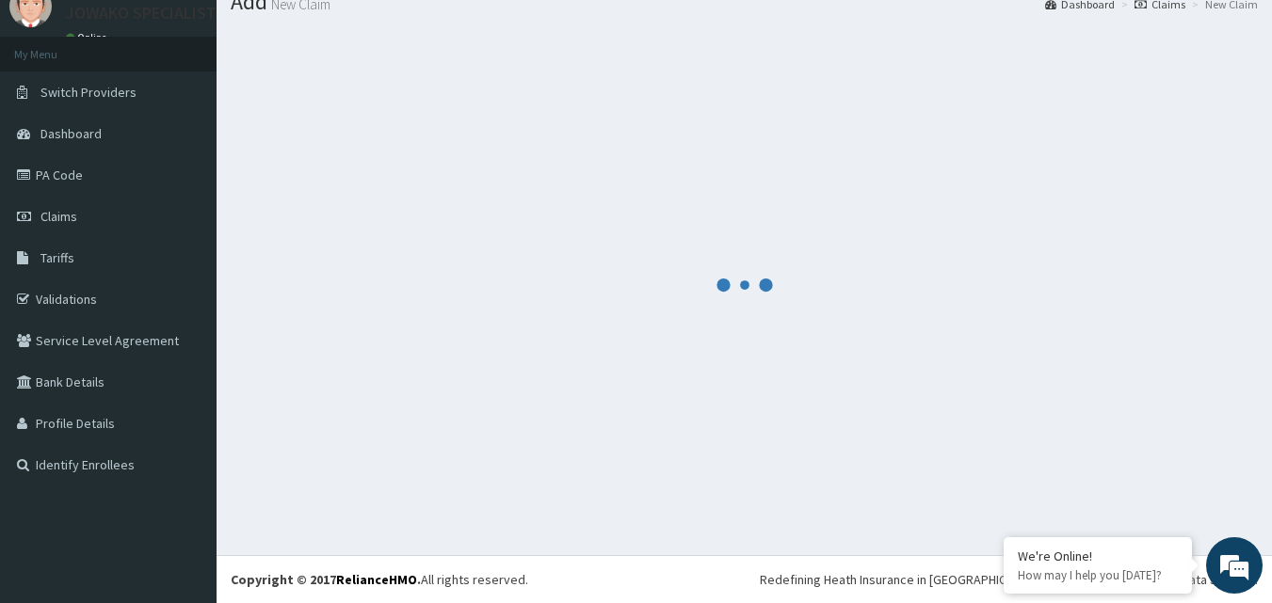
scroll to position [72, 0]
